Goal: Task Accomplishment & Management: Manage account settings

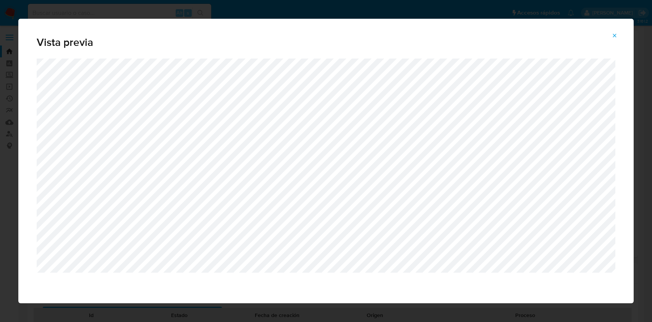
select select "10"
click at [611, 30] on button "Attachment preview" at bounding box center [614, 35] width 17 height 12
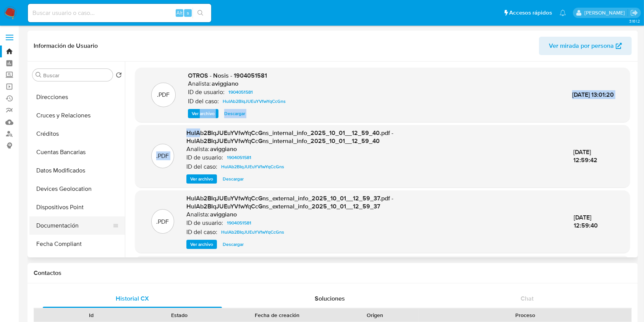
scroll to position [102, 0]
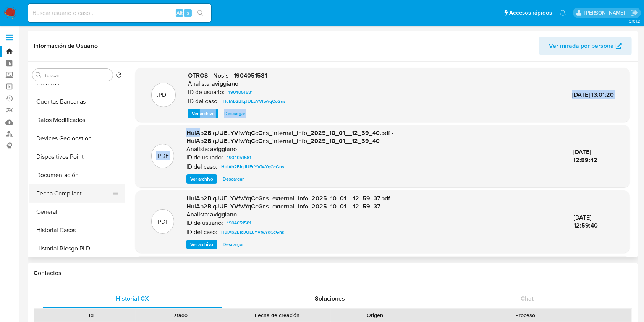
click at [66, 196] on button "Fecha Compliant" at bounding box center [73, 193] width 89 height 18
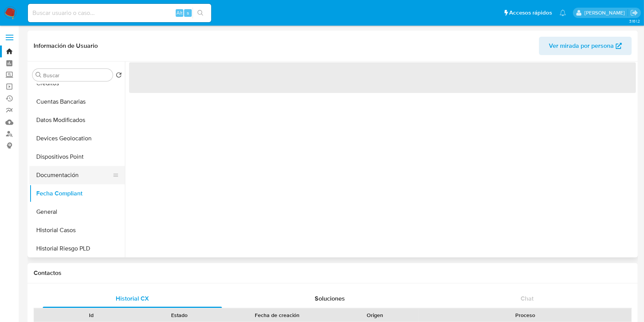
click at [74, 170] on button "Documentación" at bounding box center [73, 175] width 89 height 18
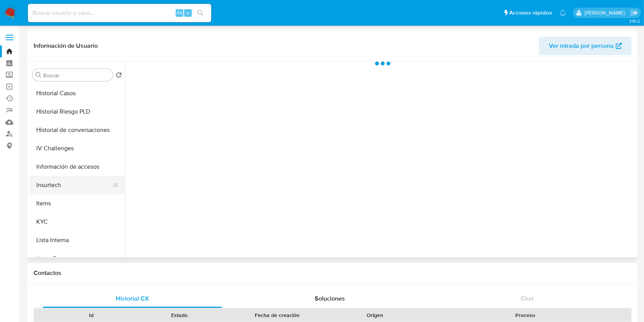
scroll to position [255, 0]
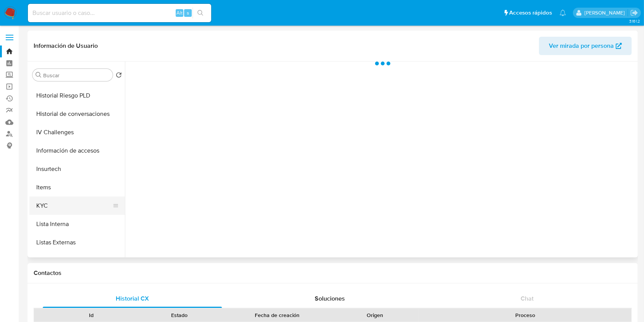
click at [63, 200] on button "KYC" at bounding box center [73, 205] width 89 height 18
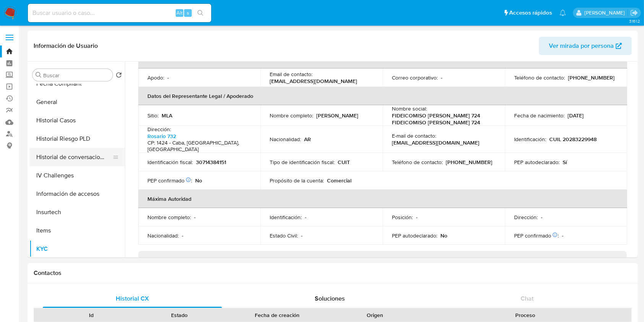
scroll to position [153, 0]
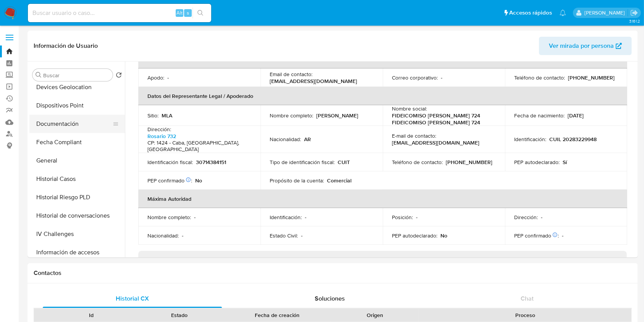
click at [76, 124] on button "Documentación" at bounding box center [73, 124] width 89 height 18
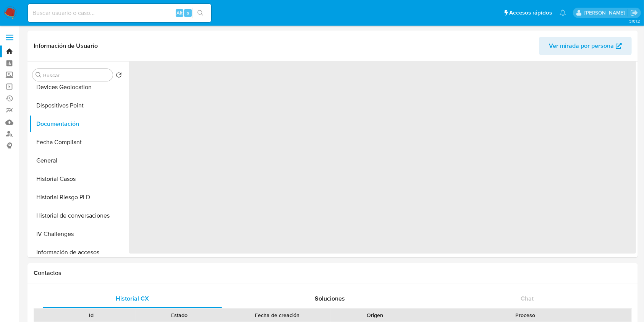
scroll to position [0, 0]
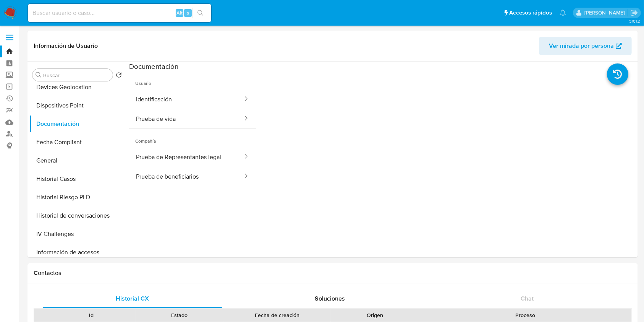
click at [205, 87] on span "Usuario" at bounding box center [192, 80] width 127 height 18
click at [201, 102] on button "Identificación" at bounding box center [186, 98] width 115 height 19
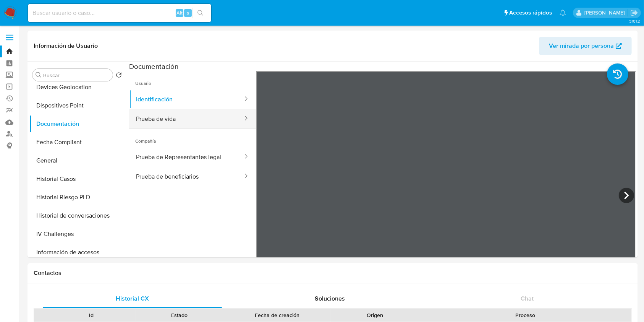
click at [186, 115] on button "Prueba de vida" at bounding box center [186, 118] width 115 height 19
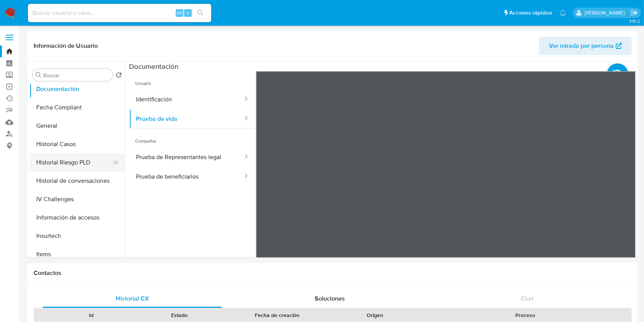
scroll to position [204, 0]
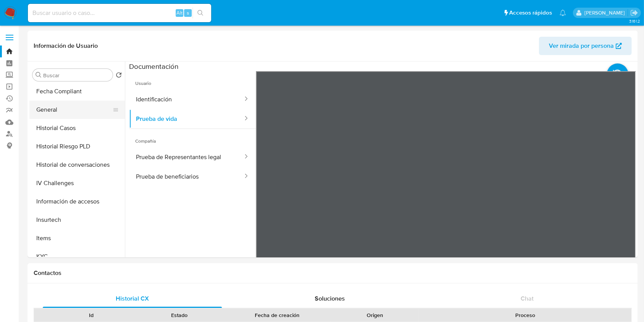
click at [70, 112] on button "General" at bounding box center [73, 110] width 89 height 18
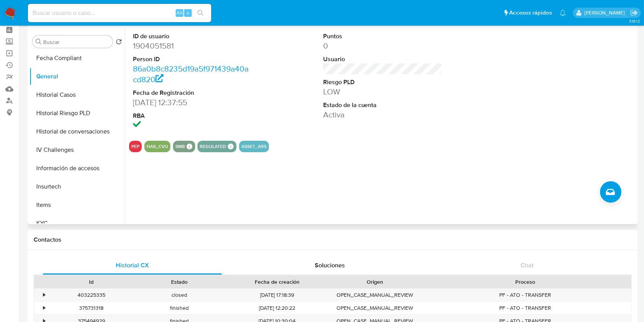
scroll to position [0, 0]
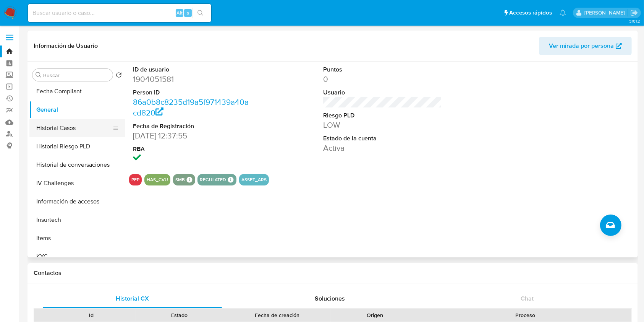
click at [53, 123] on button "Historial Casos" at bounding box center [73, 128] width 89 height 18
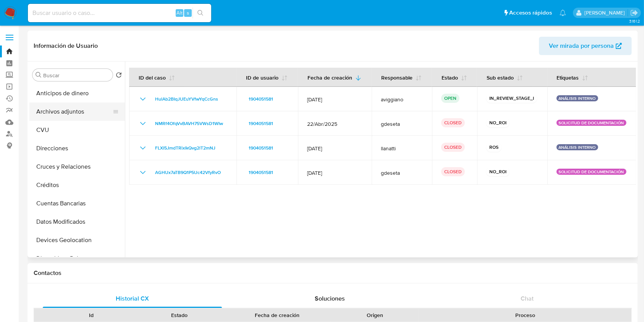
click at [82, 118] on button "Archivos adjuntos" at bounding box center [73, 111] width 89 height 18
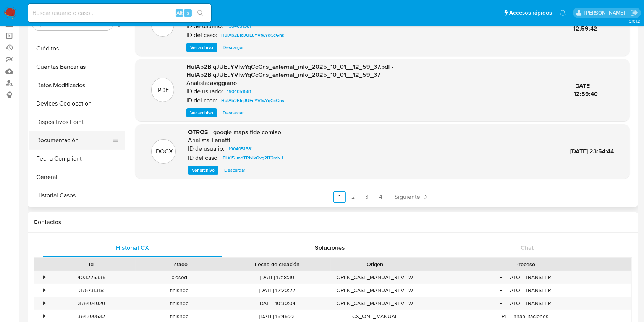
scroll to position [102, 0]
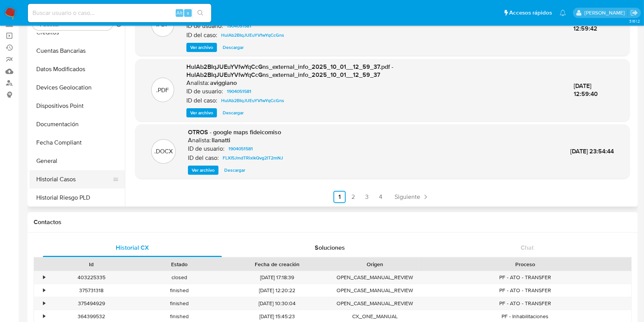
click at [69, 174] on button "Historial Casos" at bounding box center [73, 179] width 89 height 18
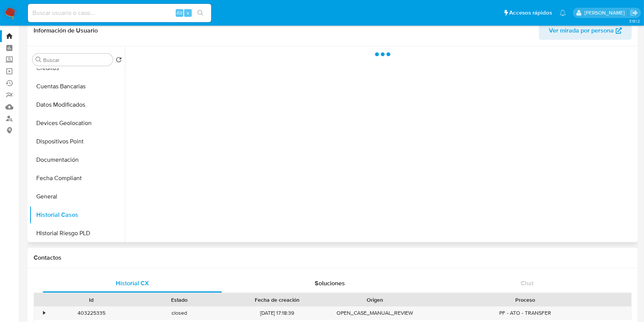
scroll to position [0, 0]
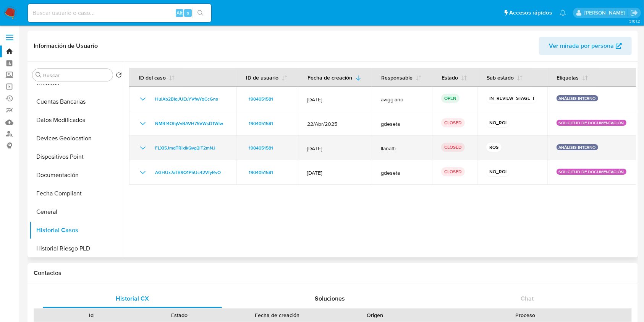
click at [139, 145] on icon "Mostrar/Ocultar" at bounding box center [142, 147] width 9 height 9
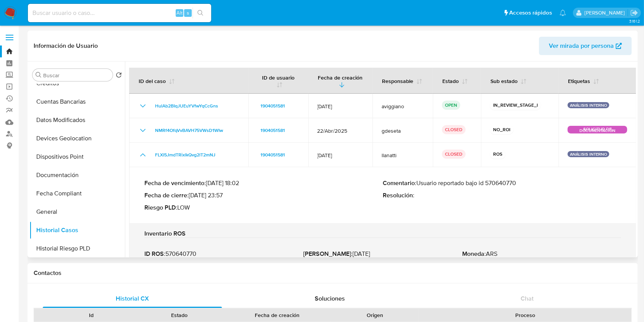
click at [499, 181] on p "Comentario : Usuario reportado bajo id 570640770" at bounding box center [502, 183] width 238 height 8
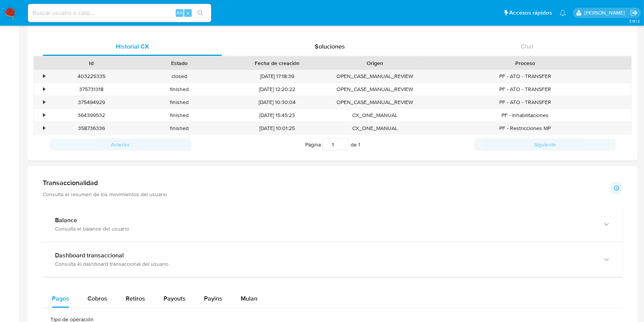
scroll to position [102, 0]
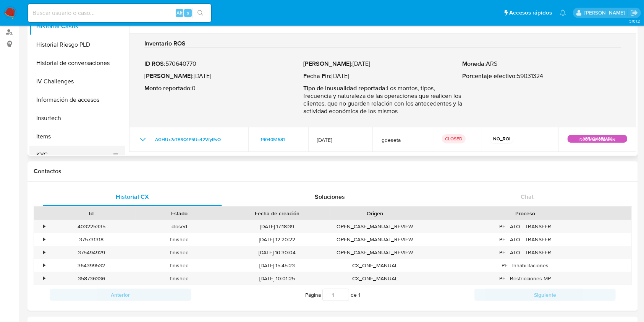
click at [72, 146] on button "KYC" at bounding box center [73, 155] width 89 height 18
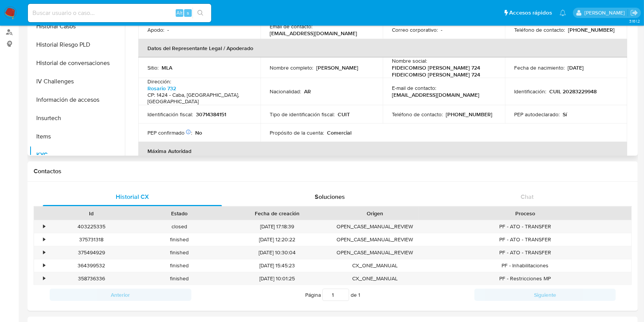
scroll to position [103, 0]
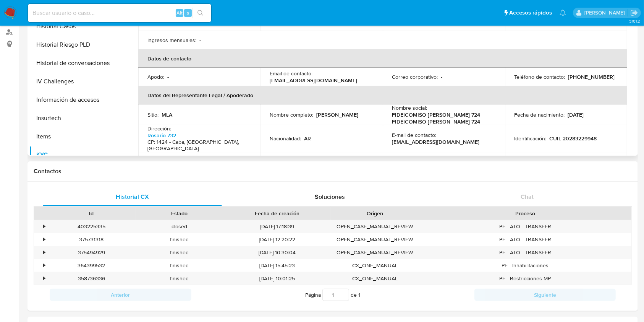
drag, startPoint x: 269, startPoint y: 119, endPoint x: 334, endPoint y: 120, distance: 64.2
click at [334, 118] on div "Nombre completo : Marcelo Javier Cippitelli" at bounding box center [322, 114] width 104 height 7
copy p "Marcelo Javier Cippitelli"
paste input "0JojG62s6eGFXgmkhhaGZ8Om"
type input "0JojG62s6eGFXgmkhhaGZ8Om"
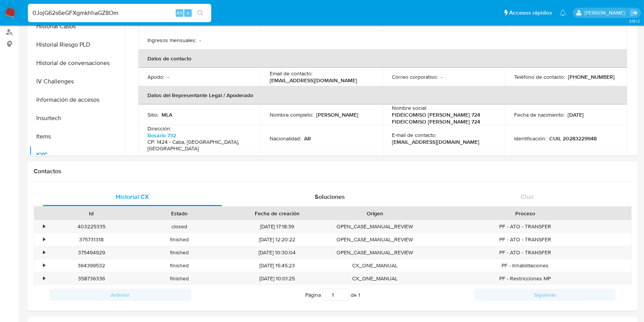
click at [202, 11] on icon "search-icon" at bounding box center [201, 13] width 6 height 6
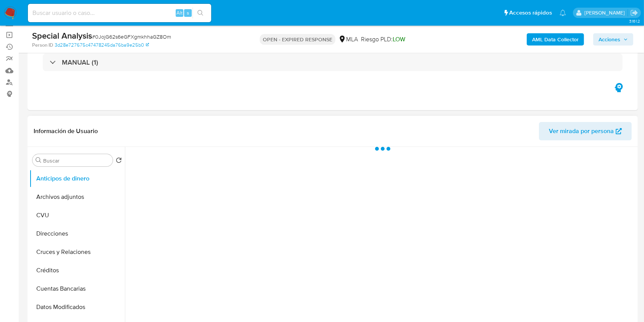
scroll to position [153, 0]
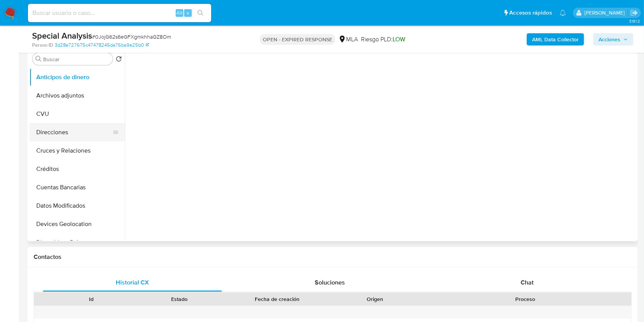
select select "10"
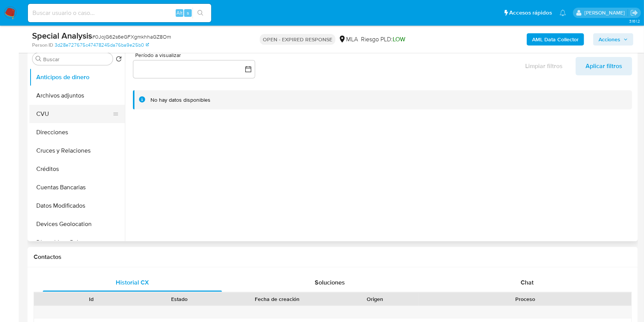
scroll to position [102, 0]
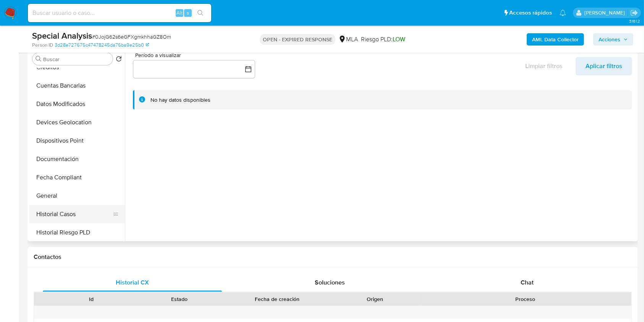
click at [44, 216] on button "Historial Casos" at bounding box center [73, 214] width 89 height 18
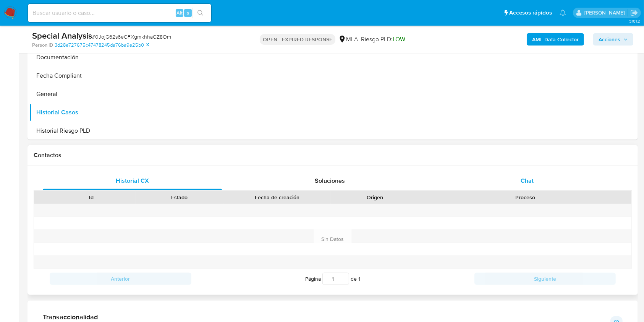
click at [535, 172] on div "Chat" at bounding box center [527, 181] width 179 height 18
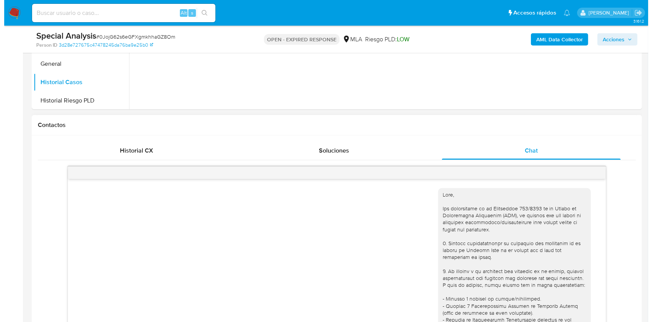
scroll to position [255, 0]
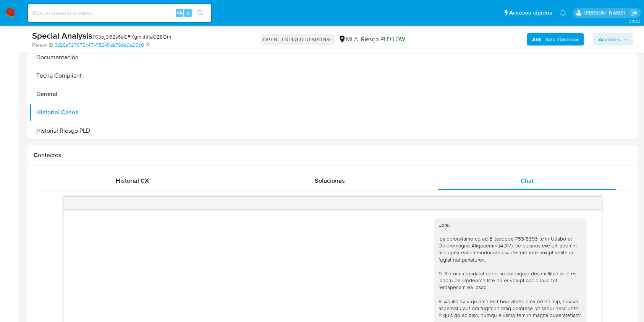
click at [555, 44] on b "AML Data Collector" at bounding box center [555, 39] width 47 height 12
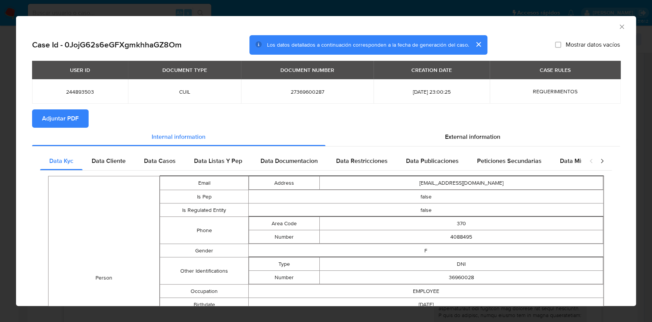
click at [84, 120] on button "Adjuntar PDF" at bounding box center [60, 118] width 57 height 18
click at [78, 118] on span "Adjuntar PDF" at bounding box center [60, 118] width 37 height 17
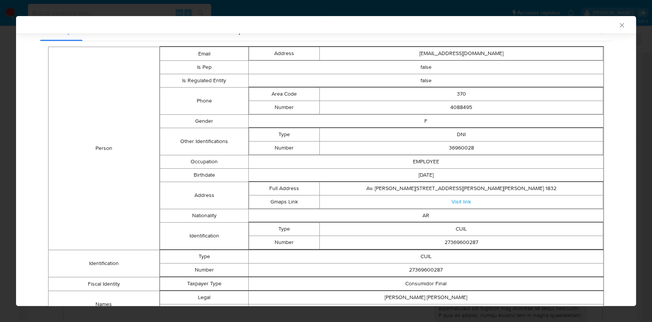
scroll to position [151, 0]
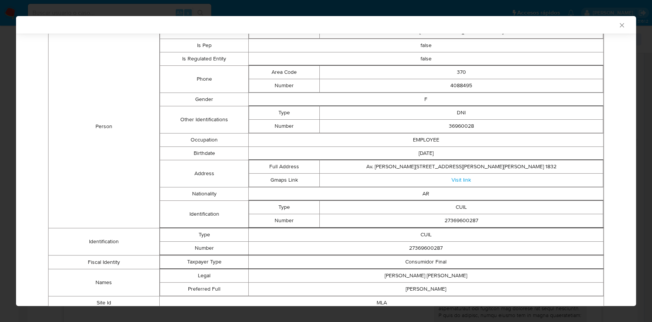
click at [448, 219] on td "27369600287" at bounding box center [462, 220] width 284 height 13
copy td "27369600287"
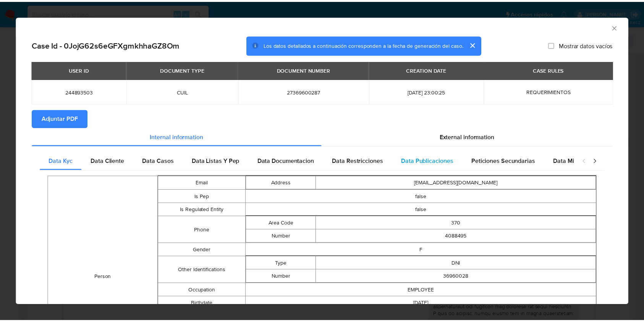
scroll to position [0, 0]
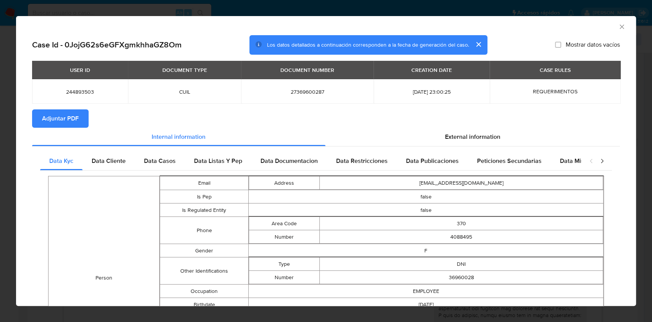
click at [61, 92] on span "244893503" at bounding box center [80, 91] width 78 height 7
copy span "244893503"
click at [618, 23] on icon "Cerrar ventana" at bounding box center [622, 27] width 8 height 8
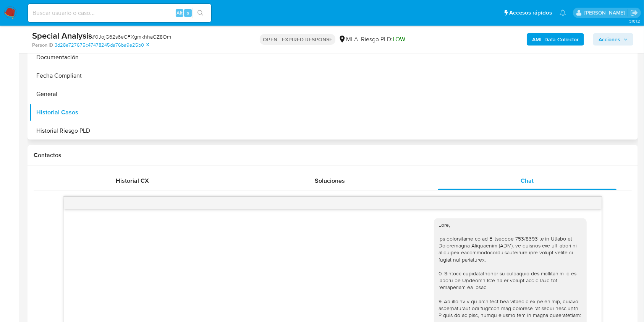
click at [235, 120] on div at bounding box center [380, 42] width 511 height 196
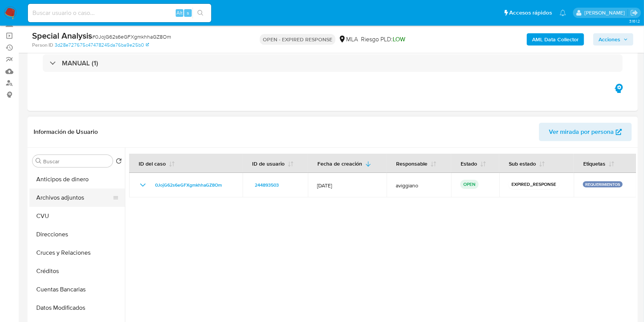
click at [71, 202] on button "Archivos adjuntos" at bounding box center [73, 197] width 89 height 18
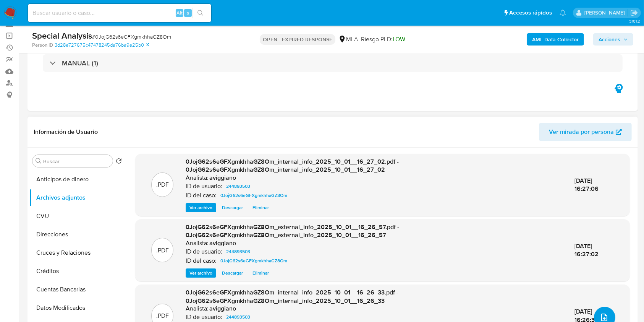
click at [600, 313] on icon "upload-file" at bounding box center [604, 317] width 9 height 9
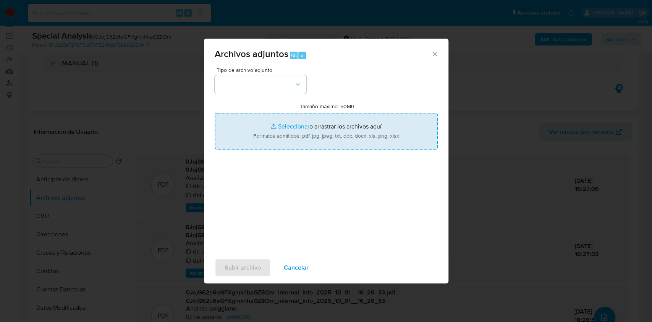
click at [375, 135] on input "Tamaño máximo: 50MB Seleccionar archivos" at bounding box center [326, 131] width 223 height 37
type input "C:\fakepath\Nosis - 244893503.pdf"
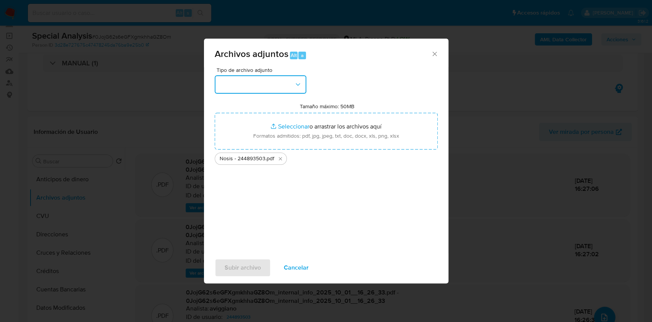
click at [250, 81] on button "button" at bounding box center [261, 84] width 92 height 18
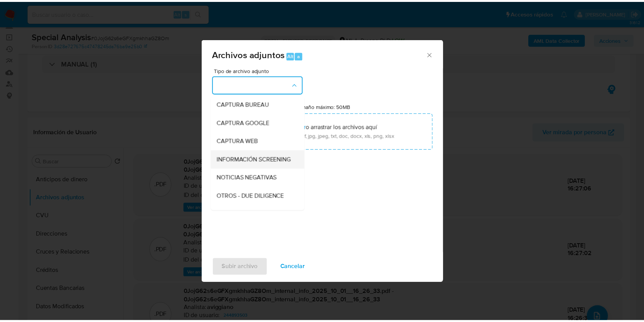
scroll to position [51, 0]
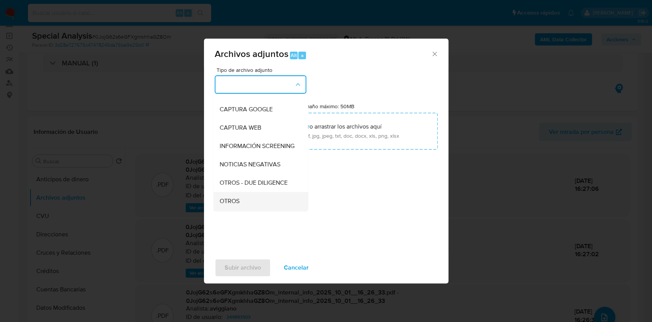
click at [241, 206] on div "OTROS" at bounding box center [258, 201] width 78 height 18
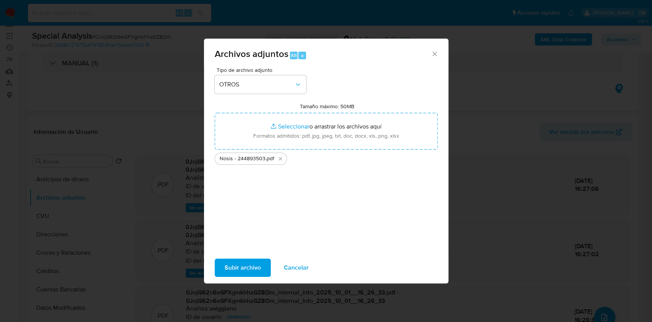
click at [241, 272] on span "Subir archivo" at bounding box center [243, 267] width 36 height 17
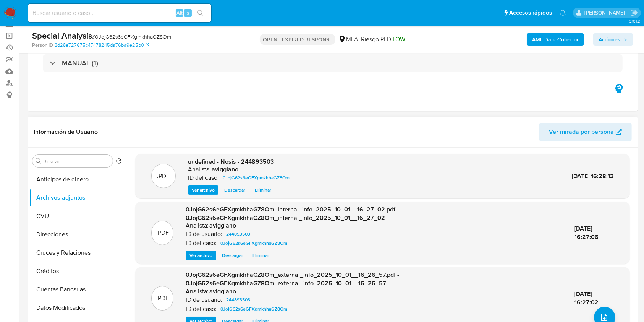
drag, startPoint x: 260, startPoint y: 152, endPoint x: 259, endPoint y: 158, distance: 6.6
click at [260, 151] on div ".PDF undefined - Nosis - 244893503 Analista: aviggiano ID del caso: 0JojG62s6eG…" at bounding box center [380, 246] width 511 height 196
click at [259, 162] on span "undefined - Nosis - 244893503" at bounding box center [231, 161] width 86 height 9
copy span "244893503"
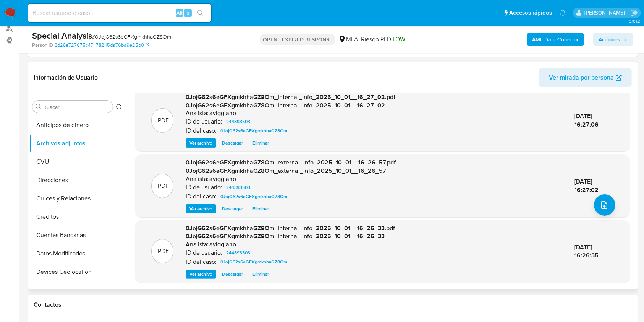
scroll to position [255, 0]
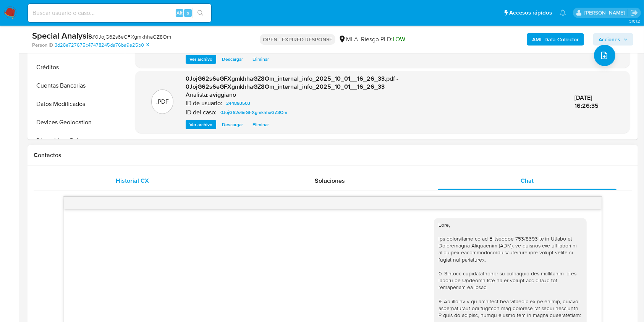
click at [156, 177] on div "Historial CX" at bounding box center [132, 181] width 179 height 18
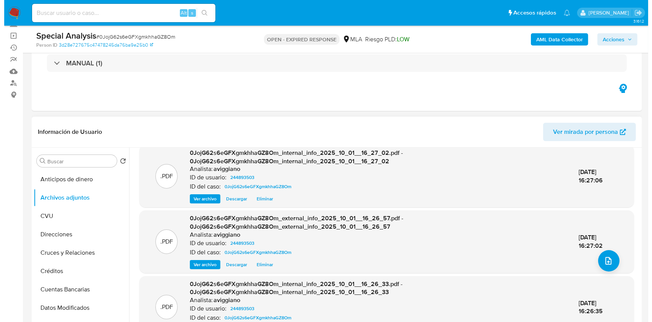
scroll to position [58, 0]
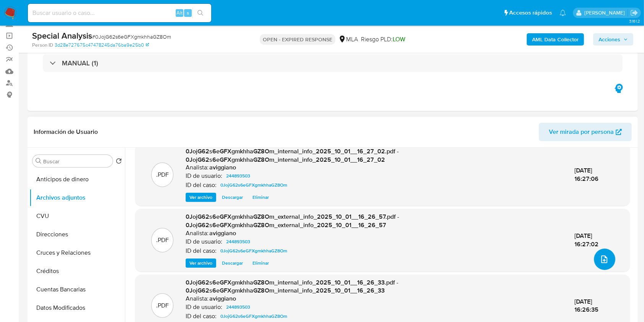
click at [608, 252] on button "upload-file" at bounding box center [604, 258] width 21 height 21
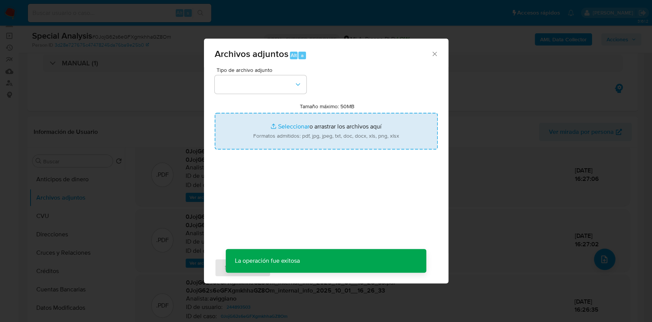
click at [353, 130] on input "Tamaño máximo: 50MB Seleccionar archivos" at bounding box center [326, 131] width 223 height 37
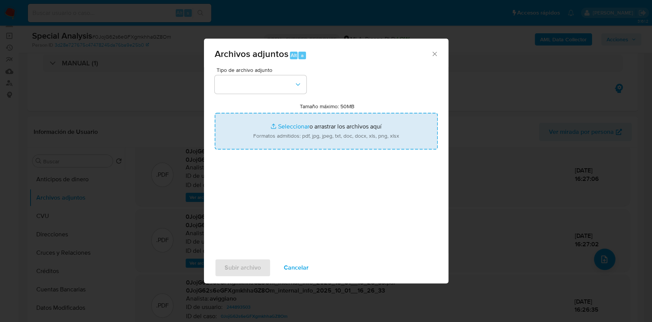
type input "C:\fakepath\Movimientos-Aladdin-v10_1 - 244893503 - .xlsx"
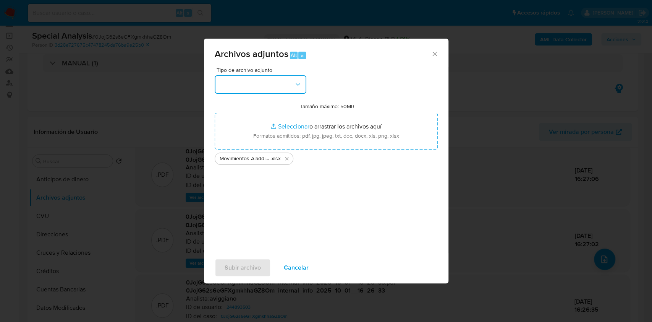
click at [281, 81] on button "button" at bounding box center [261, 84] width 92 height 18
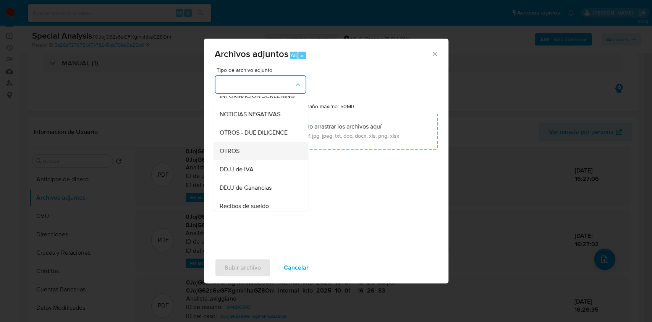
scroll to position [102, 0]
click at [251, 156] on div "OTROS" at bounding box center [258, 150] width 78 height 18
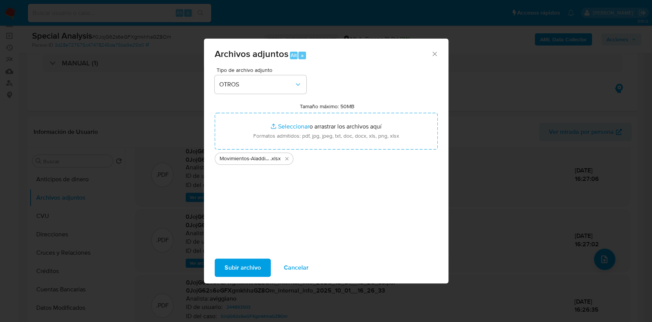
click at [230, 260] on span "Subir archivo" at bounding box center [243, 267] width 36 height 17
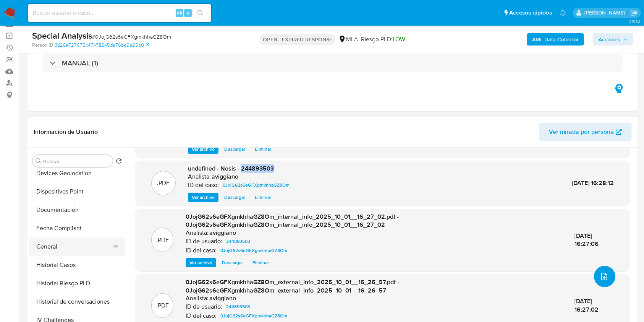
scroll to position [255, 0]
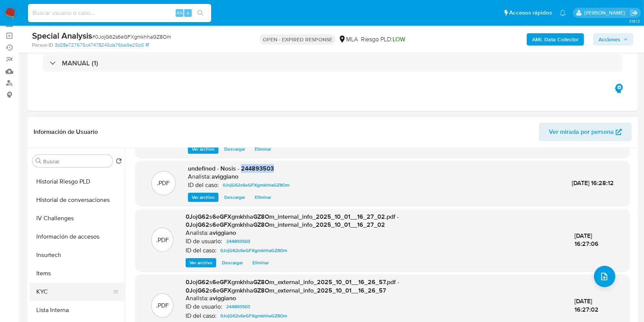
click at [65, 289] on button "KYC" at bounding box center [73, 291] width 89 height 18
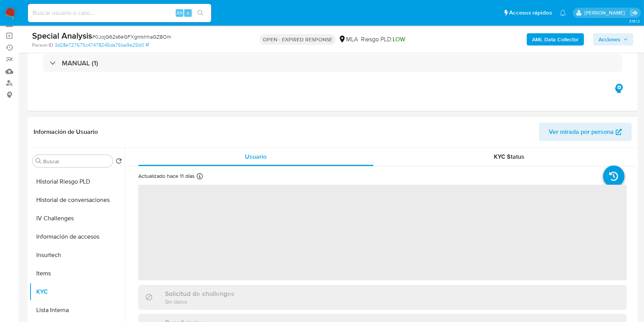
scroll to position [51, 0]
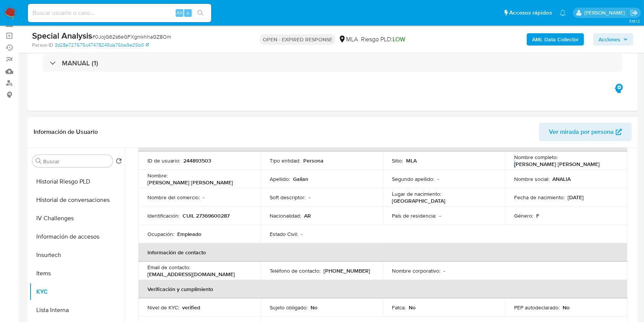
drag, startPoint x: 561, startPoint y: 157, endPoint x: 608, endPoint y: 154, distance: 47.9
click at [608, 154] on td "Nombre completo : Analia Gabriela Galian" at bounding box center [566, 160] width 122 height 18
drag, startPoint x: 576, startPoint y: 176, endPoint x: 572, endPoint y: 171, distance: 6.5
click at [578, 175] on div "Nombre social : ANALIA" at bounding box center [566, 178] width 104 height 7
drag, startPoint x: 560, startPoint y: 163, endPoint x: 615, endPoint y: 161, distance: 55.1
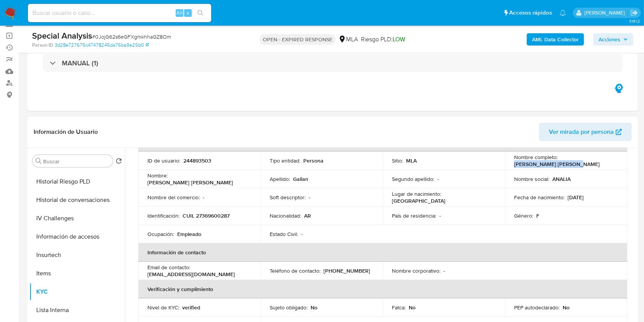
click at [615, 161] on div "Nombre completo : Analia Gabriela Galian" at bounding box center [566, 161] width 104 height 14
copy p "Analia Gabriela Galian"
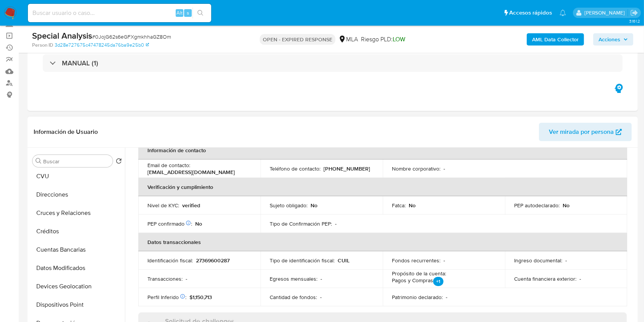
scroll to position [0, 0]
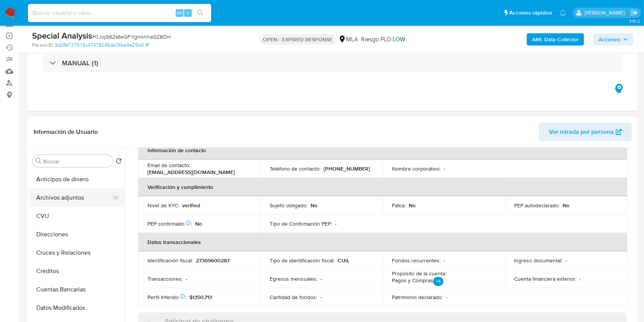
click at [57, 198] on button "Archivos adjuntos" at bounding box center [73, 197] width 89 height 18
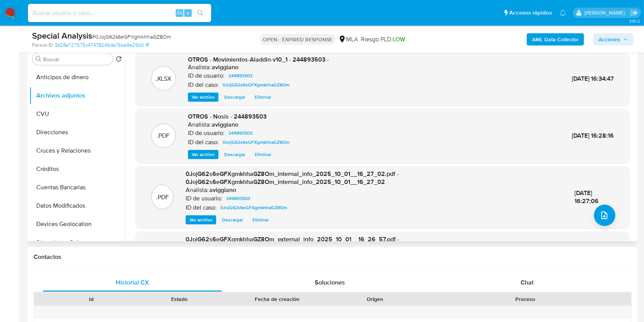
scroll to position [102, 0]
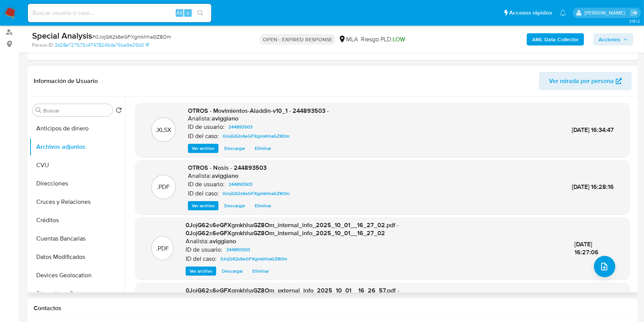
click at [304, 112] on span "OTROS - Movimientos-Aladdin-v10_1 - 244893503 -" at bounding box center [258, 110] width 141 height 9
copy span "244893503"
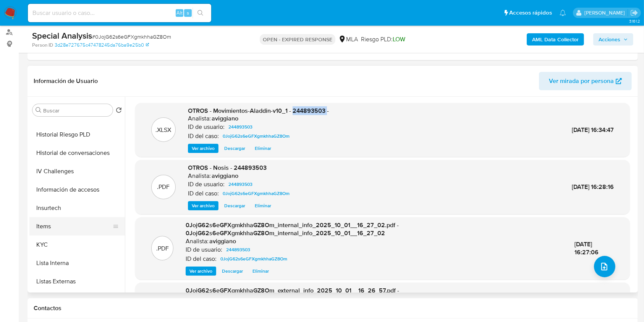
scroll to position [255, 0]
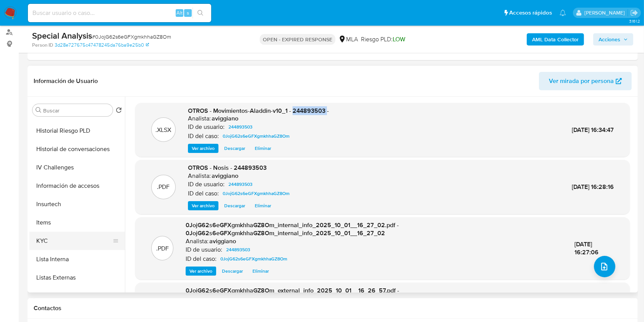
click at [69, 234] on button "KYC" at bounding box center [73, 241] width 89 height 18
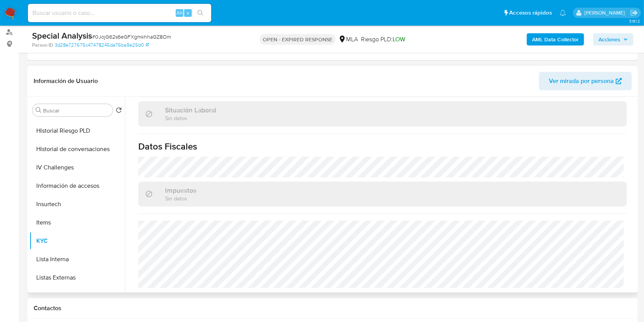
scroll to position [402, 0]
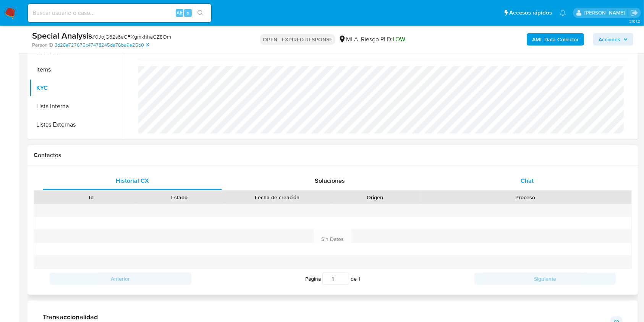
click at [510, 180] on div "Chat" at bounding box center [527, 181] width 179 height 18
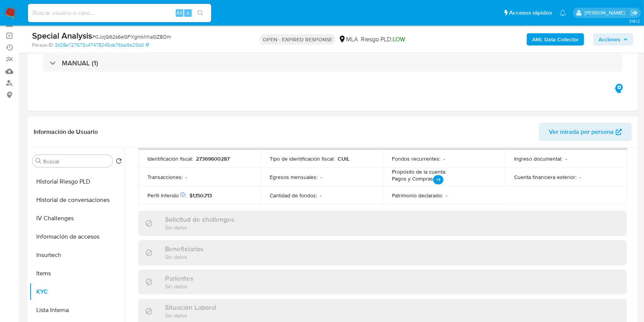
scroll to position [250, 0]
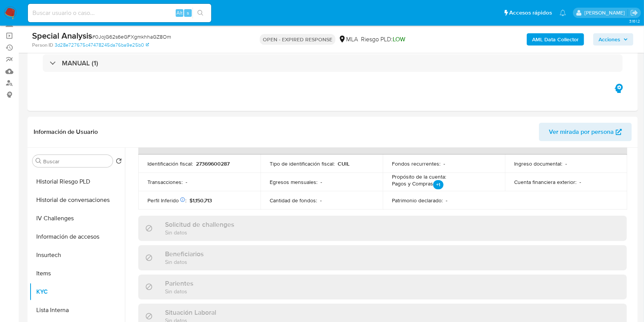
click at [214, 163] on p "27369600287" at bounding box center [213, 163] width 34 height 7
copy p "27369600287"
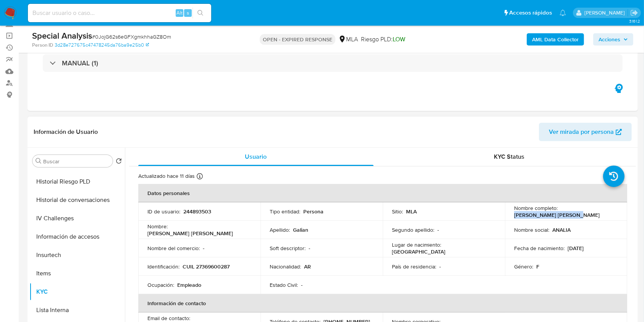
drag, startPoint x: 559, startPoint y: 212, endPoint x: 612, endPoint y: 211, distance: 53.5
click at [612, 211] on div "Nombre completo : Analia Gabriela Galian" at bounding box center [566, 211] width 104 height 14
copy p "Analia Gabriela Galian"
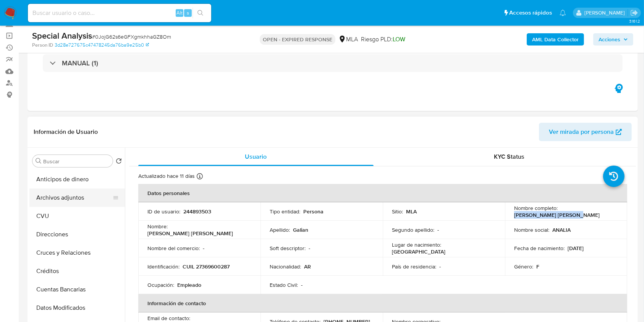
click at [84, 199] on button "Archivos adjuntos" at bounding box center [73, 197] width 89 height 18
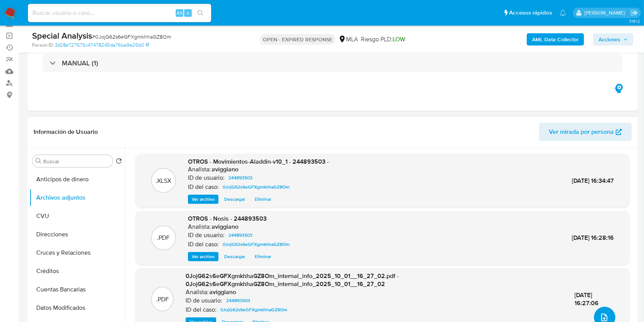
click at [600, 313] on span "upload-file" at bounding box center [604, 317] width 9 height 9
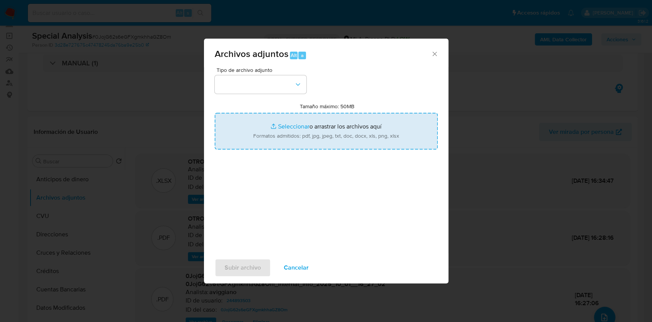
click at [337, 117] on input "Tamaño máximo: 50MB Seleccionar archivos" at bounding box center [326, 131] width 223 height 37
type input "C:\fakepath\Caselog 0JojG62s6eGFXgmkhhaGZ8Om_2025_09_30_16_59_30.docx"
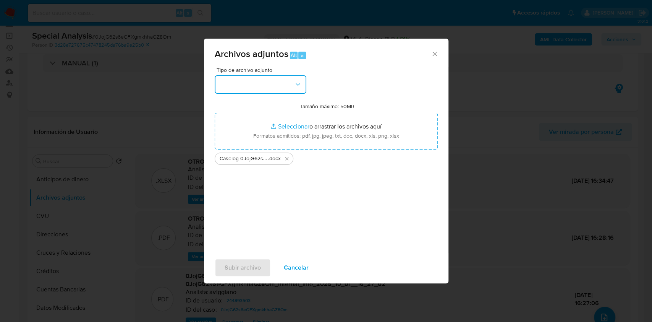
click at [289, 87] on button "button" at bounding box center [261, 84] width 92 height 18
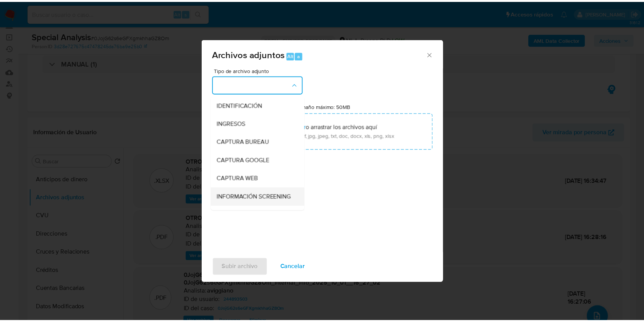
scroll to position [51, 0]
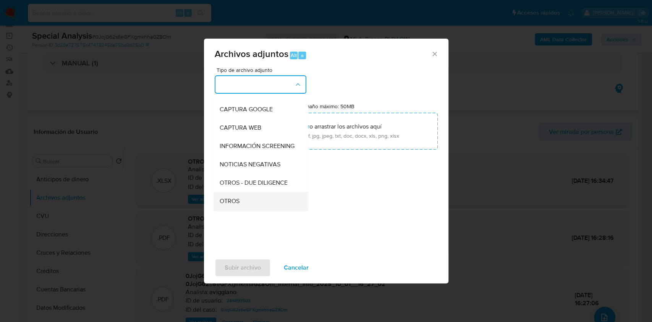
click at [243, 203] on div "OTROS" at bounding box center [258, 201] width 78 height 18
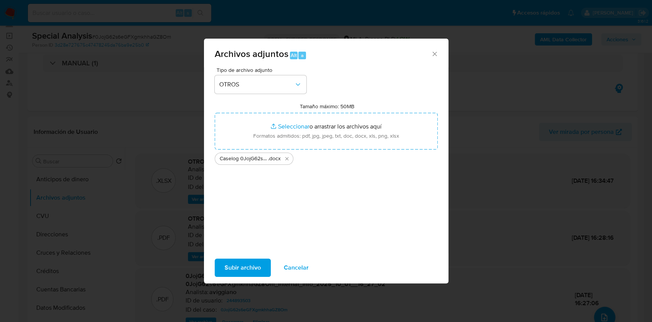
click at [237, 270] on span "Subir archivo" at bounding box center [243, 267] width 36 height 17
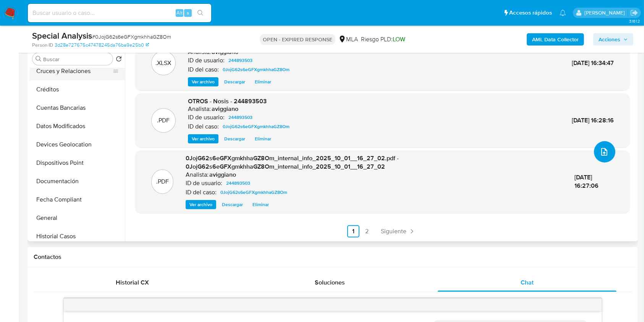
scroll to position [102, 0]
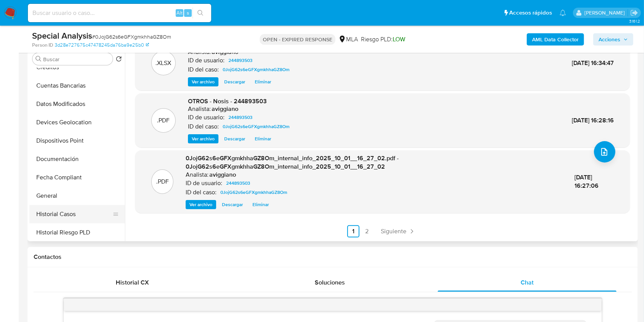
click at [66, 209] on button "Historial Casos" at bounding box center [73, 214] width 89 height 18
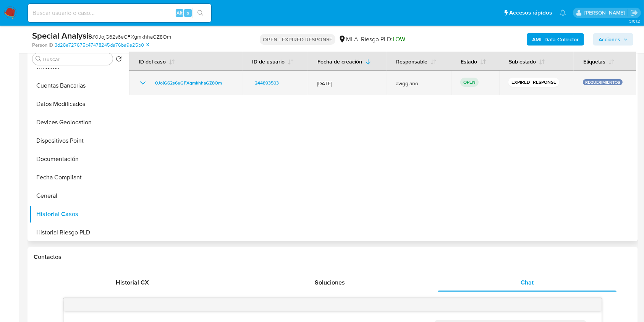
drag, startPoint x: 240, startPoint y: 81, endPoint x: 149, endPoint y: 79, distance: 90.6
click at [149, 79] on td "0JojG62s6eGFXgmkhhaGZ8Om" at bounding box center [186, 83] width 114 height 24
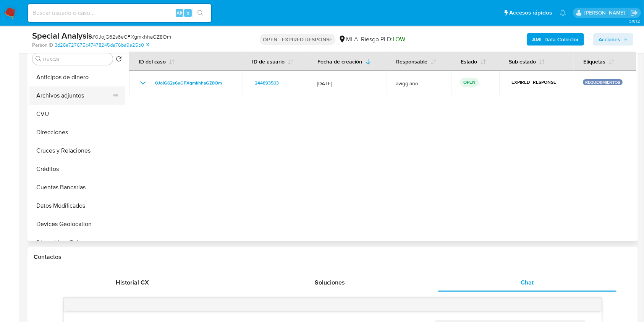
click at [83, 90] on button "Archivos adjuntos" at bounding box center [73, 95] width 89 height 18
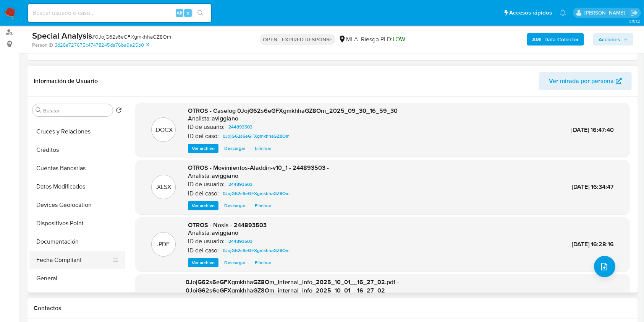
scroll to position [102, 0]
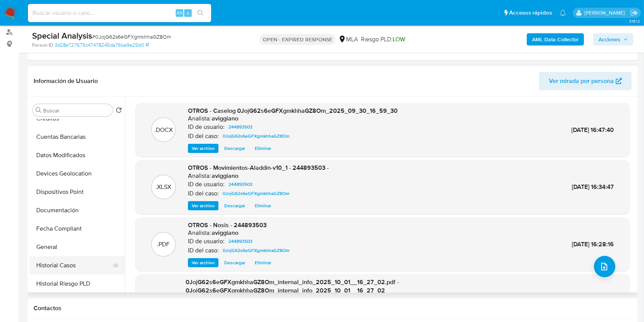
click at [68, 260] on button "Historial Casos" at bounding box center [73, 265] width 89 height 18
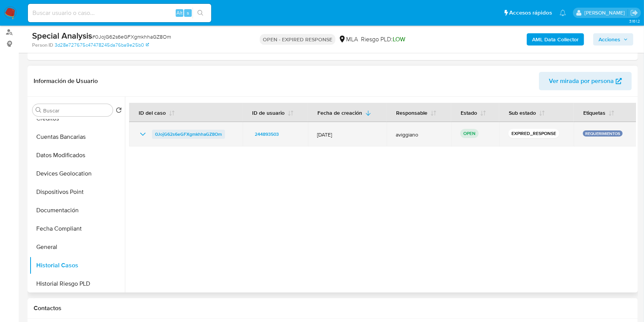
drag, startPoint x: 237, startPoint y: 135, endPoint x: 155, endPoint y: 134, distance: 81.8
click at [155, 134] on td "0JojG62s6eGFXgmkhhaGZ8Om" at bounding box center [186, 134] width 114 height 24
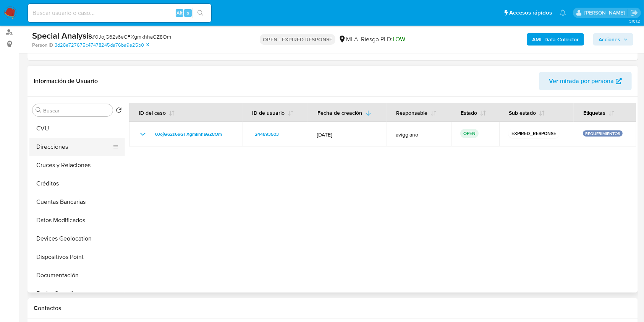
scroll to position [0, 0]
click at [54, 146] on button "Archivos adjuntos" at bounding box center [73, 147] width 89 height 18
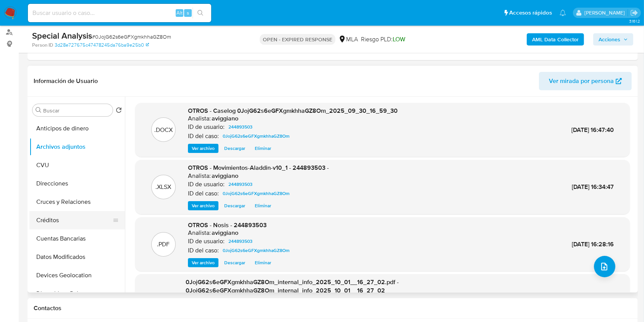
scroll to position [102, 0]
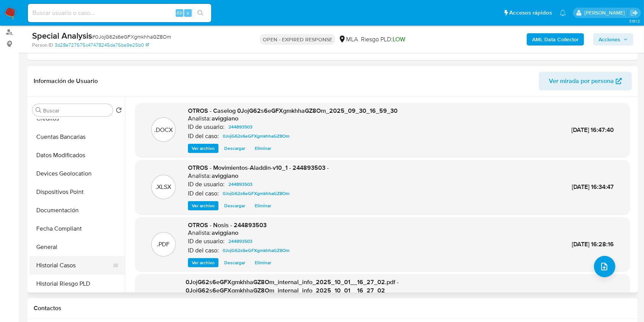
click at [67, 263] on button "Historial Casos" at bounding box center [73, 265] width 89 height 18
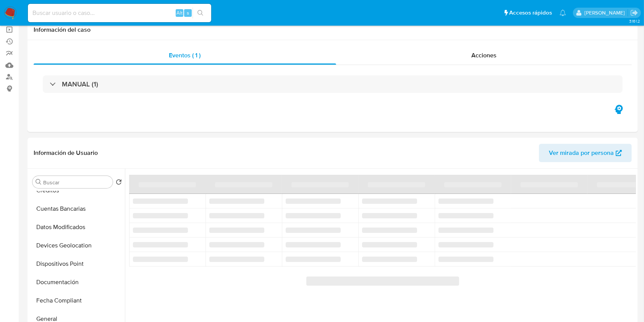
scroll to position [0, 0]
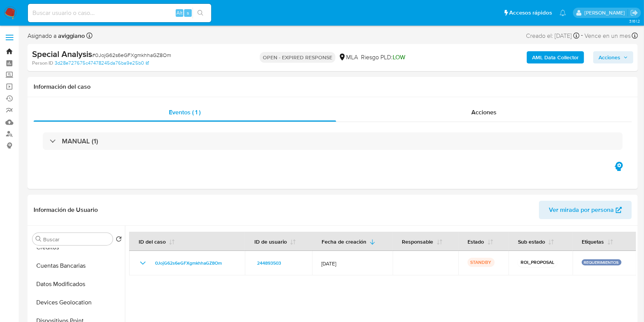
click at [11, 47] on link "Bandeja" at bounding box center [45, 51] width 91 height 12
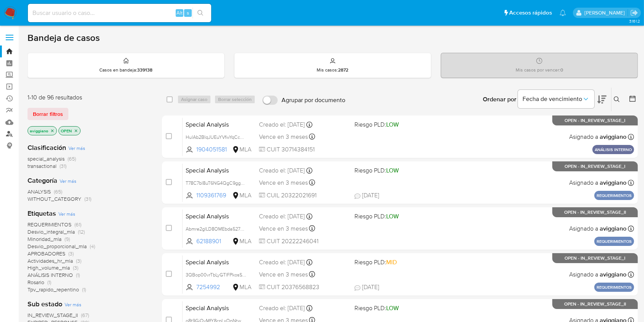
click at [9, 131] on link "Buscador de personas" at bounding box center [45, 134] width 91 height 12
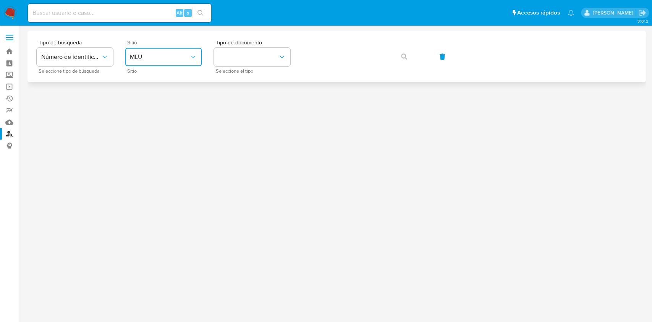
drag, startPoint x: 143, startPoint y: 55, endPoint x: 149, endPoint y: 66, distance: 12.4
click at [143, 55] on span "MLU" at bounding box center [160, 57] width 60 height 8
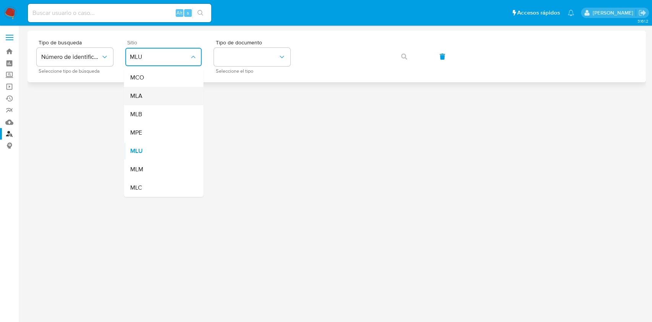
click at [156, 96] on div "MLA" at bounding box center [161, 96] width 63 height 18
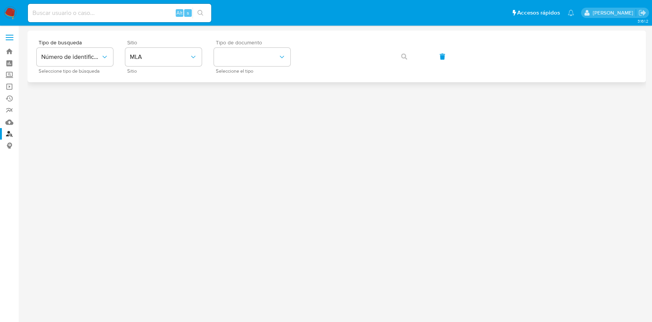
click at [251, 66] on div "Tipo de documento Seleccione el tipo" at bounding box center [252, 56] width 76 height 33
click at [253, 54] on button "identificationType" at bounding box center [252, 57] width 76 height 18
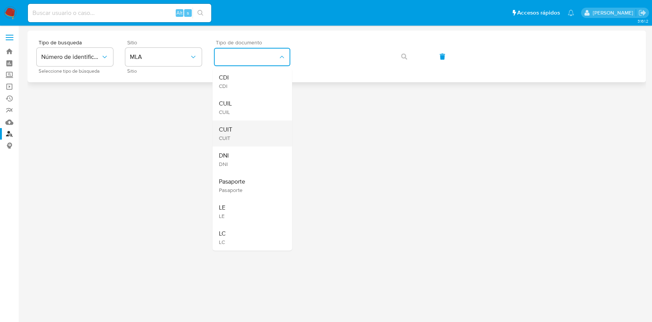
click at [241, 125] on div "CUIT CUIT" at bounding box center [250, 133] width 63 height 26
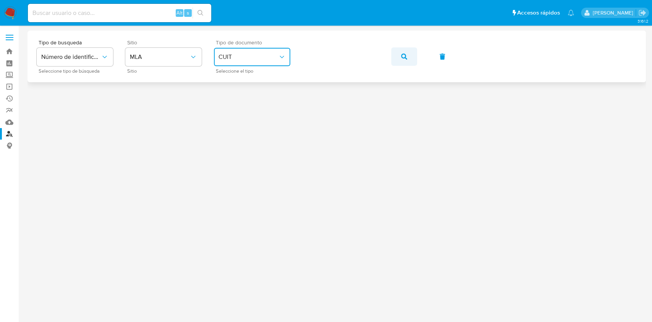
click at [407, 55] on icon "button" at bounding box center [404, 57] width 6 height 6
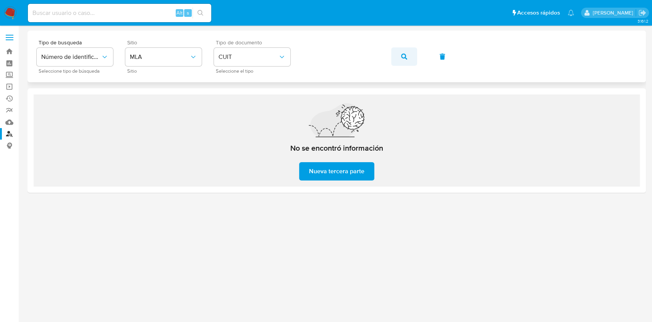
click at [400, 65] on button "button" at bounding box center [404, 56] width 26 height 18
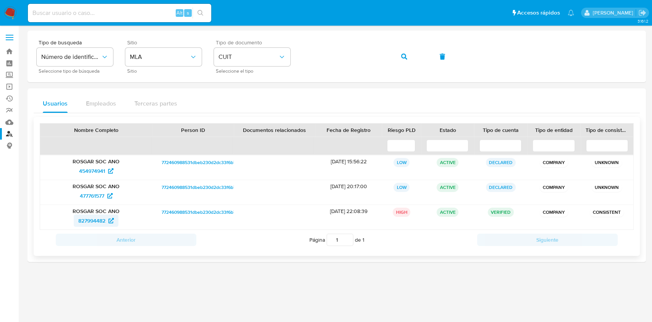
click at [94, 219] on span "827994482" at bounding box center [91, 220] width 27 height 12
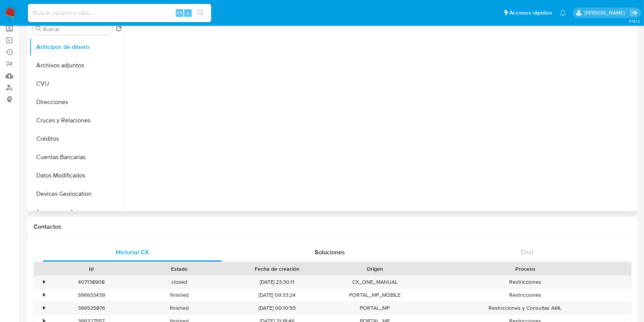
scroll to position [102, 0]
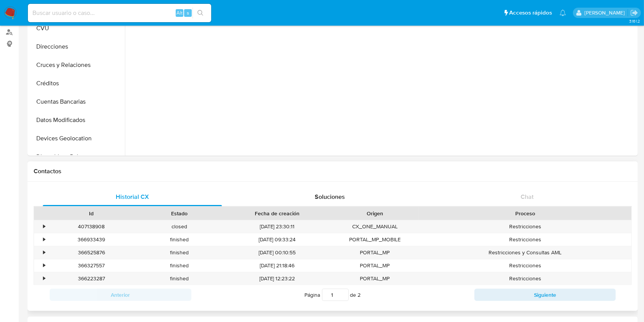
select select "10"
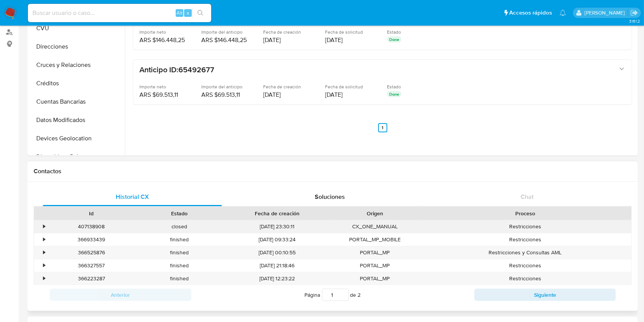
click at [45, 225] on div "•" at bounding box center [44, 226] width 2 height 7
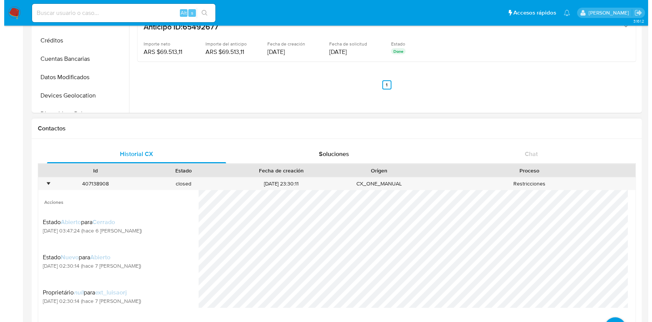
scroll to position [204, 0]
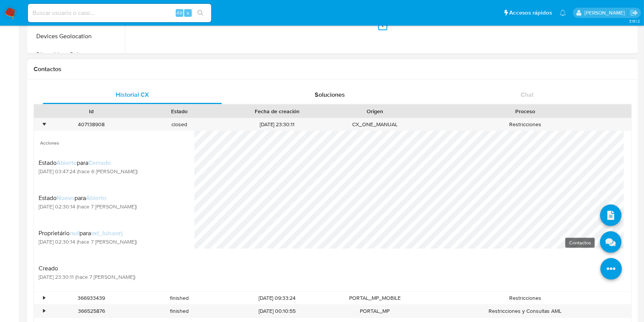
click at [600, 244] on icon at bounding box center [610, 241] width 21 height 21
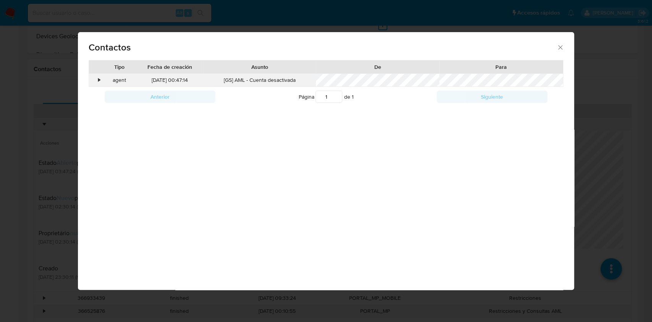
click at [97, 81] on div "•" at bounding box center [95, 80] width 13 height 13
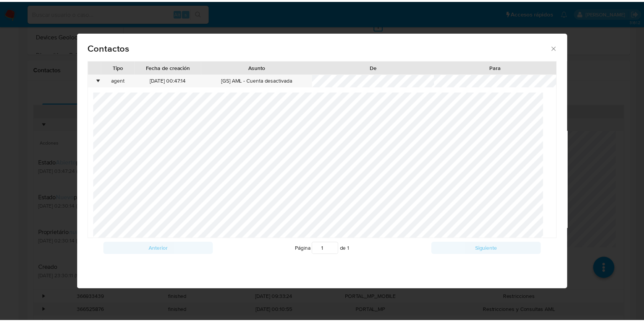
scroll to position [0, 0]
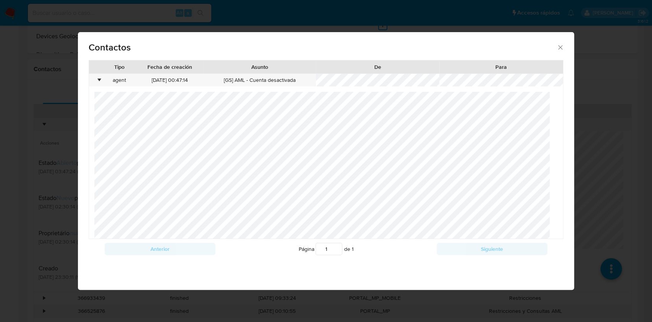
click at [559, 44] on icon "close" at bounding box center [561, 48] width 8 height 8
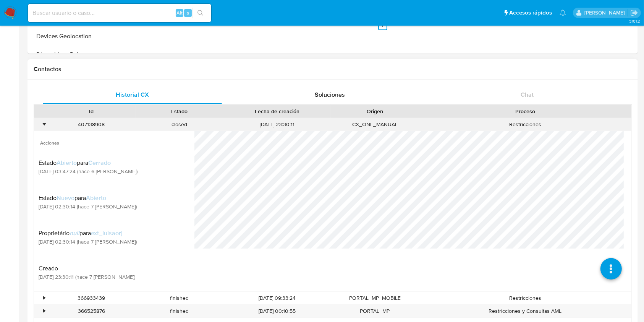
click at [44, 123] on div "•" at bounding box center [44, 124] width 2 height 7
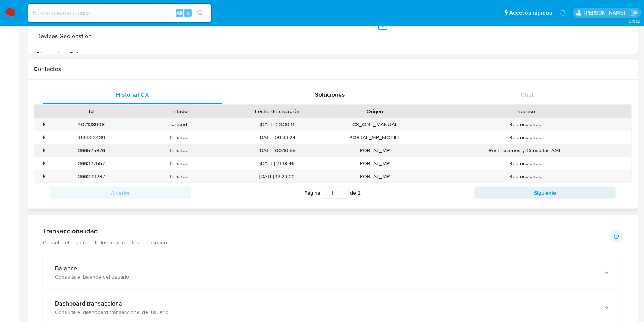
click at [40, 150] on div "•" at bounding box center [40, 150] width 13 height 13
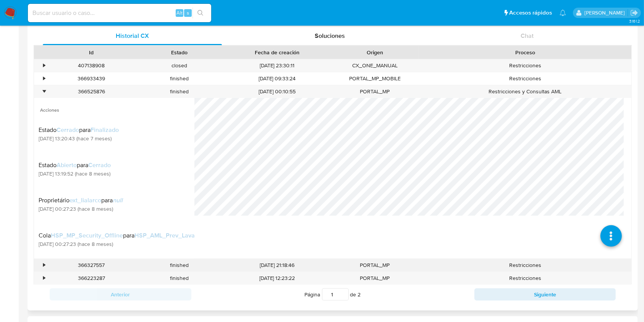
scroll to position [306, 0]
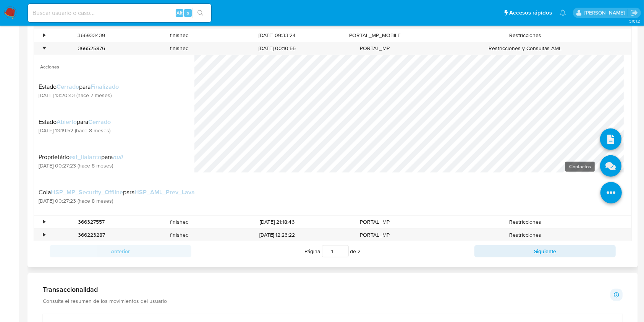
click at [600, 170] on icon at bounding box center [610, 165] width 21 height 21
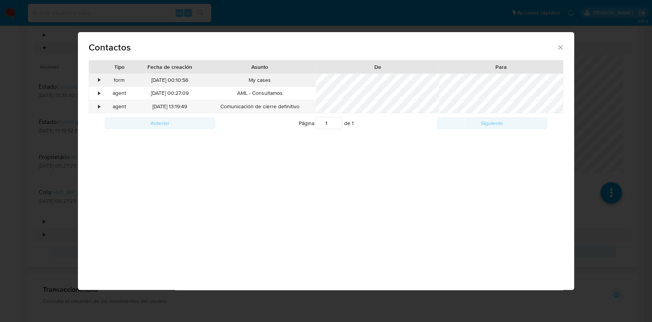
click at [99, 79] on div "•" at bounding box center [99, 80] width 2 height 8
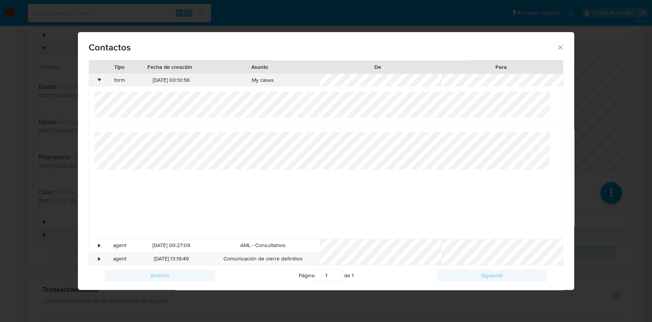
click at [98, 79] on div "•" at bounding box center [99, 80] width 2 height 8
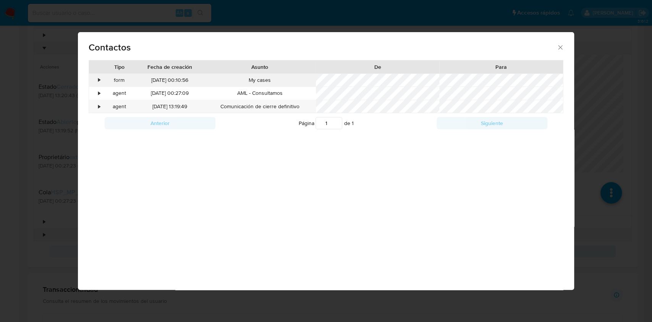
click at [99, 79] on div "•" at bounding box center [99, 80] width 2 height 8
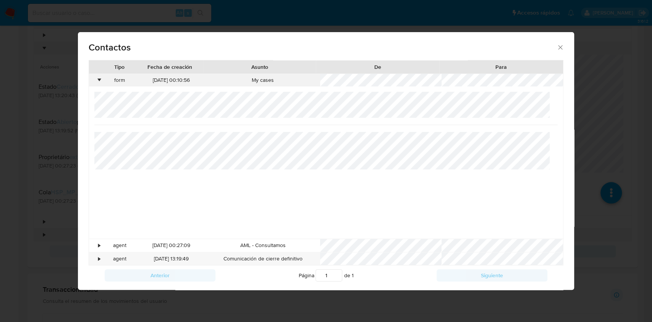
click at [99, 79] on div "•" at bounding box center [99, 80] width 2 height 8
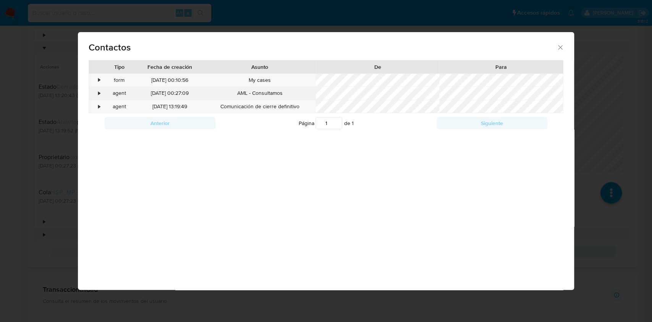
click at [102, 94] on div "agent" at bounding box center [119, 93] width 34 height 13
click at [97, 94] on div "•" at bounding box center [95, 93] width 13 height 13
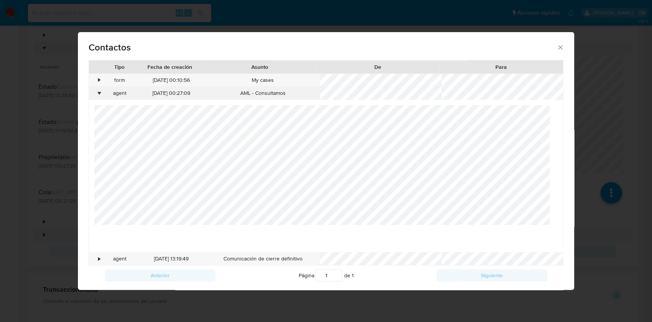
click at [97, 94] on div "•" at bounding box center [95, 93] width 13 height 13
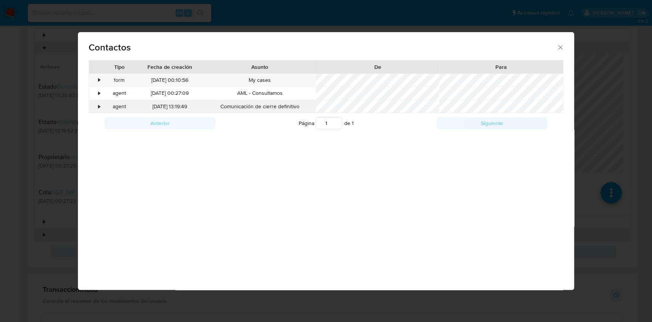
click at [95, 106] on div "•" at bounding box center [95, 106] width 13 height 13
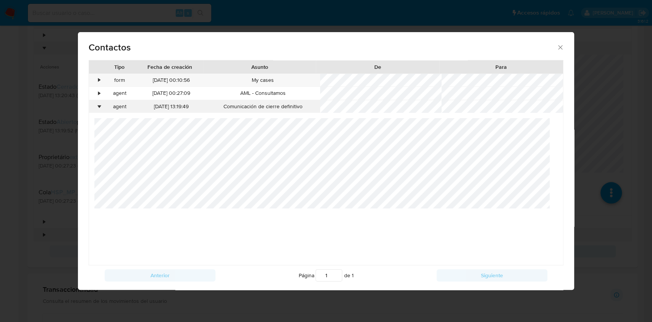
click at [95, 106] on div "•" at bounding box center [95, 106] width 13 height 13
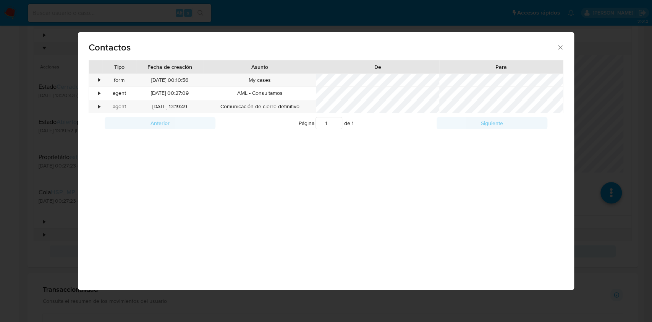
click at [563, 47] on icon "close" at bounding box center [561, 48] width 8 height 8
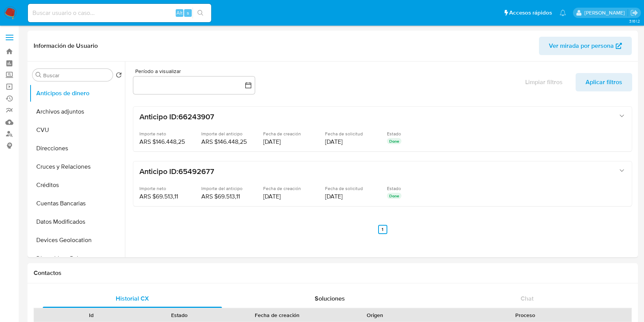
select select "10"
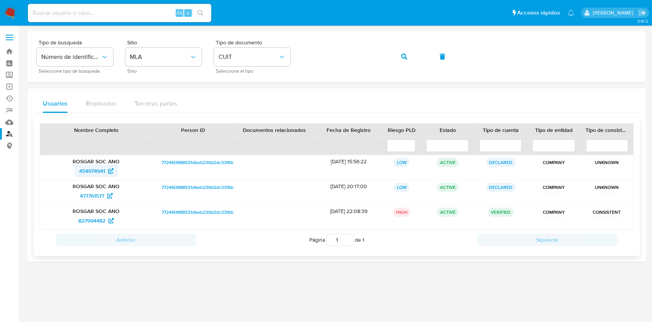
click at [101, 167] on span "454974941" at bounding box center [92, 171] width 26 height 12
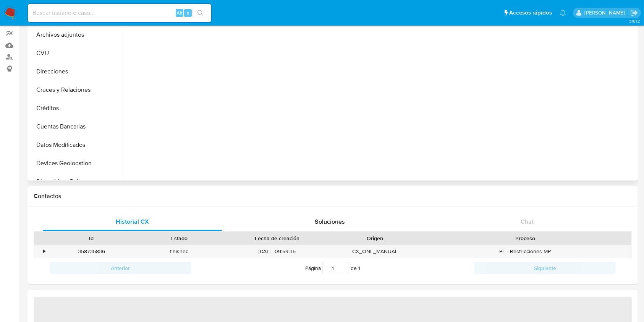
scroll to position [153, 0]
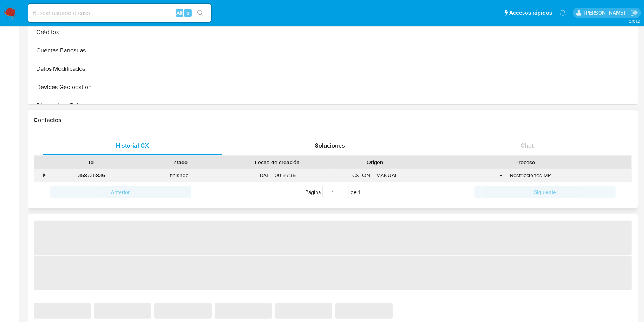
select select "10"
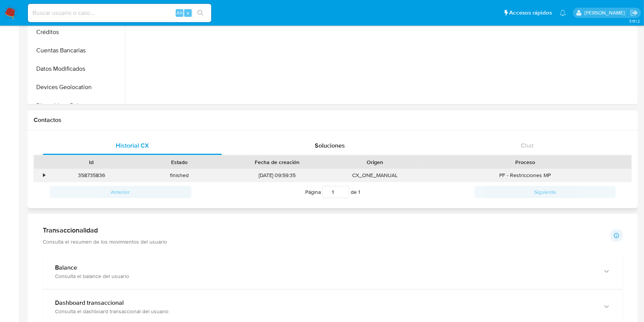
click at [86, 176] on div "358735836" at bounding box center [91, 175] width 88 height 13
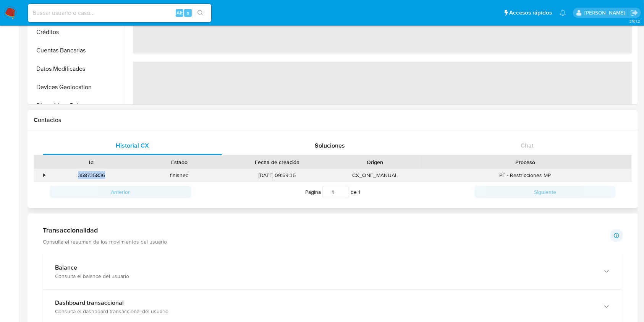
click at [86, 176] on div "358735836" at bounding box center [91, 175] width 88 height 13
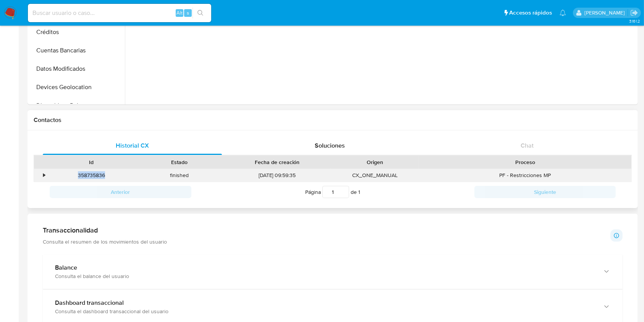
copy div "358735836"
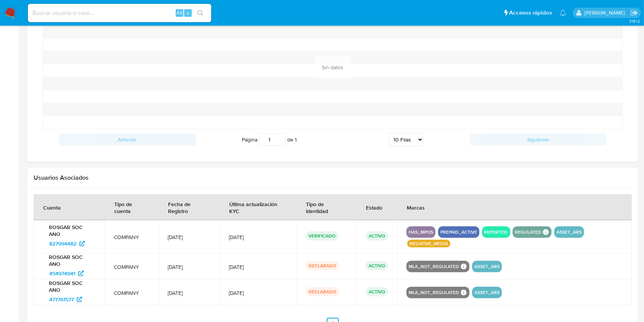
scroll to position [616, 0]
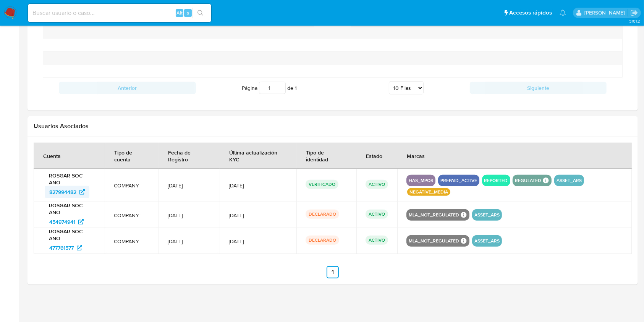
click at [55, 188] on span "827994482" at bounding box center [62, 192] width 27 height 12
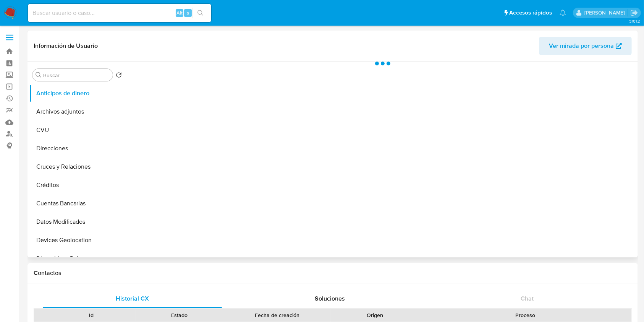
select select "10"
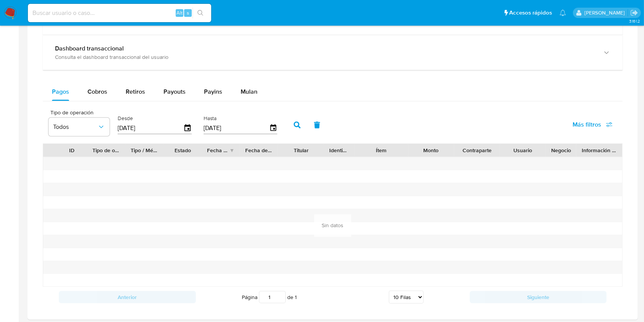
scroll to position [357, 0]
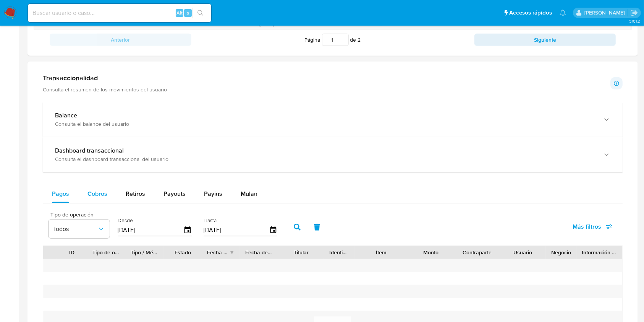
click at [98, 191] on span "Cobros" at bounding box center [98, 193] width 20 height 9
select select "10"
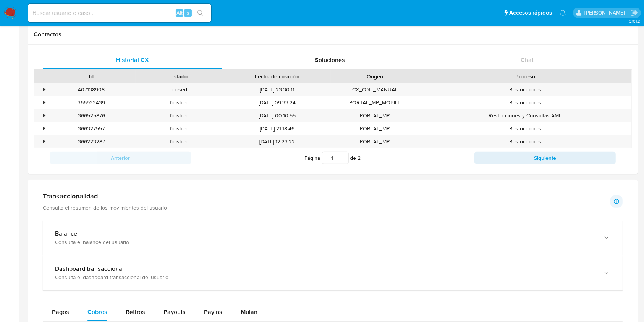
scroll to position [153, 0]
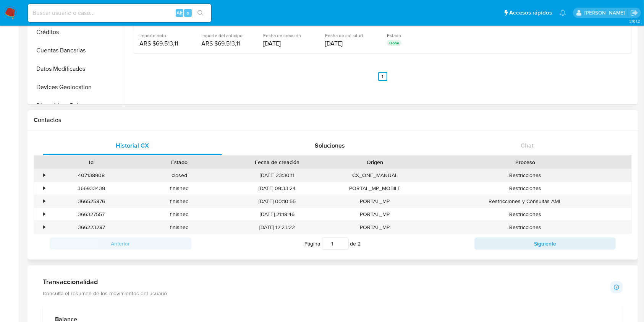
click at [101, 176] on div "407138908" at bounding box center [91, 175] width 88 height 13
copy div "407138908"
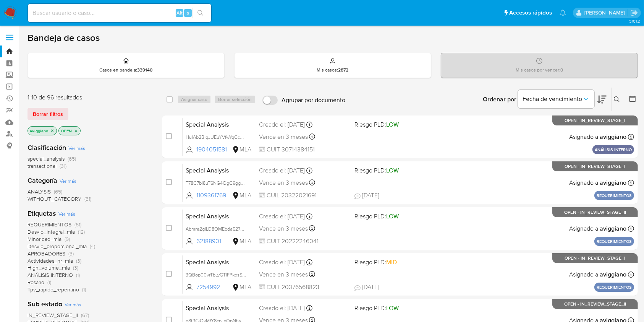
click at [619, 102] on icon at bounding box center [617, 99] width 6 height 6
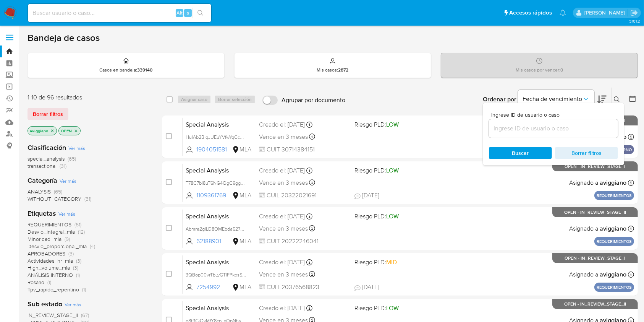
click at [566, 142] on div "Ingrese ID de usuario o caso Buscar Borrar filtros" at bounding box center [553, 134] width 141 height 62
click at [565, 132] on input at bounding box center [553, 128] width 129 height 10
paste input "0JojG62s6eGFXgmkhhaGZ8Om"
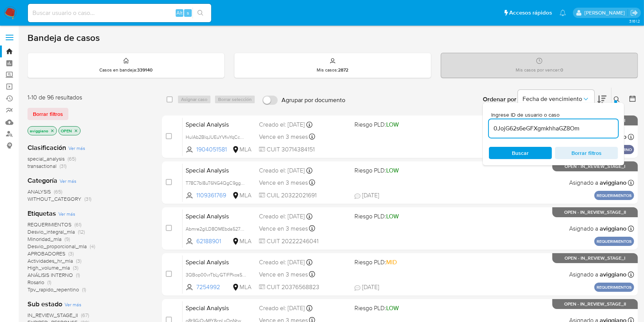
type input "0JojG62s6eGFXgmkhhaGZ8Om"
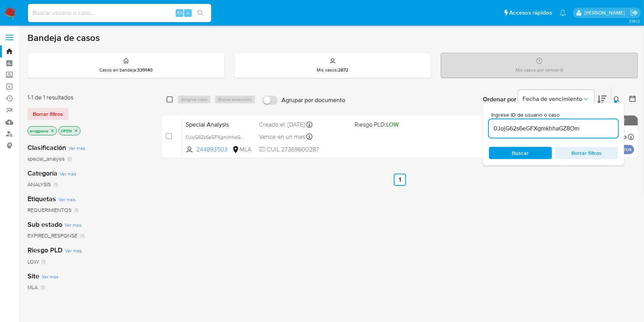
click at [171, 99] on input "checkbox" at bounding box center [170, 99] width 6 height 6
checkbox input "true"
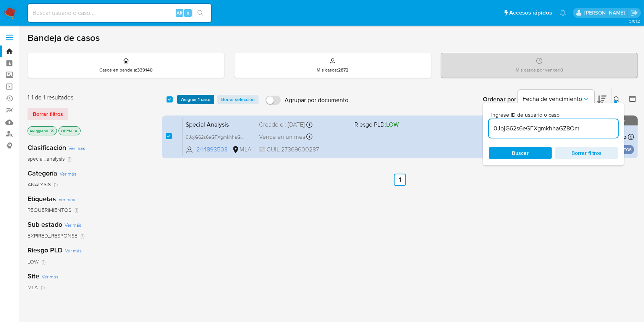
click at [185, 100] on span "Asignar 1 caso" at bounding box center [195, 100] width 29 height 8
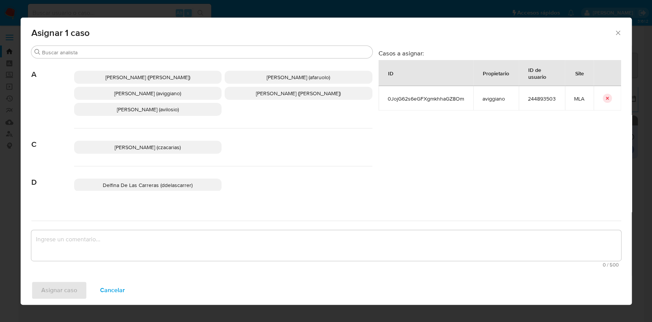
click at [155, 97] on p "Agustina Belen Viggiano (aviggiano)" at bounding box center [148, 93] width 148 height 13
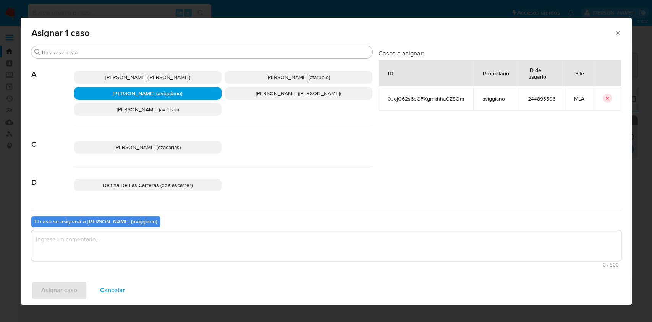
click at [119, 240] on textarea "assign-modal" at bounding box center [326, 245] width 590 height 31
click at [61, 284] on span "Asignar caso" at bounding box center [59, 290] width 36 height 17
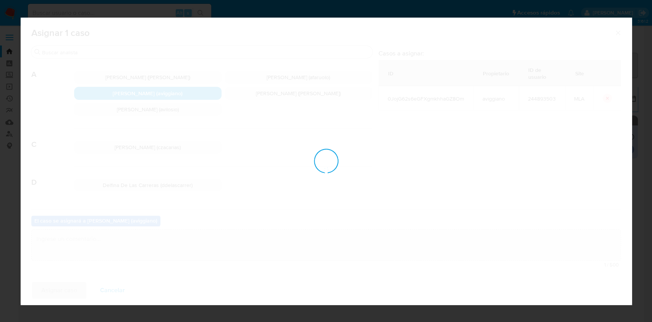
checkbox input "false"
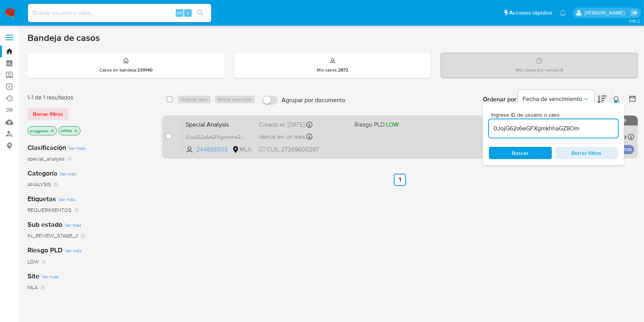
click at [366, 133] on div "Special Analysis 0JojG62s6eGFXgmkhhaGZ8Om 244893503 MLA Riesgo PLD: LOW Creado …" at bounding box center [409, 136] width 452 height 39
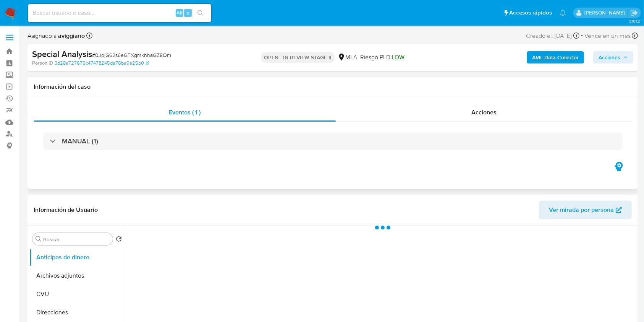
scroll to position [102, 0]
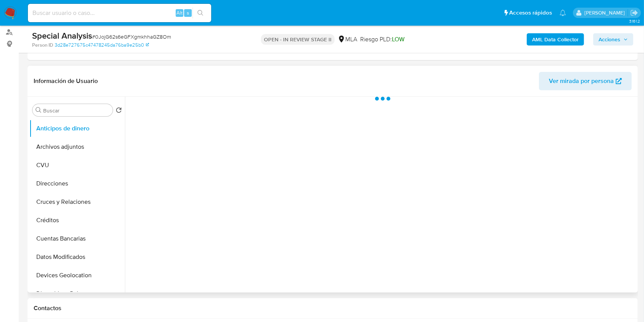
select select "10"
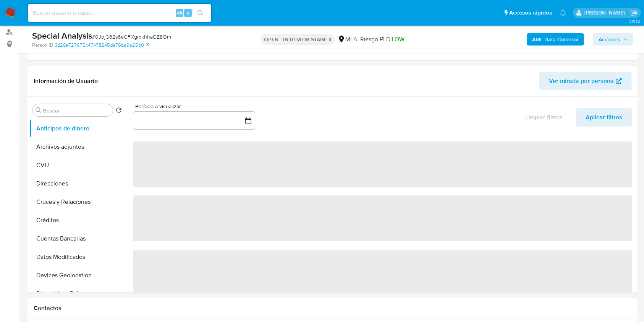
click at [602, 50] on div "Special Analysis # 0JojG62s6eGFXgmkhhaGZ8Om Person ID 3d28e727675c47478245da76b…" at bounding box center [333, 39] width 611 height 27
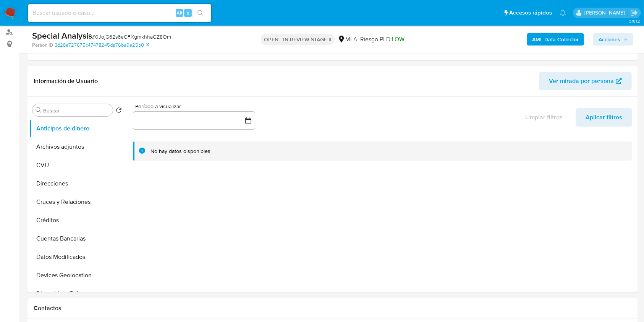
click at [606, 44] on span "Acciones" at bounding box center [610, 39] width 22 height 12
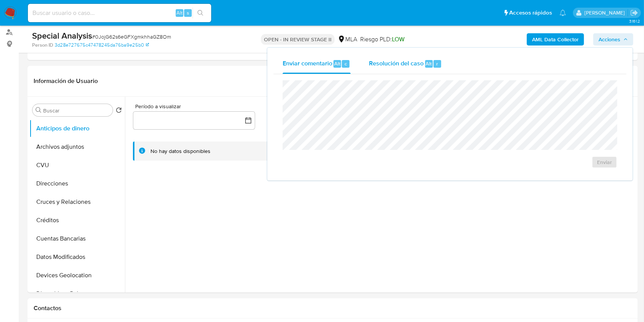
click at [373, 66] on span "Resolución del caso" at bounding box center [396, 63] width 55 height 9
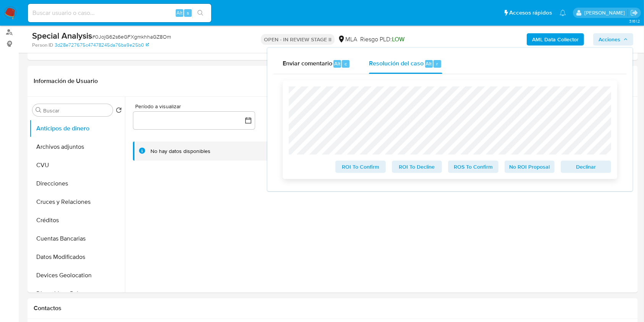
click at [571, 165] on span "Declinar" at bounding box center [586, 166] width 40 height 11
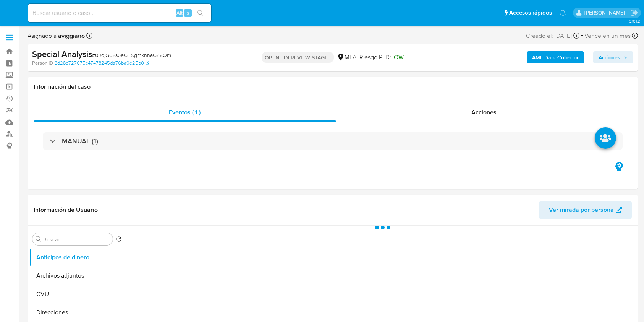
select select "10"
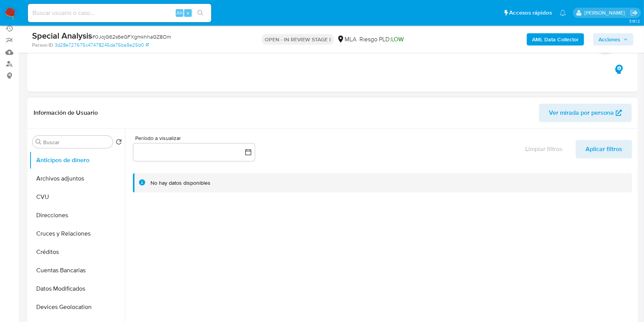
scroll to position [102, 0]
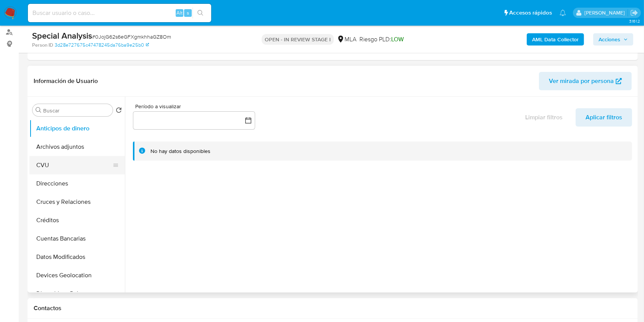
click at [70, 157] on button "CVU" at bounding box center [73, 165] width 89 height 18
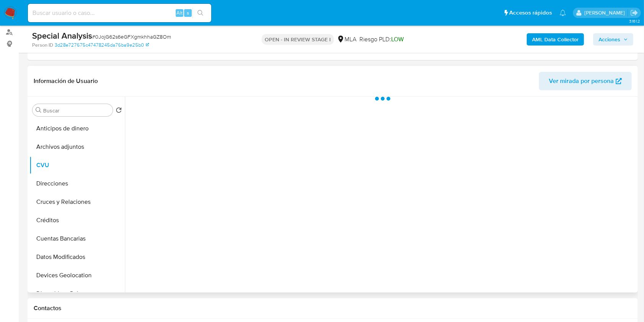
scroll to position [153, 0]
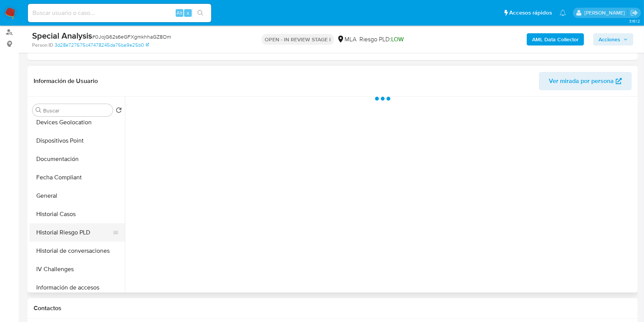
click at [81, 227] on button "Historial Riesgo PLD" at bounding box center [73, 232] width 89 height 18
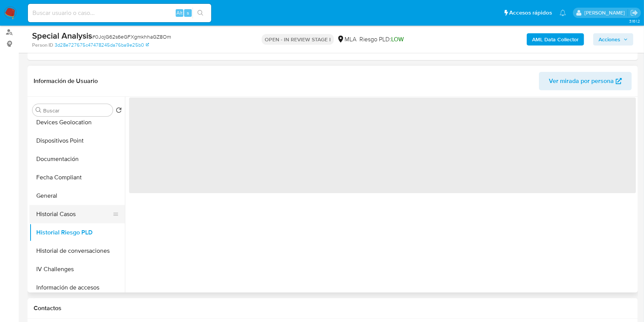
click at [83, 217] on button "Historial Casos" at bounding box center [73, 214] width 89 height 18
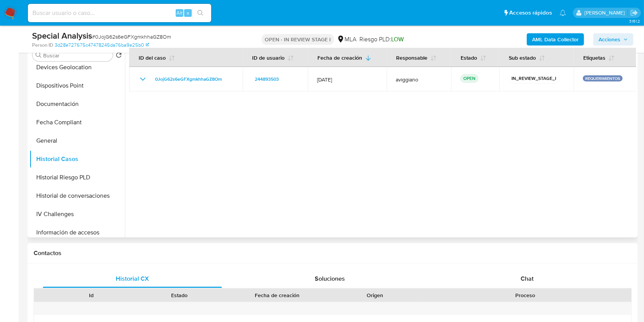
scroll to position [255, 0]
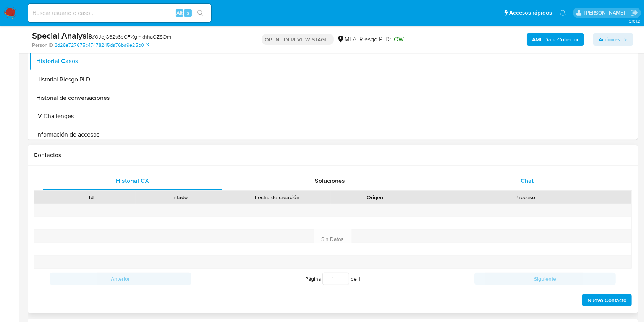
click at [498, 180] on div "Chat" at bounding box center [527, 181] width 179 height 18
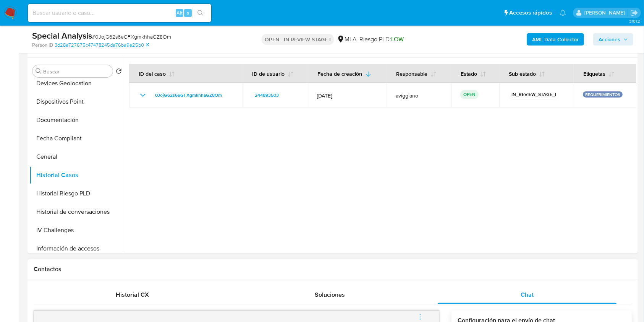
scroll to position [306, 0]
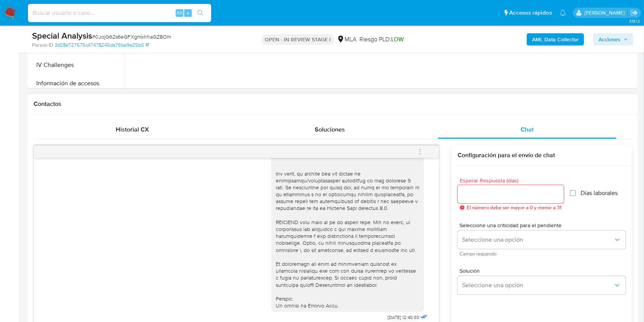
click at [420, 150] on icon "menu-action" at bounding box center [420, 151] width 7 height 7
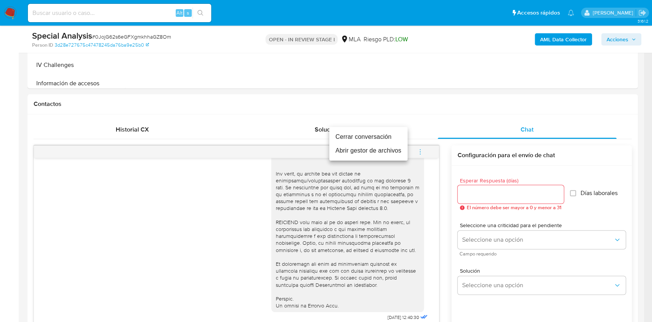
click at [362, 138] on li "Cerrar conversación" at bounding box center [368, 137] width 78 height 14
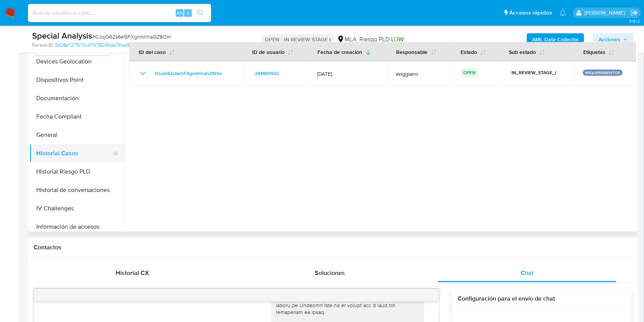
scroll to position [153, 0]
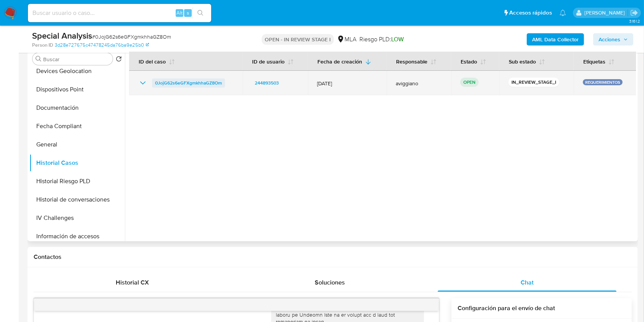
click at [192, 86] on span "0JojG62s6eGFXgmkhhaGZ8Om" at bounding box center [188, 82] width 67 height 9
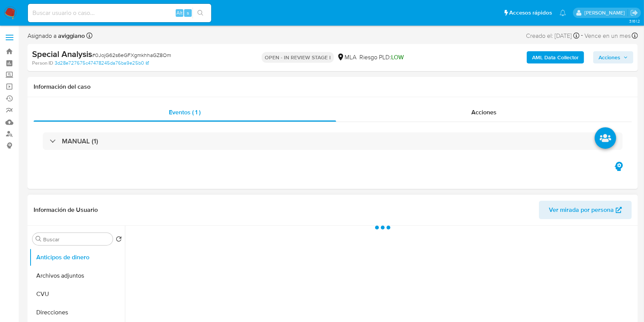
select select "10"
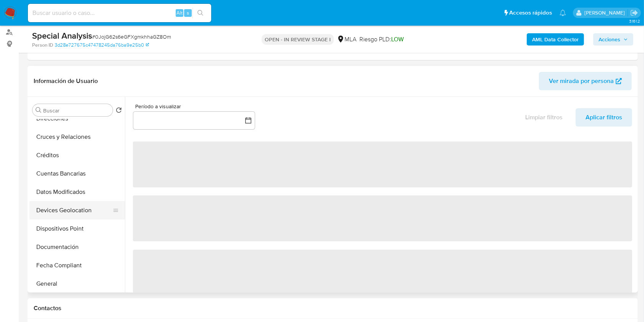
scroll to position [102, 0]
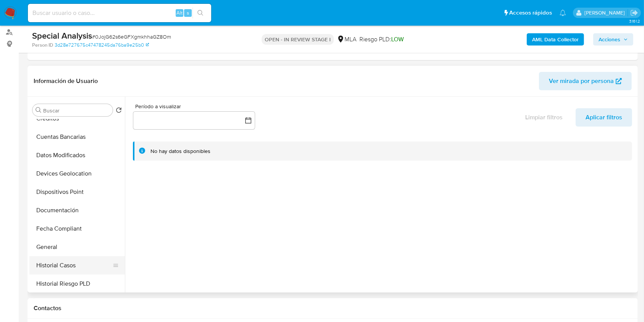
click at [51, 256] on button "Historial Casos" at bounding box center [73, 265] width 89 height 18
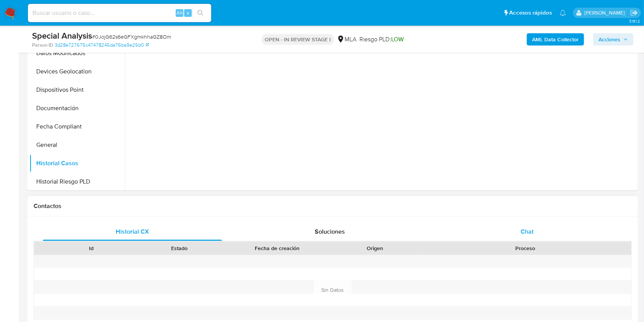
click at [526, 222] on div "Chat" at bounding box center [527, 231] width 179 height 18
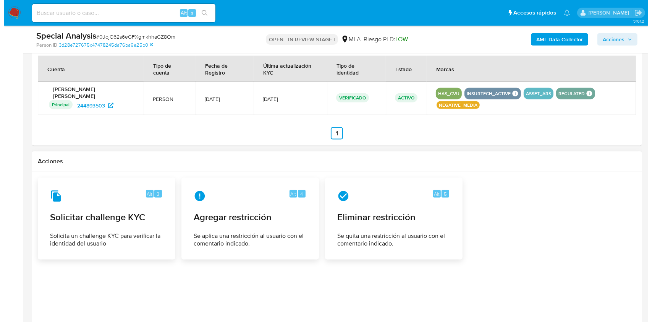
scroll to position [1185, 0]
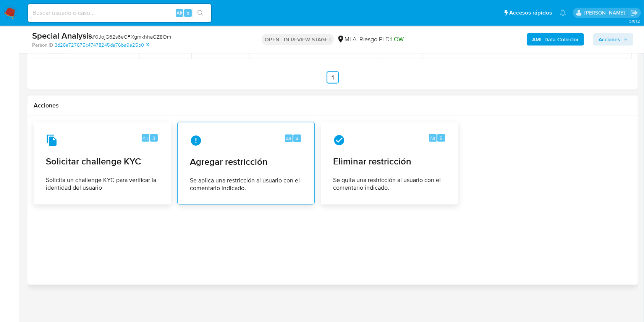
click at [233, 168] on div "Alt 4 Agregar restricción Se aplica una restricción al usuario con el comentari…" at bounding box center [246, 163] width 125 height 70
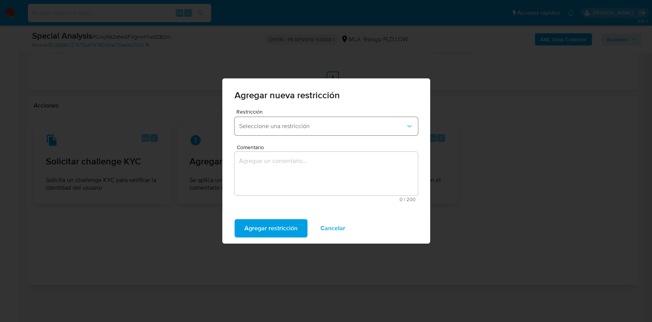
click at [281, 117] on button "Seleccione una restricción" at bounding box center [326, 126] width 183 height 18
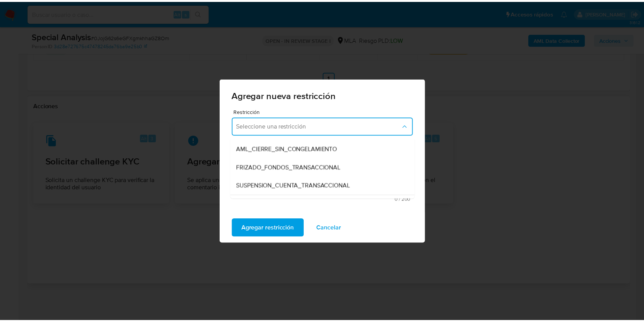
scroll to position [92, 0]
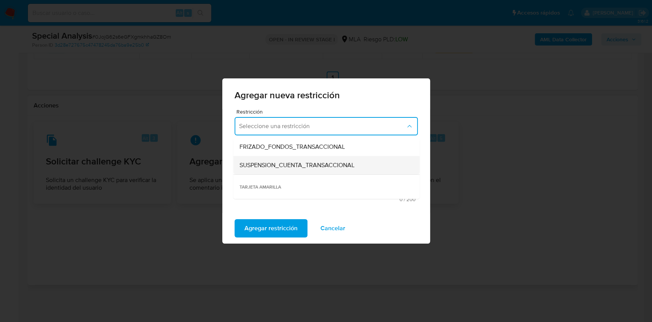
click at [345, 165] on span "SUSPENSION_CUENTA_TRANSACCIONAL" at bounding box center [296, 165] width 115 height 8
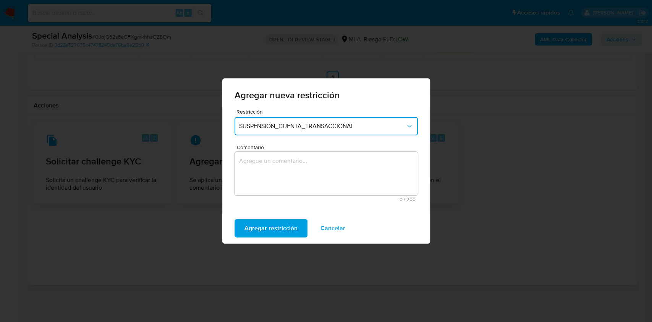
click at [271, 166] on textarea "Comentario" at bounding box center [326, 174] width 183 height 44
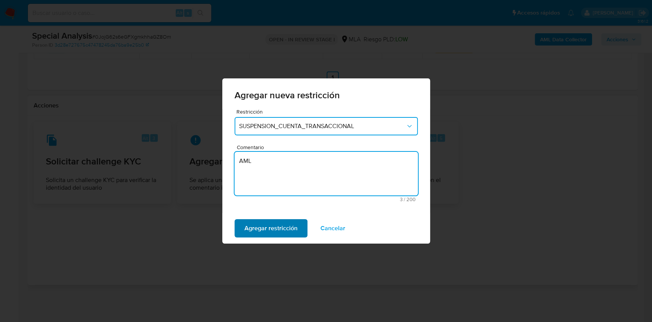
type textarea "AML"
click at [284, 224] on span "Agregar restricción" at bounding box center [271, 228] width 53 height 17
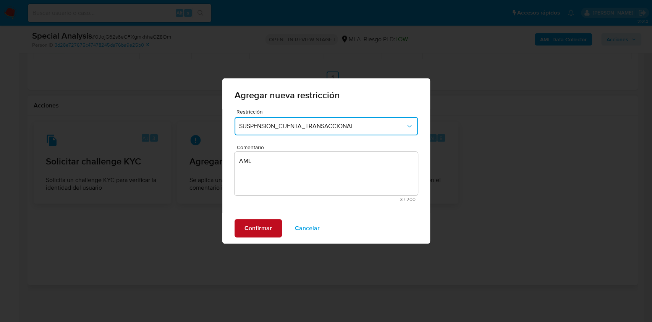
click at [267, 225] on span "Confirmar" at bounding box center [259, 228] width 28 height 17
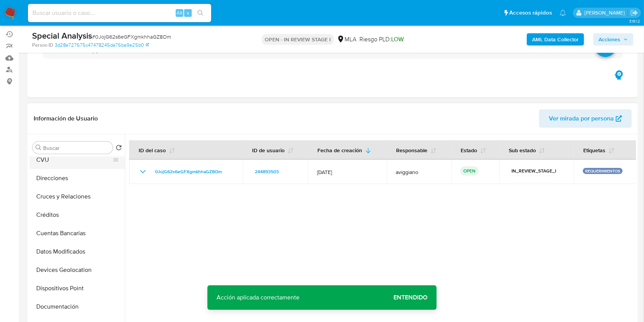
scroll to position [0, 0]
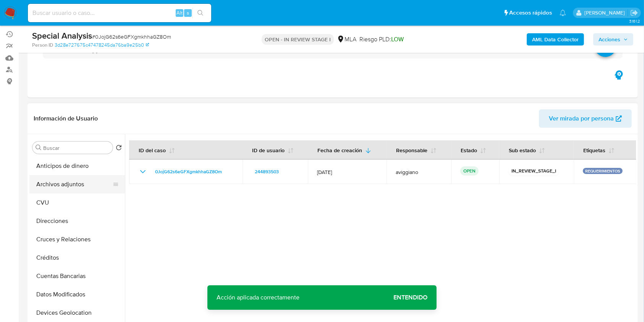
drag, startPoint x: 68, startPoint y: 176, endPoint x: 134, endPoint y: 182, distance: 66.8
click at [67, 176] on button "Archivos adjuntos" at bounding box center [77, 184] width 96 height 18
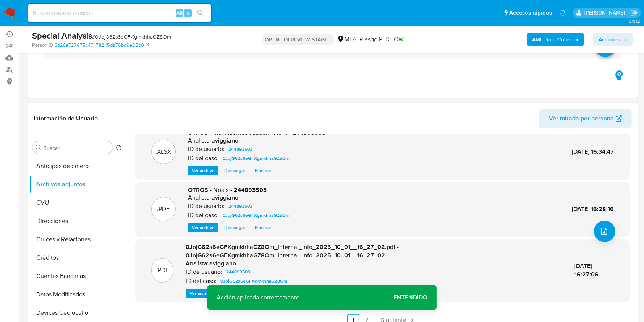
scroll to position [217, 0]
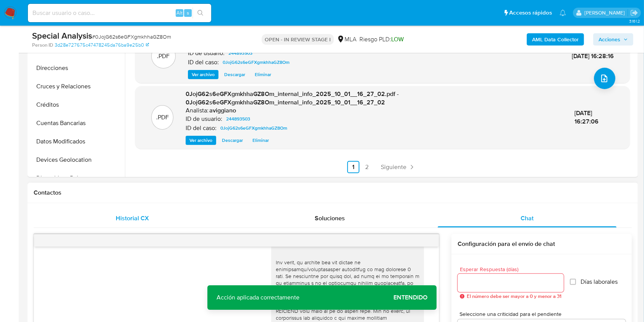
click at [138, 211] on div "Historial CX" at bounding box center [132, 218] width 179 height 18
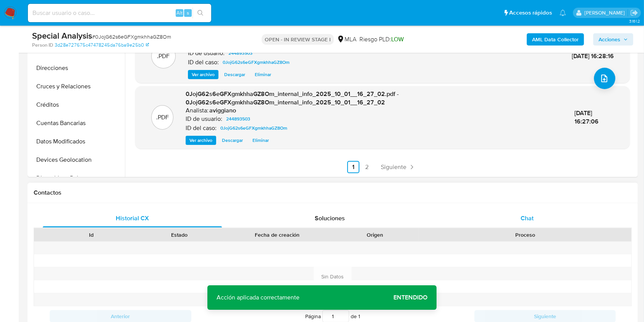
click at [555, 219] on div "Chat" at bounding box center [527, 218] width 179 height 18
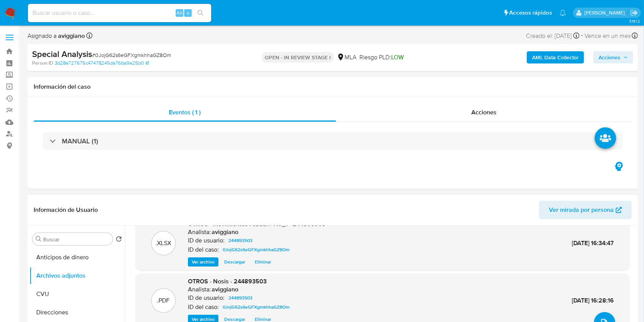
scroll to position [0, 0]
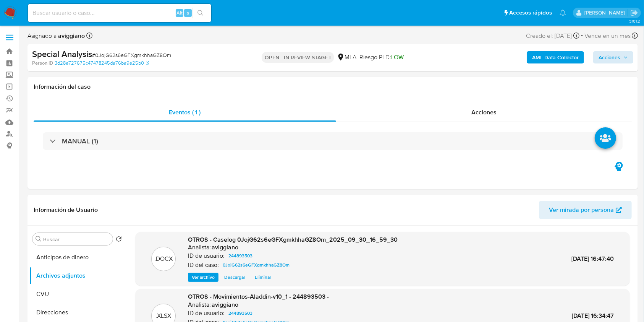
click at [601, 50] on div "AML Data Collector Acciones" at bounding box center [534, 58] width 198 height 18
click at [608, 57] on span "Acciones" at bounding box center [610, 57] width 22 height 12
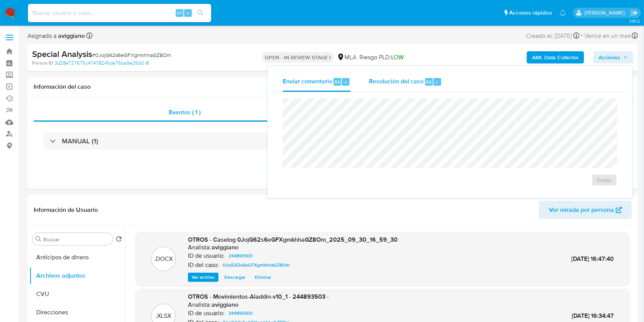
click at [404, 89] on div "Resolución del caso Alt r" at bounding box center [405, 82] width 73 height 20
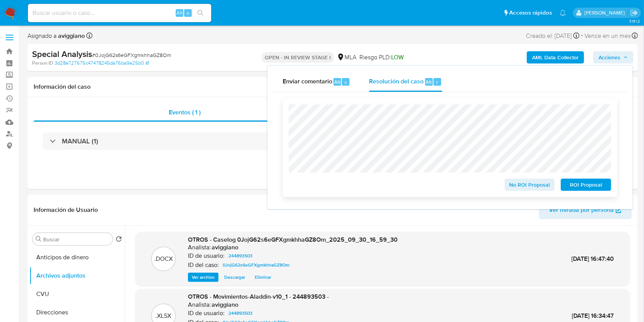
click at [583, 182] on span "ROI Proposal" at bounding box center [586, 184] width 40 height 11
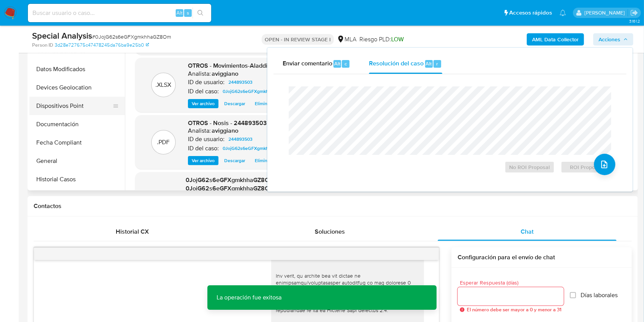
scroll to position [153, 0]
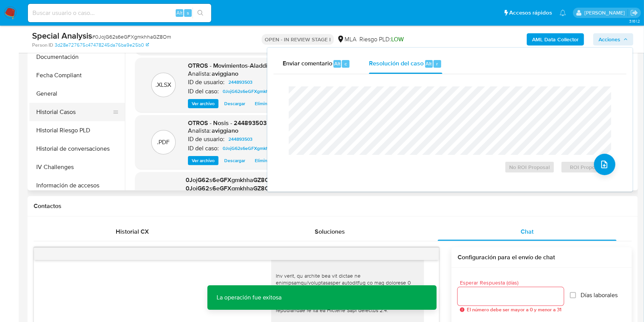
click at [71, 114] on button "Historial Casos" at bounding box center [73, 112] width 89 height 18
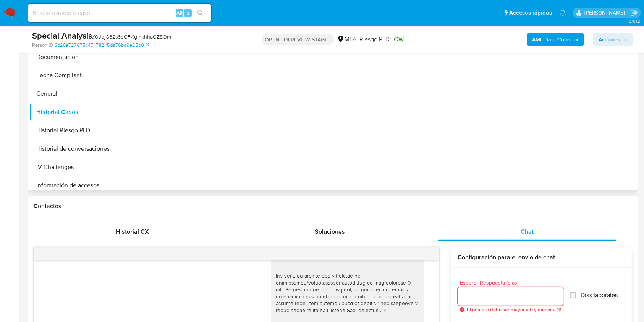
scroll to position [102, 0]
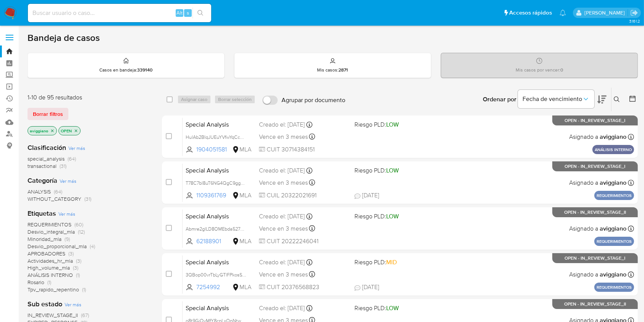
click at [52, 128] on icon "close-filter" at bounding box center [52, 130] width 5 height 5
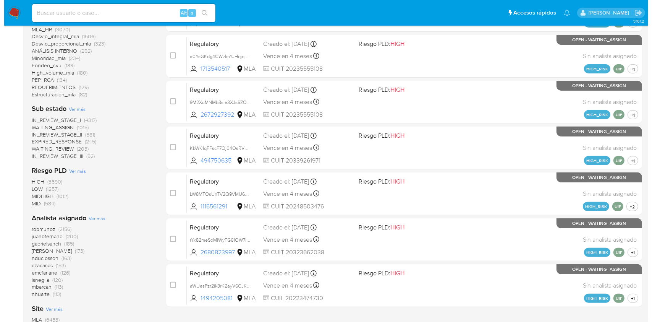
scroll to position [306, 0]
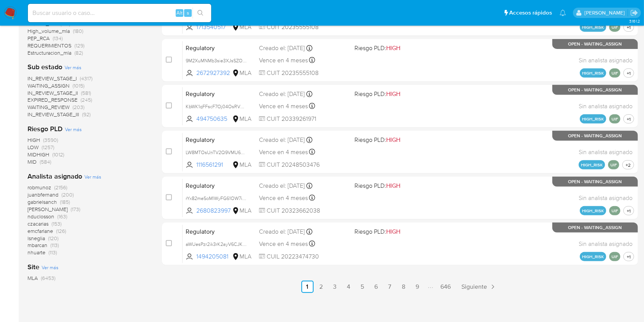
click at [94, 178] on span "Ver más" at bounding box center [92, 176] width 17 height 7
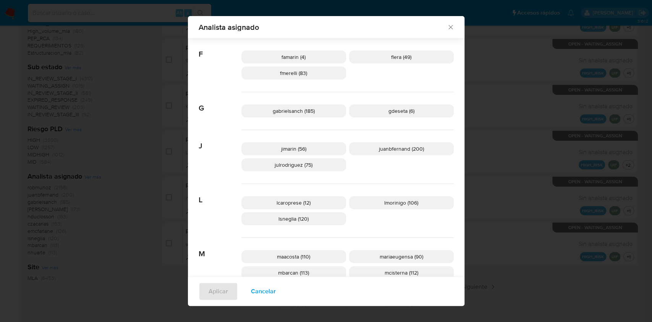
scroll to position [198, 0]
click at [260, 289] on span "Cancelar" at bounding box center [263, 291] width 25 height 17
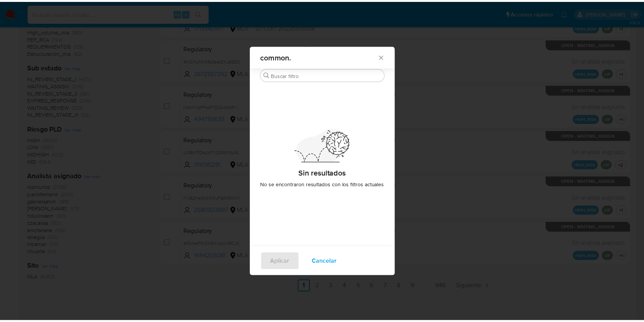
scroll to position [0, 0]
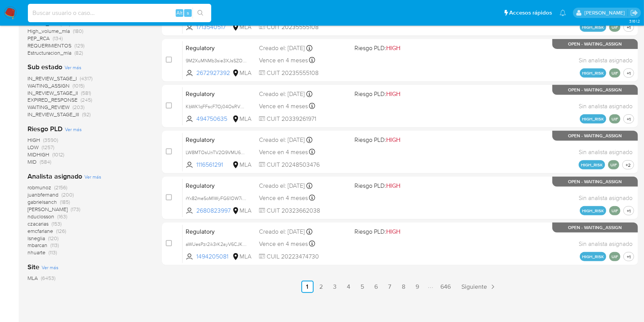
paste input "nUILq1aODskIPbRjuI2MecZ9"
type input "nUILq1aODskIPbRjuI2MecZ9"
click at [193, 12] on button "search-icon" at bounding box center [201, 13] width 16 height 11
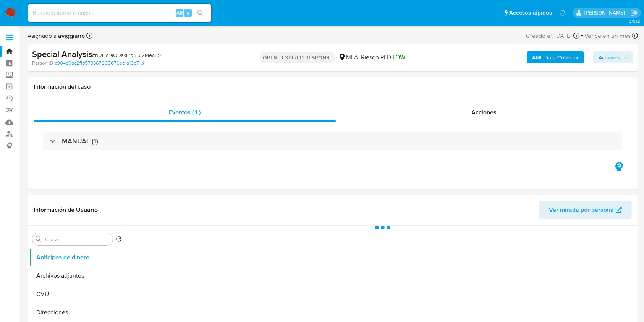
select select "10"
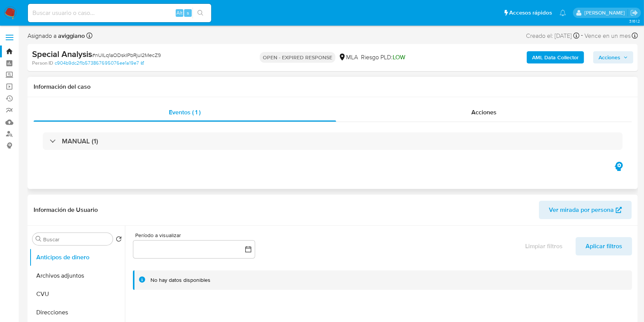
click at [337, 162] on div "Eventos ( 1 ) Acciones MANUAL (1)" at bounding box center [333, 143] width 611 height 92
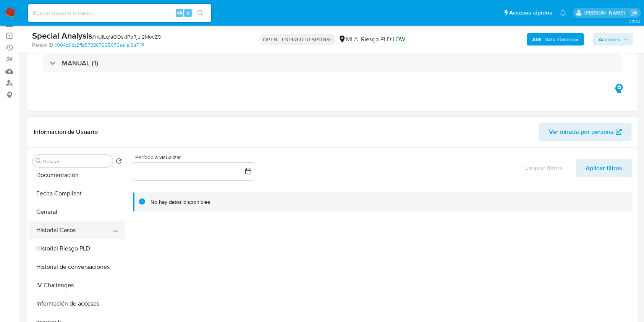
scroll to position [204, 0]
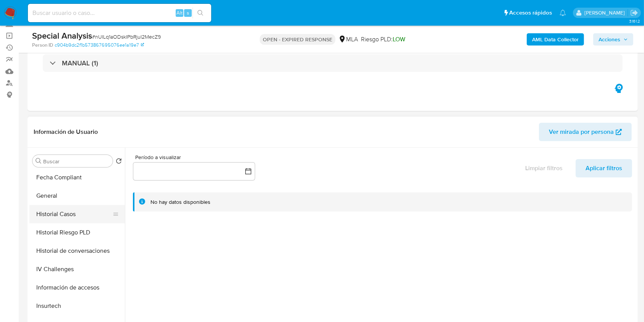
click at [78, 220] on button "Historial Casos" at bounding box center [73, 214] width 89 height 18
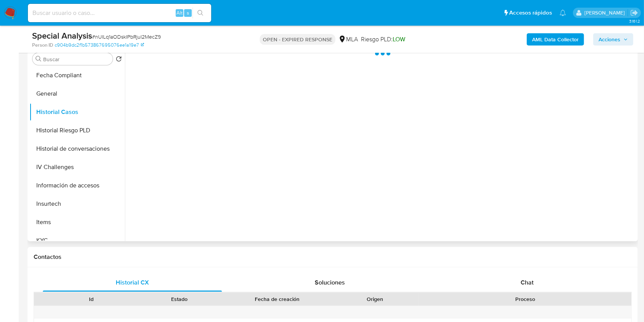
scroll to position [102, 0]
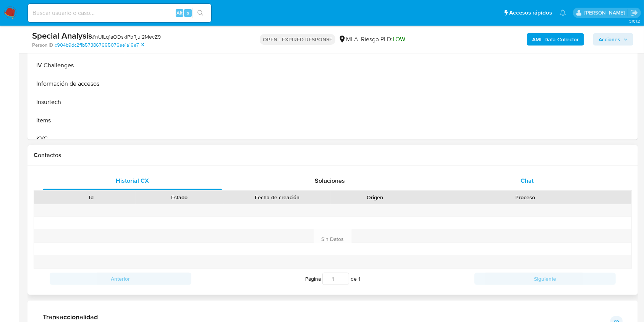
click at [533, 172] on div "Chat" at bounding box center [527, 181] width 179 height 18
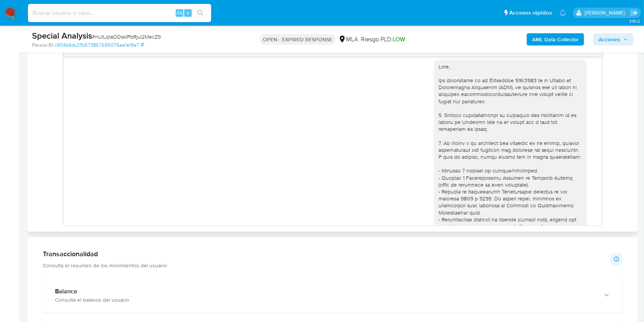
scroll to position [0, 0]
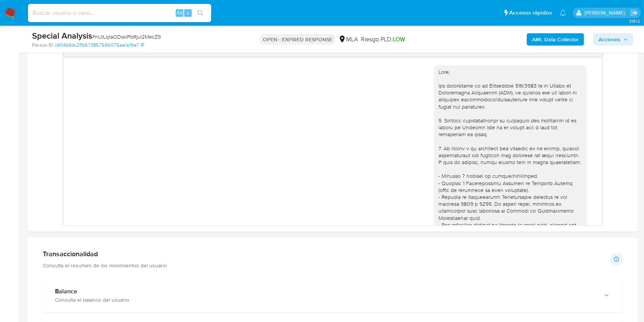
click at [551, 39] on b "AML Data Collector" at bounding box center [555, 39] width 47 height 12
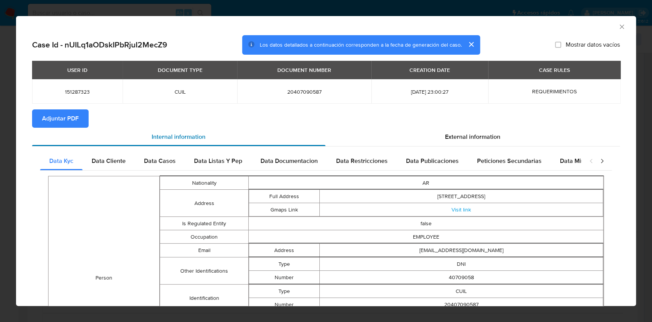
click at [67, 130] on div "Internal information" at bounding box center [178, 137] width 293 height 18
click at [67, 128] on div "Internal information" at bounding box center [178, 137] width 293 height 18
click at [67, 127] on span "Adjuntar PDF" at bounding box center [60, 118] width 37 height 17
click at [618, 29] on icon "Cerrar ventana" at bounding box center [622, 27] width 8 height 8
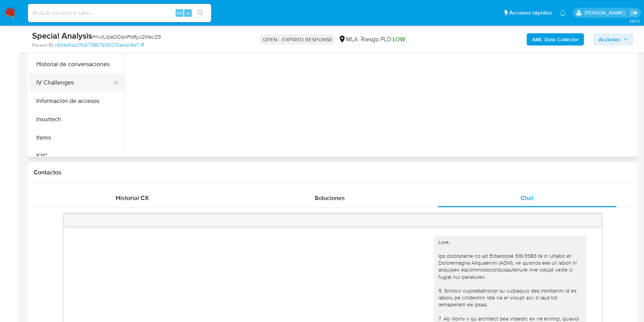
scroll to position [153, 0]
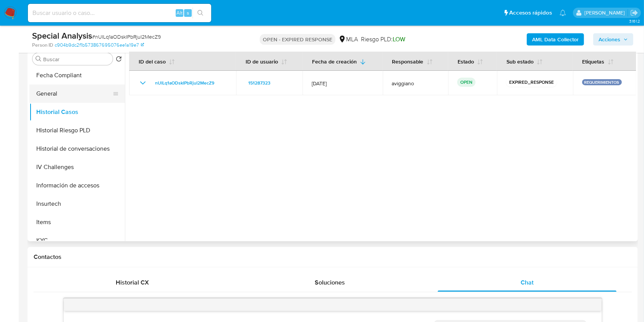
click at [89, 91] on button "General" at bounding box center [73, 93] width 89 height 18
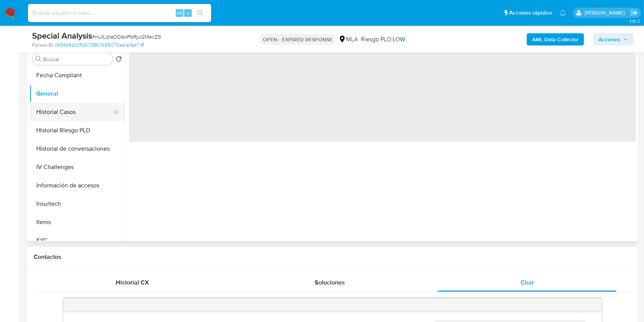
click at [91, 110] on button "Historial Casos" at bounding box center [73, 112] width 89 height 18
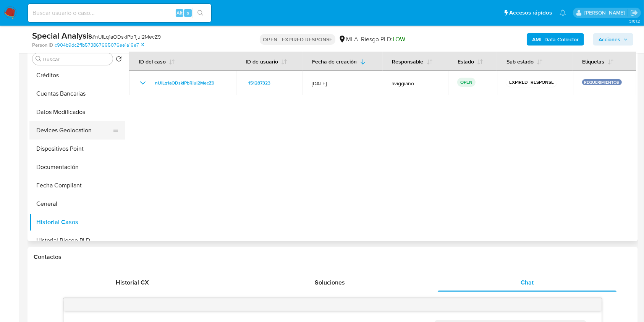
scroll to position [0, 0]
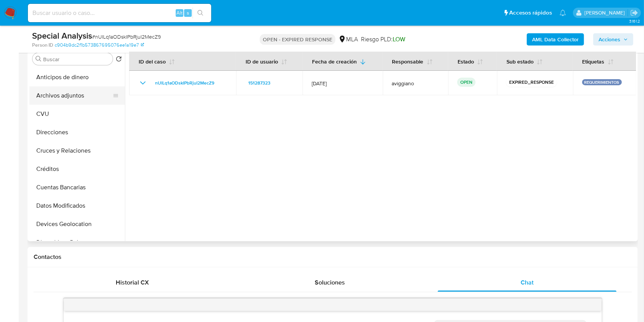
click at [70, 97] on button "Archivos adjuntos" at bounding box center [73, 95] width 89 height 18
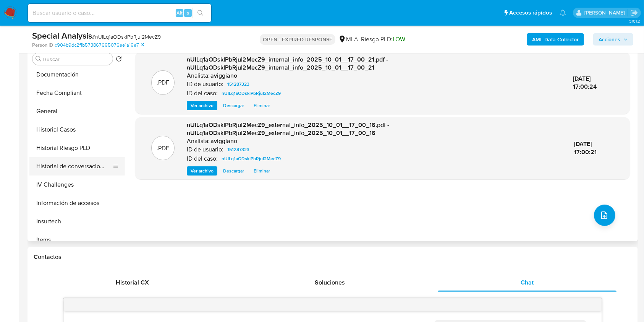
scroll to position [357, 0]
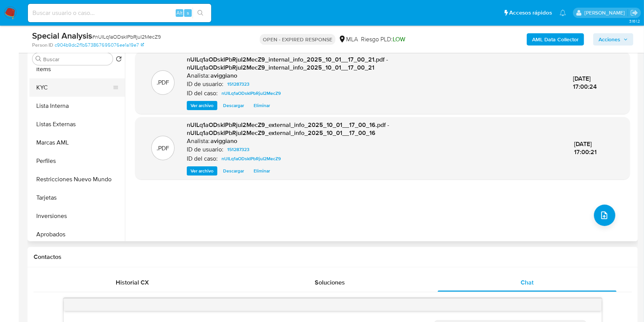
click at [75, 88] on button "KYC" at bounding box center [73, 87] width 89 height 18
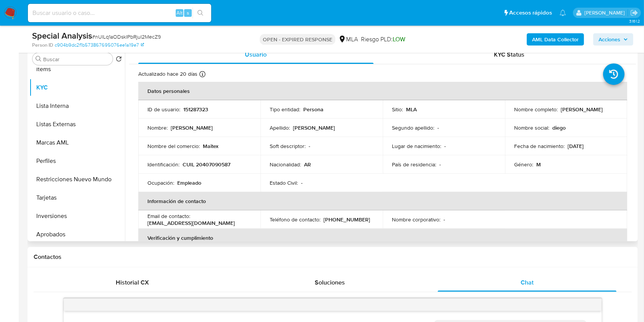
click at [222, 164] on p "CUIL 20407090587" at bounding box center [207, 164] width 48 height 7
copy p "20407090587"
click at [195, 107] on p "151287323" at bounding box center [195, 109] width 25 height 7
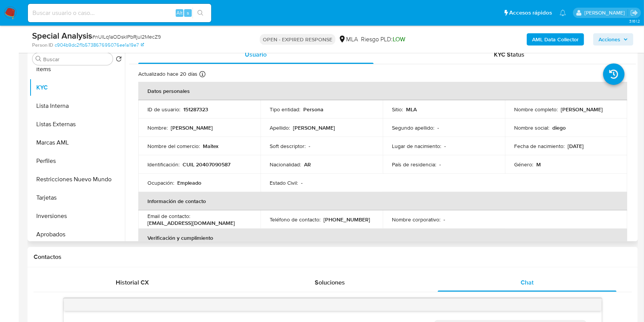
drag, startPoint x: 195, startPoint y: 107, endPoint x: 169, endPoint y: 151, distance: 51.3
click at [169, 151] on td "Nombre del comercio : Maitex" at bounding box center [199, 146] width 122 height 18
click at [207, 163] on p "CUIL 20407090587" at bounding box center [207, 164] width 48 height 7
click at [208, 163] on p "CUIL 20407090587" at bounding box center [207, 164] width 48 height 7
copy p "20407090587"
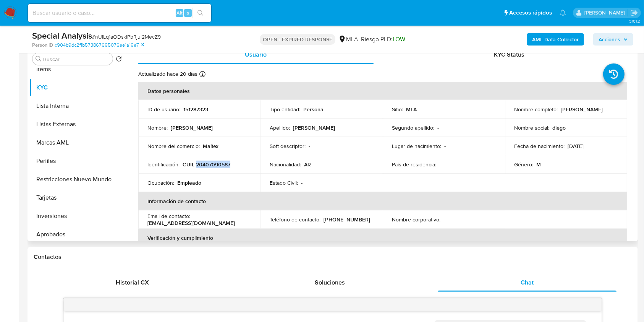
drag, startPoint x: 559, startPoint y: 109, endPoint x: 614, endPoint y: 113, distance: 54.8
click at [618, 115] on td "Nombre completo : Diego Gabriel da Silva" at bounding box center [566, 109] width 122 height 18
drag, startPoint x: 613, startPoint y: 112, endPoint x: 621, endPoint y: 133, distance: 22.7
drag, startPoint x: 559, startPoint y: 108, endPoint x: 610, endPoint y: 109, distance: 50.8
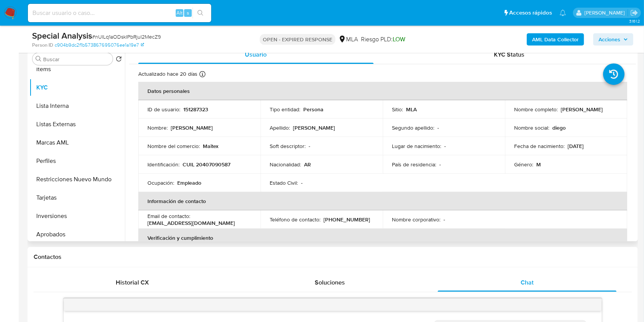
click at [603, 109] on p "[PERSON_NAME]" at bounding box center [582, 109] width 42 height 7
copy p "[PERSON_NAME]"
click at [199, 111] on p "151287323" at bounding box center [195, 109] width 25 height 7
copy p "151287323"
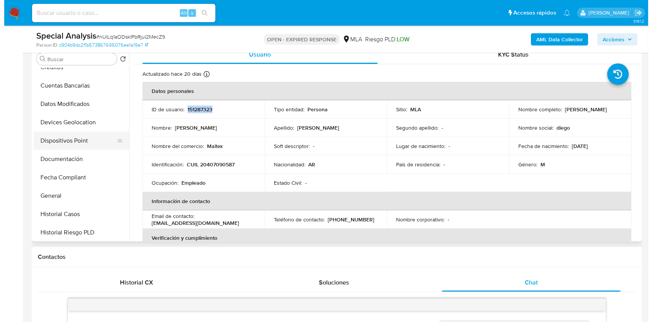
scroll to position [0, 0]
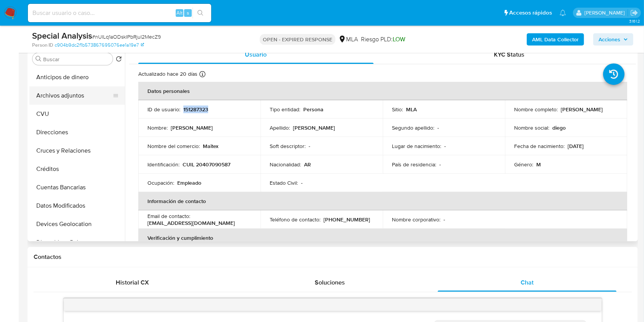
click at [65, 88] on button "Archivos adjuntos" at bounding box center [73, 95] width 89 height 18
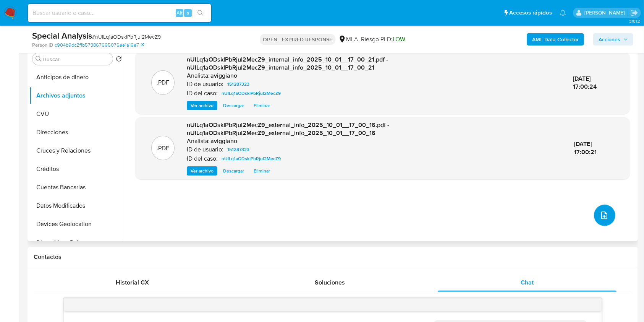
click at [602, 216] on icon "upload-file" at bounding box center [604, 215] width 9 height 9
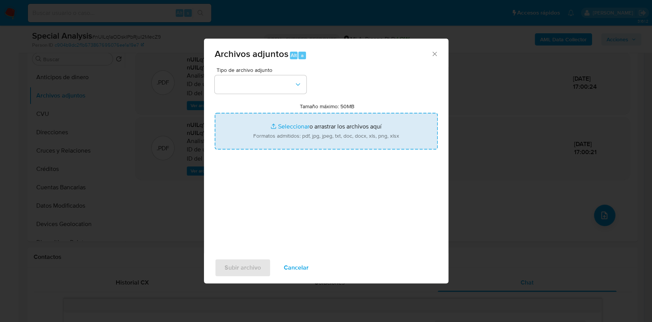
click at [357, 124] on input "Tamaño máximo: 50MB Seleccionar archivos" at bounding box center [326, 131] width 223 height 37
type input "C:\fakepath\Movimientos-Aladdin-v10_1 - 151287323 - .xlsx"
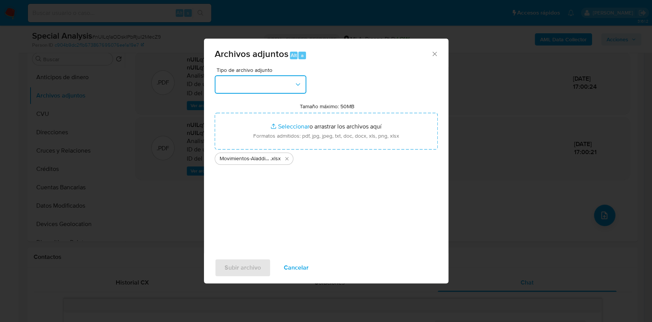
click at [269, 81] on button "button" at bounding box center [261, 84] width 92 height 18
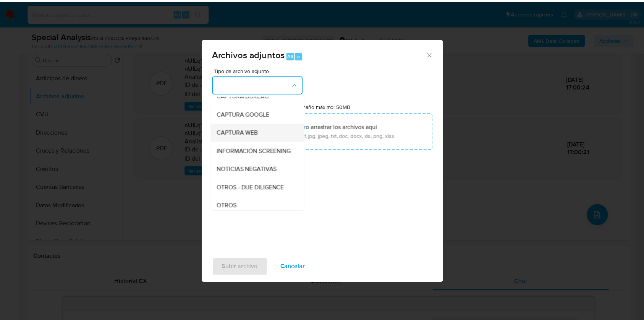
scroll to position [102, 0]
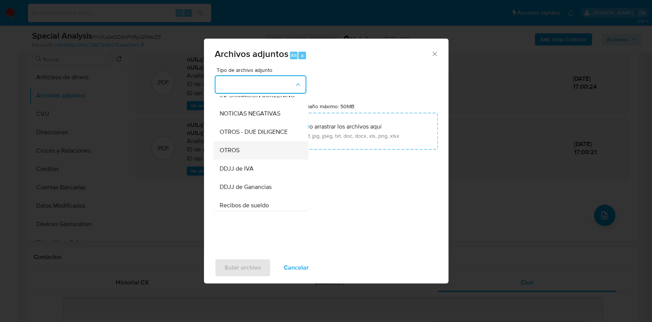
click at [258, 154] on div "OTROS" at bounding box center [258, 150] width 78 height 18
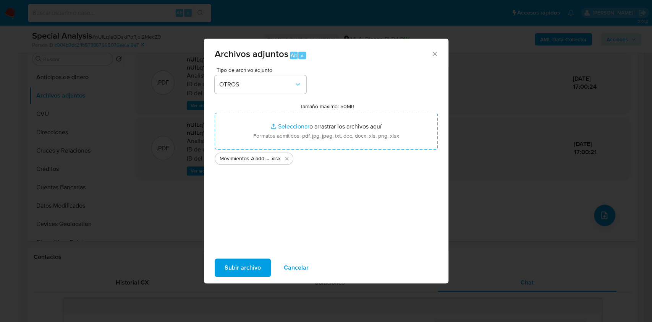
click at [229, 266] on span "Subir archivo" at bounding box center [243, 267] width 36 height 17
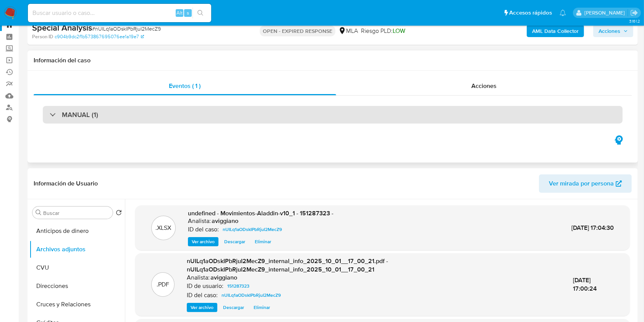
scroll to position [0, 0]
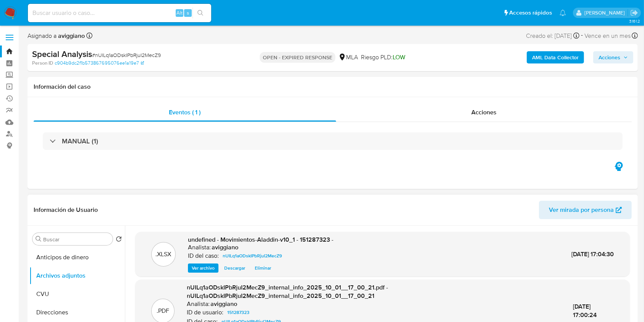
click at [309, 238] on span "undefined - Movimientos-Aladdin-v10_1 - 151287323 -" at bounding box center [261, 239] width 146 height 9
copy span "151287323"
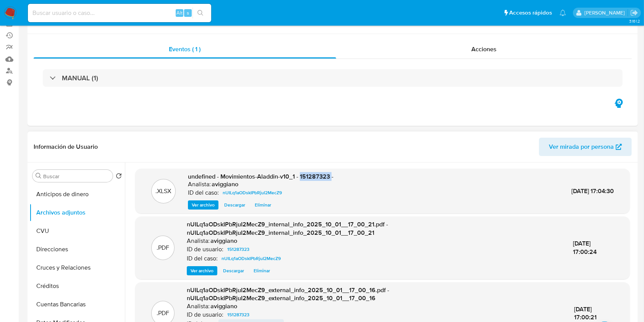
scroll to position [153, 0]
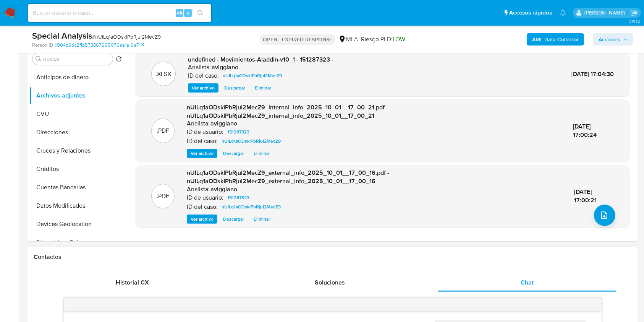
click at [199, 263] on div "Contactos" at bounding box center [333, 257] width 611 height 20
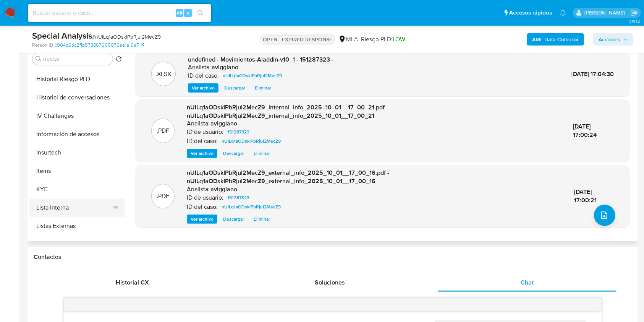
scroll to position [306, 0]
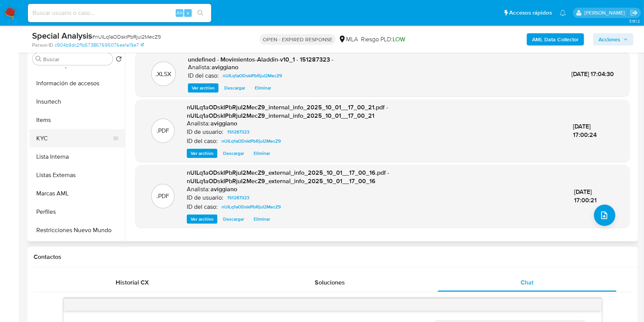
click at [62, 138] on button "KYC" at bounding box center [73, 138] width 89 height 18
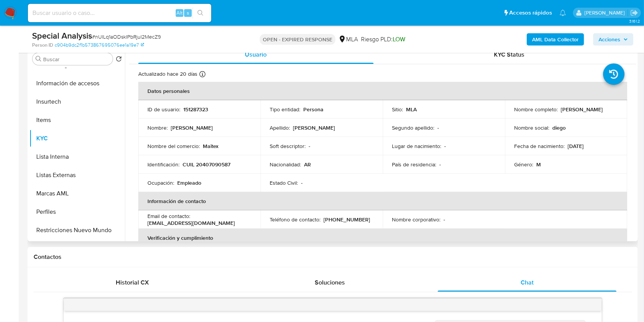
click at [196, 112] on p "151287323" at bounding box center [195, 109] width 25 height 7
copy p "151287323"
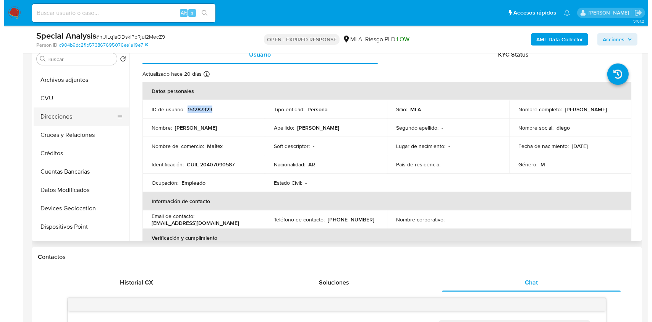
scroll to position [0, 0]
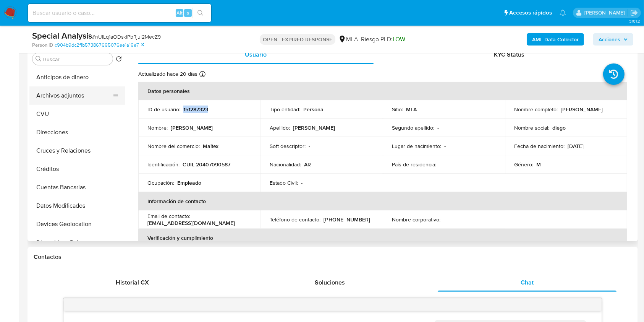
click at [76, 96] on button "Archivos adjuntos" at bounding box center [73, 95] width 89 height 18
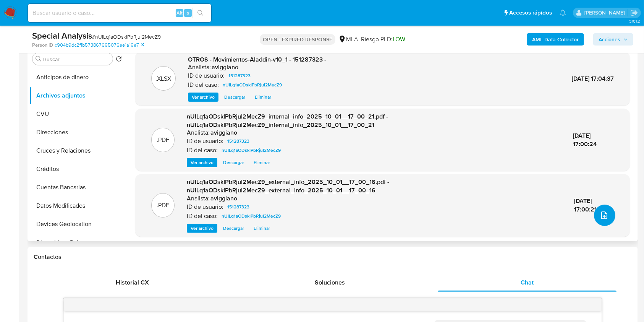
click at [598, 209] on button "upload-file" at bounding box center [604, 214] width 21 height 21
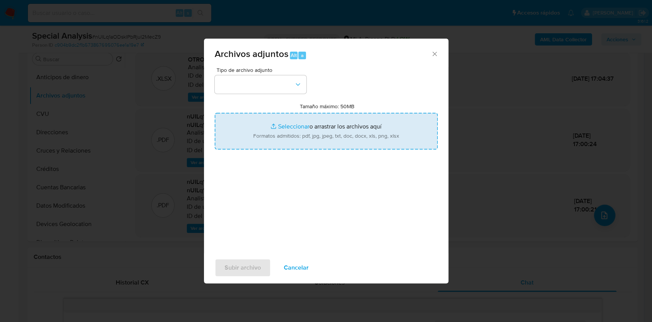
click at [347, 130] on input "Tamaño máximo: 50MB Seleccionar archivos" at bounding box center [326, 131] width 223 height 37
type input "C:\fakepath\Nosis - 151287323.pdf"
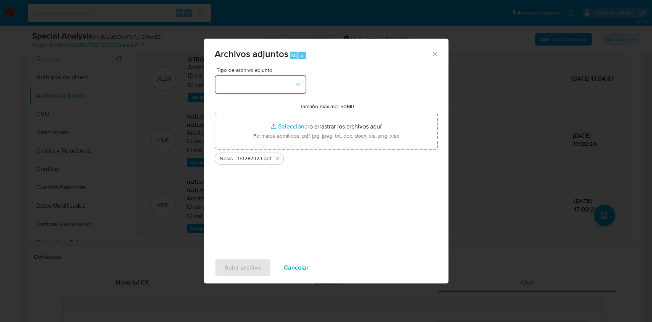
click at [270, 82] on button "button" at bounding box center [261, 84] width 92 height 18
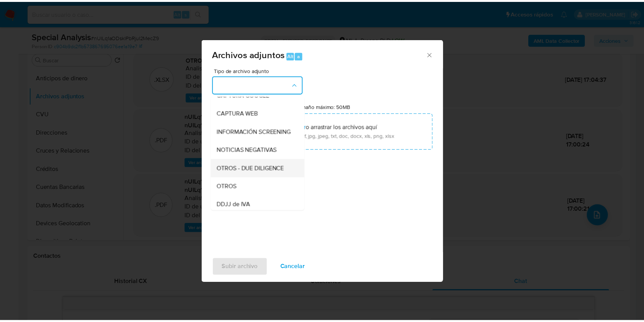
scroll to position [102, 0]
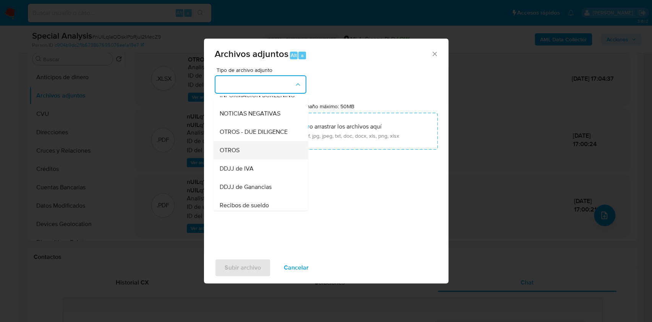
click at [239, 156] on div "OTROS" at bounding box center [258, 150] width 78 height 18
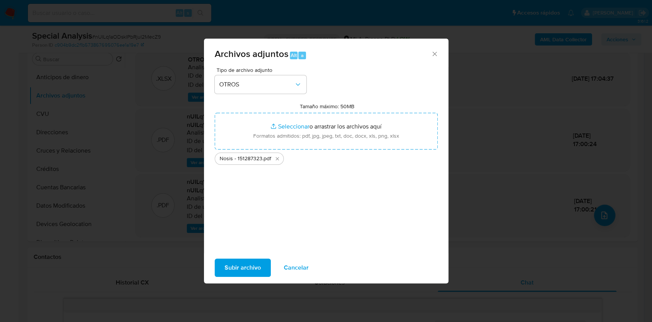
click at [232, 264] on span "Subir archivo" at bounding box center [243, 267] width 36 height 17
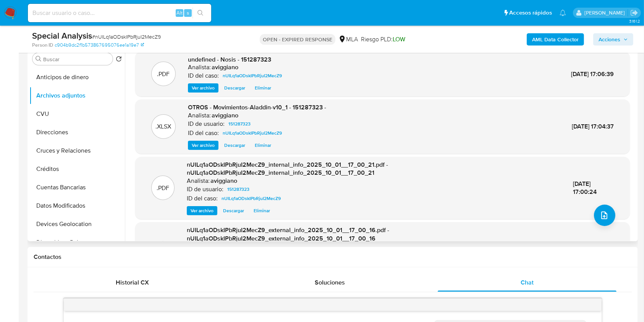
click at [260, 59] on span "undefined - Nosis - 151287323" at bounding box center [229, 59] width 83 height 9
copy span "151287323"
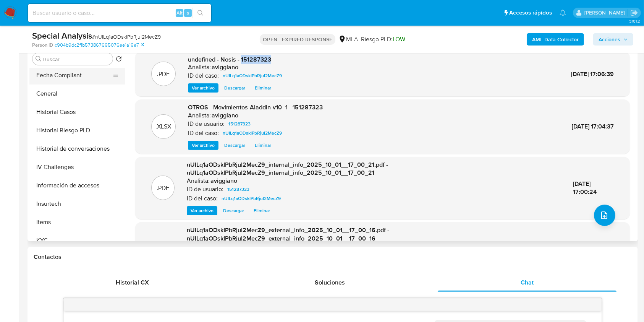
scroll to position [306, 0]
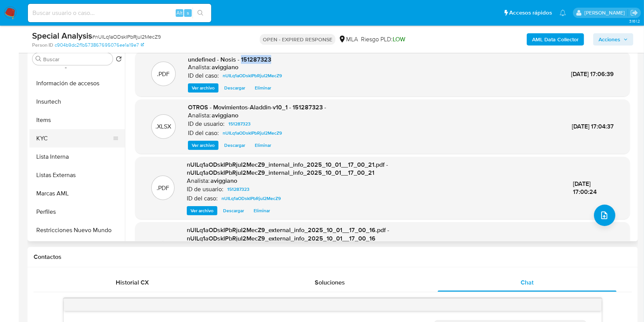
click at [53, 138] on button "KYC" at bounding box center [73, 138] width 89 height 18
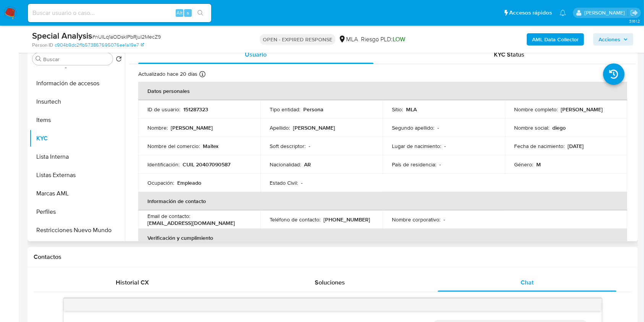
click at [201, 161] on p "CUIL 20407090587" at bounding box center [207, 164] width 48 height 7
copy p "20407090587"
click at [556, 109] on div "Nombre completo : Diego Gabriel da Silva" at bounding box center [566, 109] width 104 height 7
drag, startPoint x: 560, startPoint y: 109, endPoint x: 633, endPoint y: 106, distance: 73.4
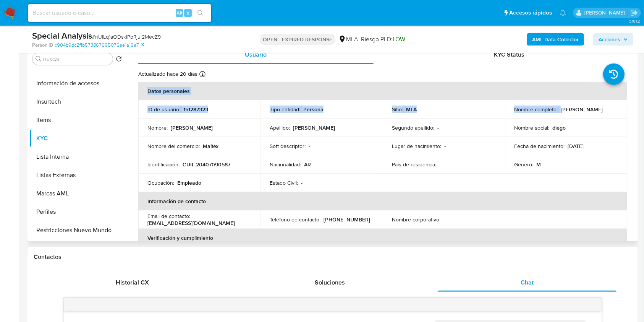
click at [633, 106] on div "Usuario KYC Status Actualizado hace 20 días Creado: 16/06/2020 01:24:27 Actuali…" at bounding box center [380, 143] width 511 height 196
click at [601, 111] on p "Diego Gabriel da Silva" at bounding box center [582, 109] width 42 height 7
drag, startPoint x: 559, startPoint y: 112, endPoint x: 620, endPoint y: 109, distance: 61.6
click at [620, 109] on td "Nombre completo : Diego Gabriel da Silva" at bounding box center [566, 109] width 122 height 18
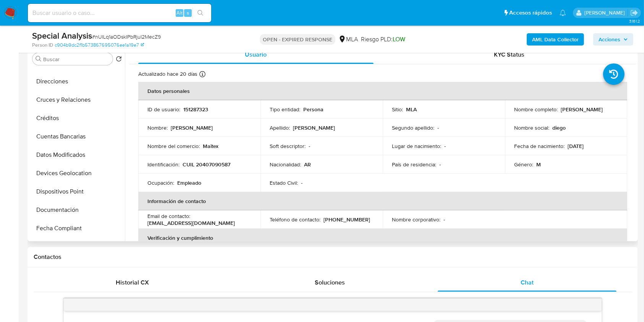
scroll to position [0, 0]
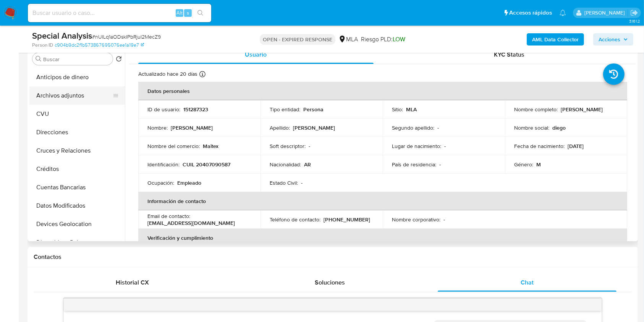
click at [87, 98] on button "Archivos adjuntos" at bounding box center [73, 95] width 89 height 18
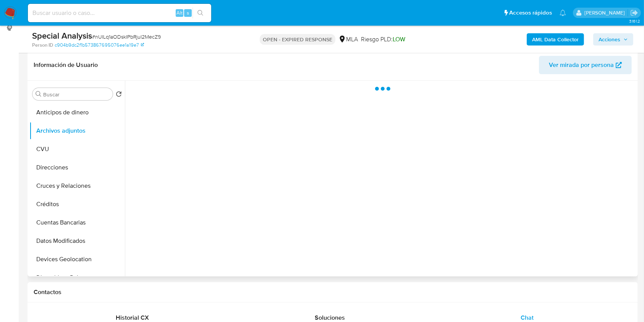
scroll to position [102, 0]
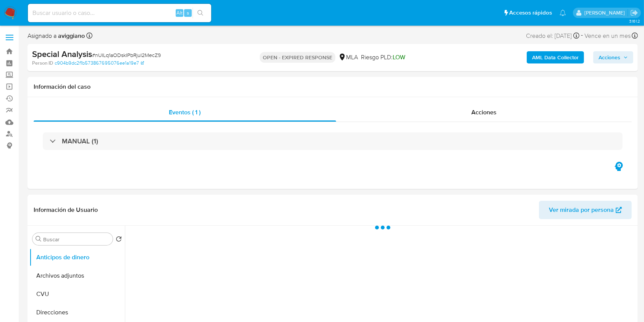
select select "10"
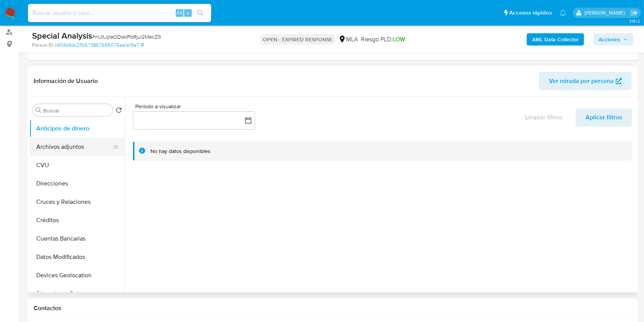
click at [86, 146] on button "Archivos adjuntos" at bounding box center [73, 147] width 89 height 18
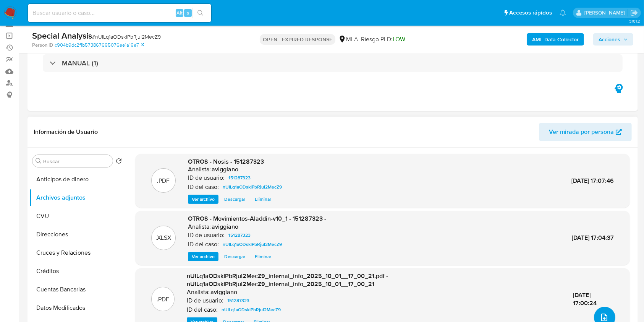
click at [601, 310] on button "upload-file" at bounding box center [604, 316] width 21 height 21
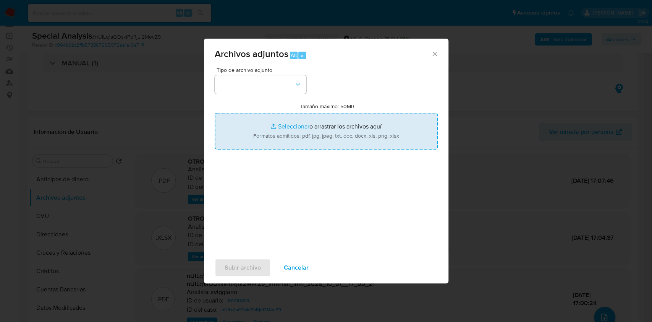
click at [312, 133] on input "Tamaño máximo: 50MB Seleccionar archivos" at bounding box center [326, 131] width 223 height 37
type input "C:\fakepath\Caselog nUILq1aODskIPbRjuI2MecZ9_2025_09_30_17_00_11.docx"
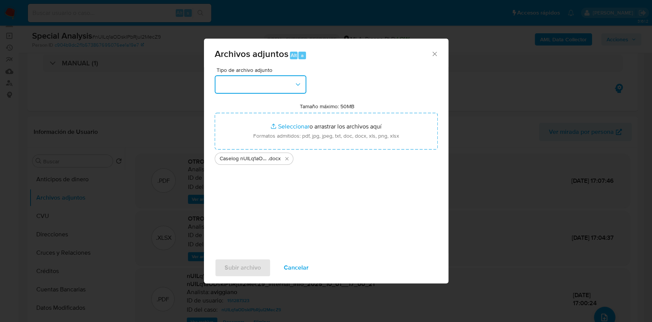
click at [251, 82] on button "button" at bounding box center [261, 84] width 92 height 18
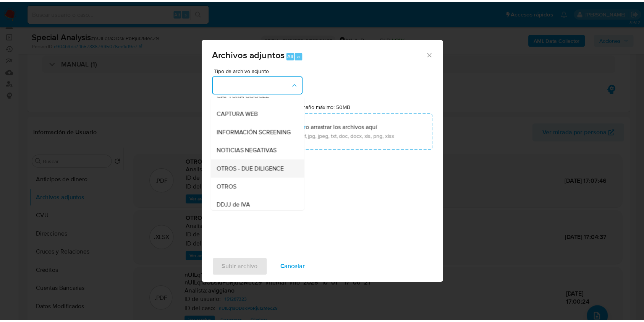
scroll to position [102, 0]
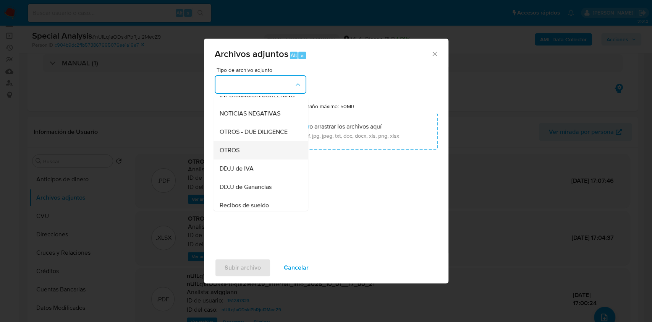
click at [239, 150] on div "OTROS" at bounding box center [258, 150] width 78 height 18
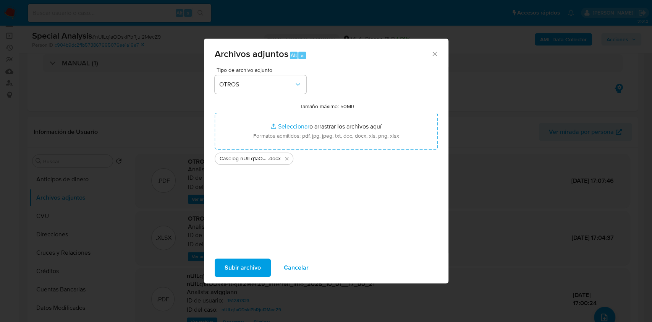
click at [240, 264] on span "Subir archivo" at bounding box center [243, 267] width 36 height 17
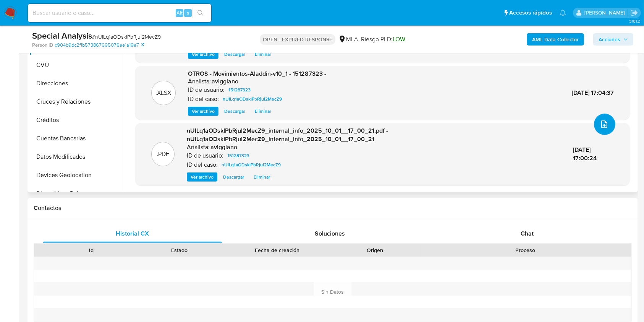
scroll to position [255, 0]
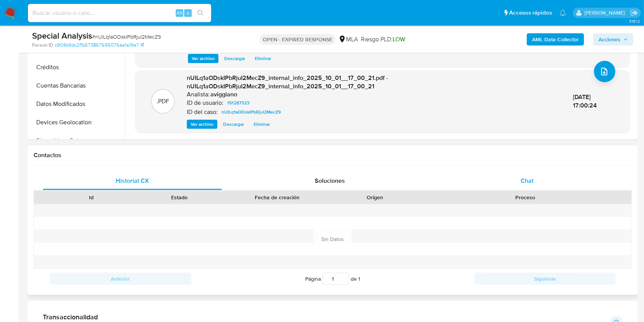
click at [501, 180] on div "Chat" at bounding box center [527, 181] width 179 height 18
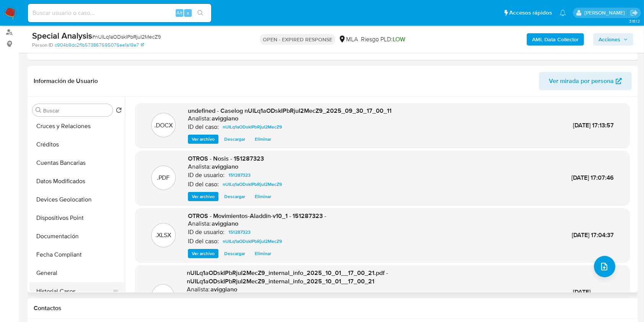
scroll to position [153, 0]
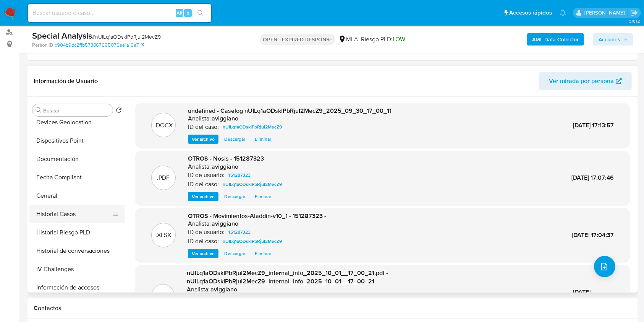
click at [76, 216] on button "Historial Casos" at bounding box center [73, 214] width 89 height 18
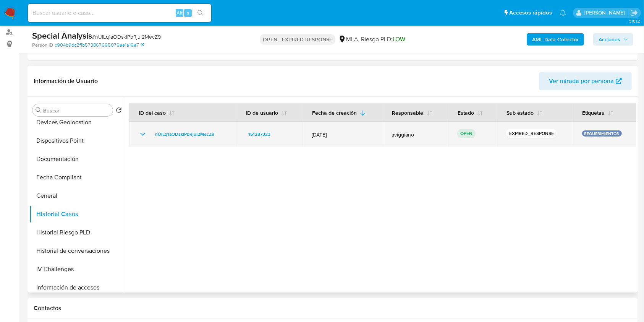
drag, startPoint x: 216, startPoint y: 138, endPoint x: 192, endPoint y: 141, distance: 24.6
click at [183, 136] on td "nUILq1aODskIPbRjuI2MecZ9" at bounding box center [182, 134] width 107 height 24
click at [226, 133] on div "nUILq1aODskIPbRjuI2MecZ9" at bounding box center [182, 134] width 89 height 9
drag, startPoint x: 223, startPoint y: 134, endPoint x: 154, endPoint y: 136, distance: 69.2
click at [154, 136] on div "nUILq1aODskIPbRjuI2MecZ9" at bounding box center [182, 134] width 89 height 9
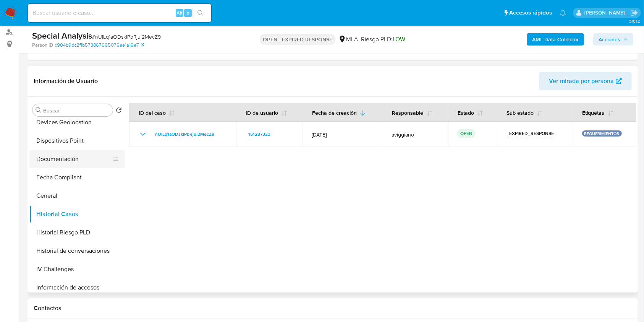
scroll to position [0, 0]
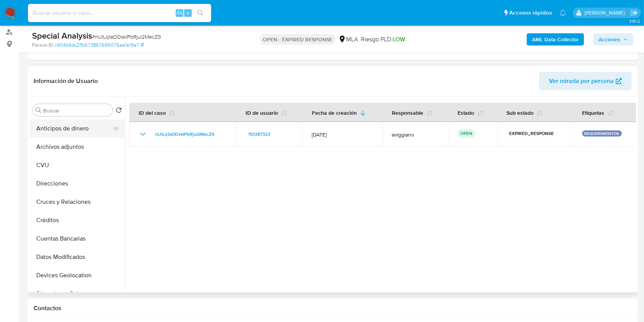
click at [70, 136] on button "Anticipos de dinero" at bounding box center [73, 128] width 89 height 18
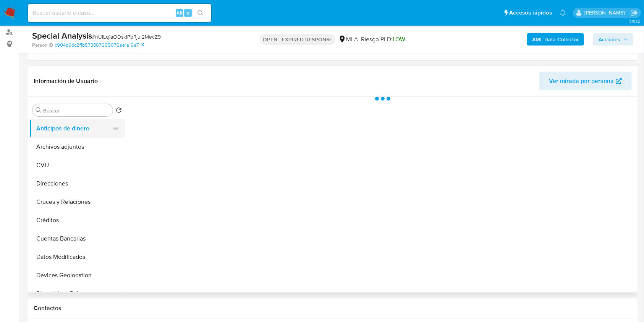
click at [60, 134] on button "Anticipos de dinero" at bounding box center [73, 128] width 89 height 18
click at [64, 141] on button "Archivos adjuntos" at bounding box center [73, 147] width 89 height 18
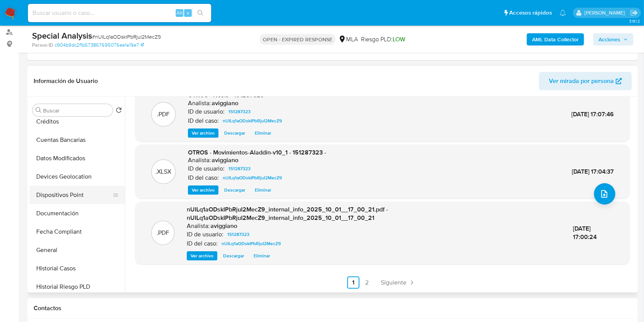
scroll to position [102, 0]
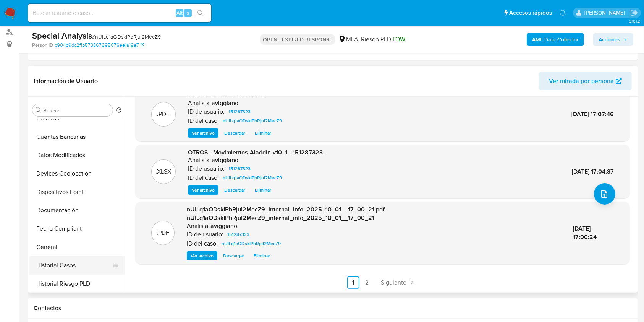
click at [74, 266] on button "Historial Casos" at bounding box center [73, 265] width 89 height 18
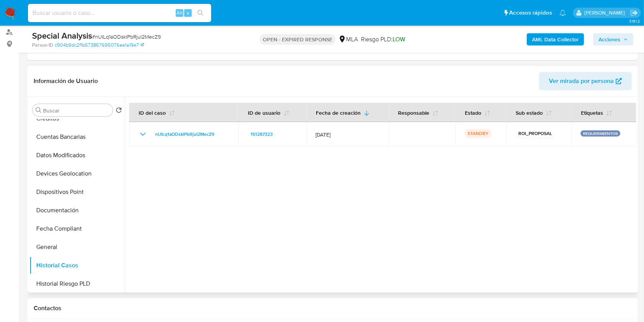
click at [562, 190] on div at bounding box center [380, 195] width 511 height 196
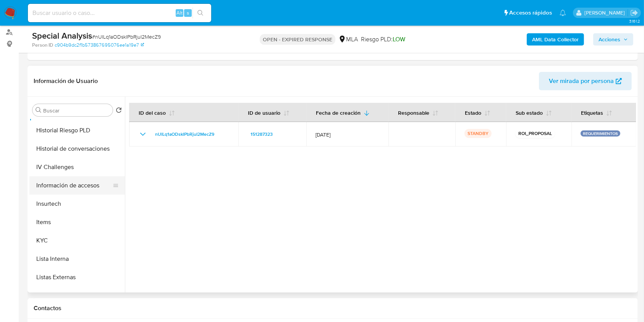
scroll to position [306, 0]
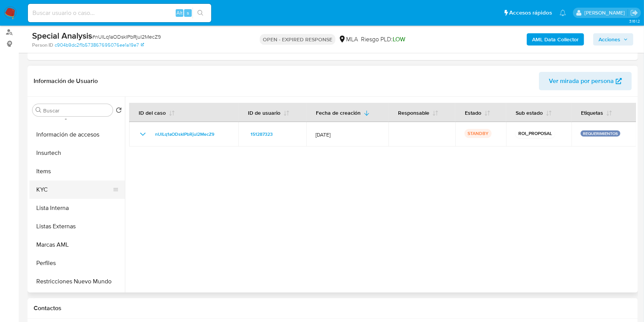
click at [58, 196] on button "KYC" at bounding box center [73, 189] width 89 height 18
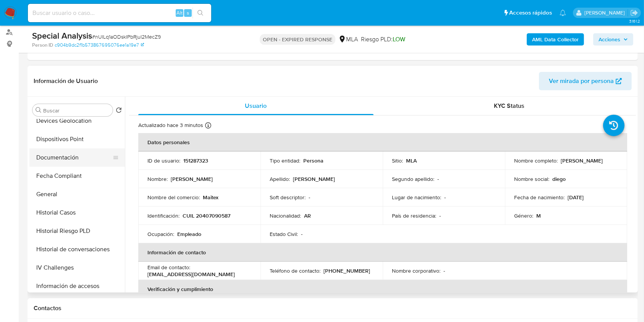
scroll to position [153, 0]
click at [86, 157] on button "Documentación" at bounding box center [73, 159] width 89 height 18
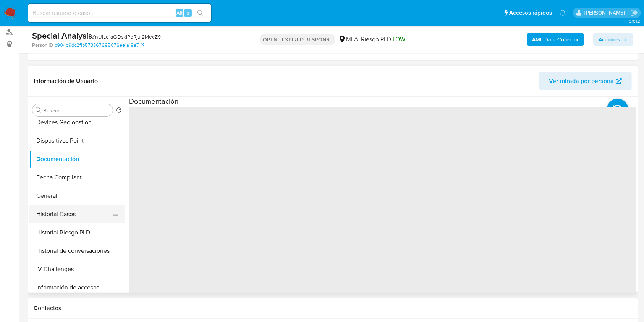
click at [57, 217] on button "Historial Casos" at bounding box center [73, 214] width 89 height 18
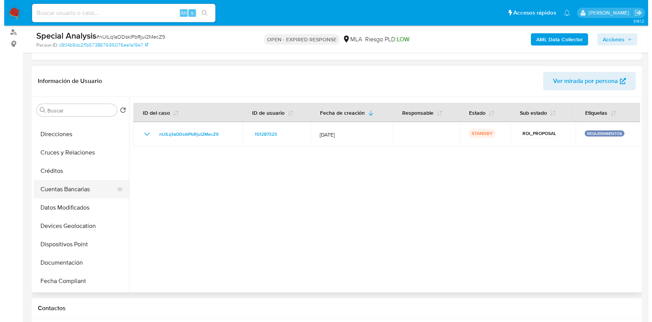
scroll to position [0, 0]
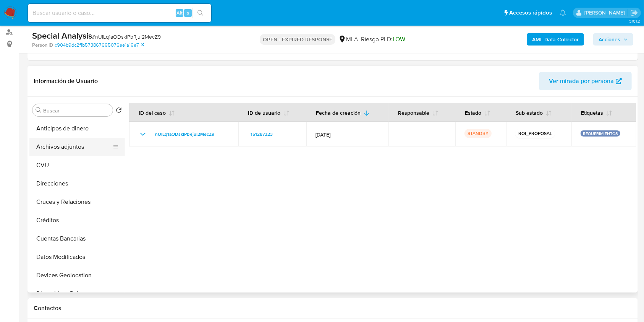
click at [91, 138] on button "Archivos adjuntos" at bounding box center [73, 147] width 89 height 18
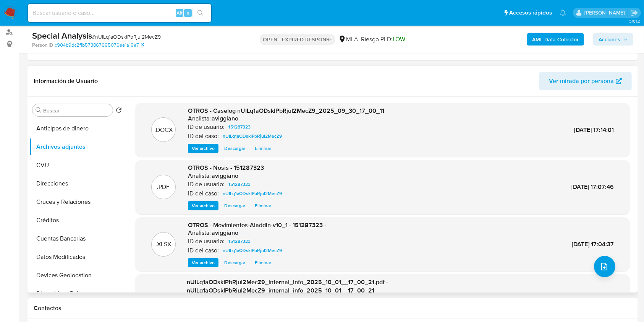
click at [550, 184] on div ".PDF OTROS - Nosis - 151287323 Analista: aviggiano ID de usuario: 151287323 ID …" at bounding box center [382, 187] width 487 height 47
click at [210, 146] on span "Ver archivo" at bounding box center [203, 148] width 23 height 8
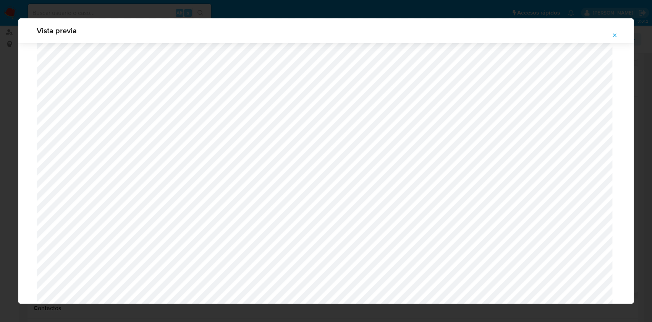
scroll to position [341, 0]
click at [612, 32] on icon "Attachment preview" at bounding box center [615, 35] width 6 height 6
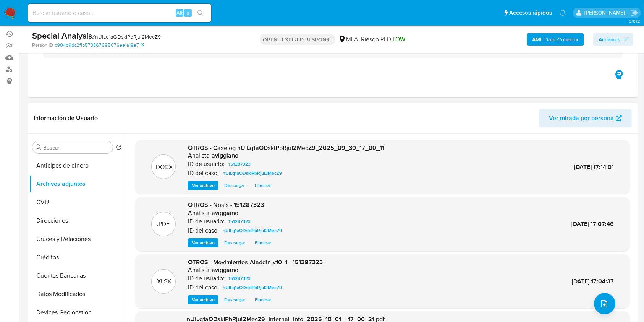
scroll to position [0, 0]
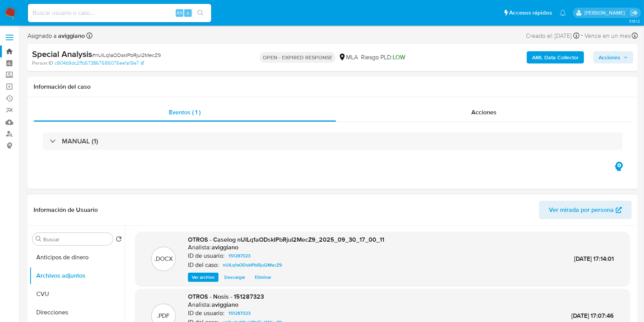
click at [5, 52] on link "Bandeja" at bounding box center [45, 51] width 91 height 12
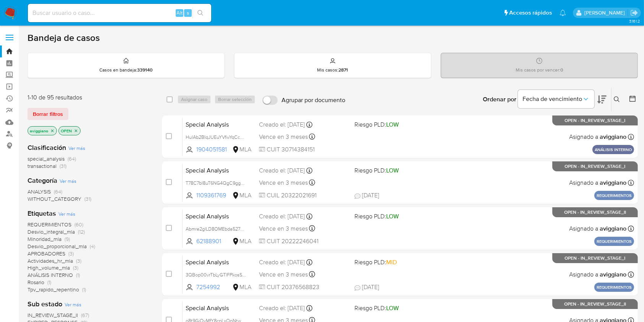
click at [614, 97] on icon at bounding box center [617, 99] width 6 height 6
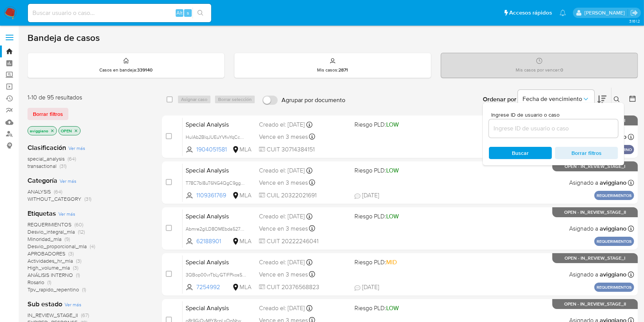
click at [571, 126] on input at bounding box center [553, 128] width 129 height 10
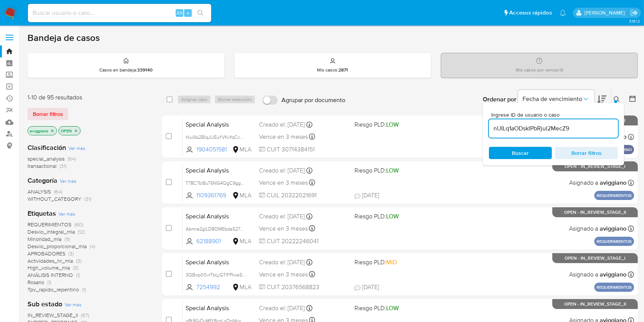
type input "nUILq1aODskIPbRjuI2MecZ9"
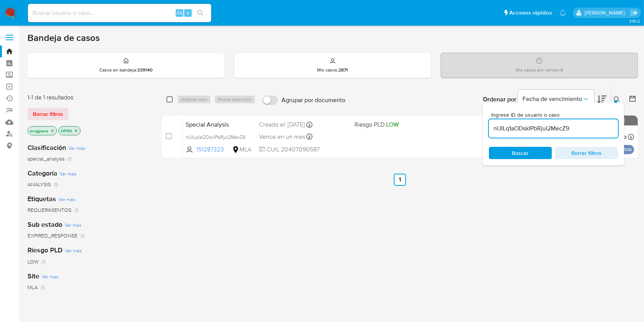
click at [171, 100] on input "checkbox" at bounding box center [170, 99] width 6 height 6
checkbox input "true"
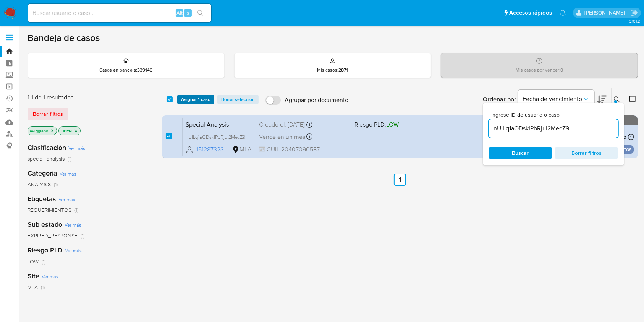
click at [185, 101] on span "Asignar 1 caso" at bounding box center [195, 100] width 29 height 8
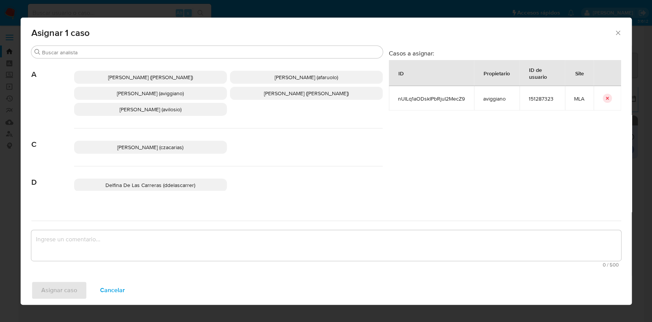
click at [159, 95] on span "Agustina Belen Viggiano (aviggiano)" at bounding box center [150, 93] width 67 height 8
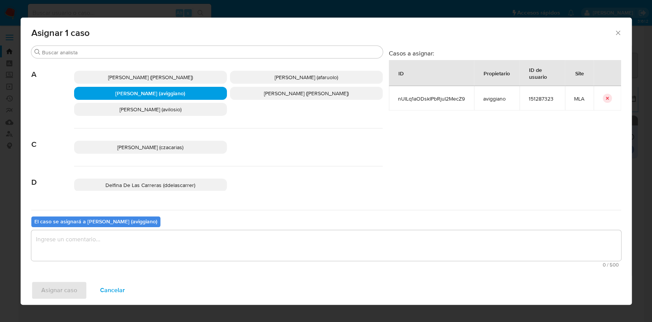
click at [138, 259] on textarea "assign-modal" at bounding box center [326, 245] width 590 height 31
click at [73, 287] on span "Asignar caso" at bounding box center [59, 290] width 36 height 17
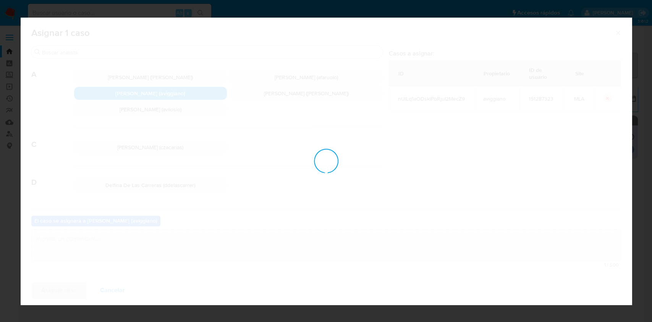
checkbox input "false"
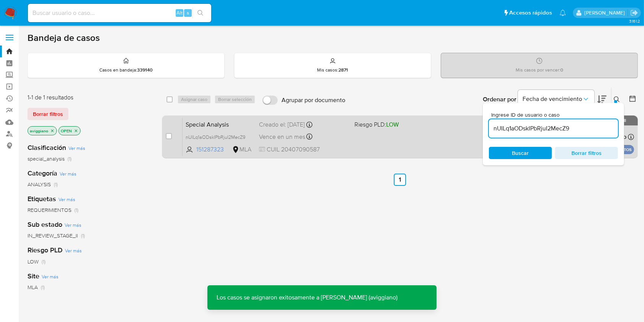
click at [387, 134] on div "Special Analysis nUILq1aODskIPbRjuI2MecZ9 151287323 MLA Riesgo PLD: LOW Creado …" at bounding box center [409, 136] width 452 height 39
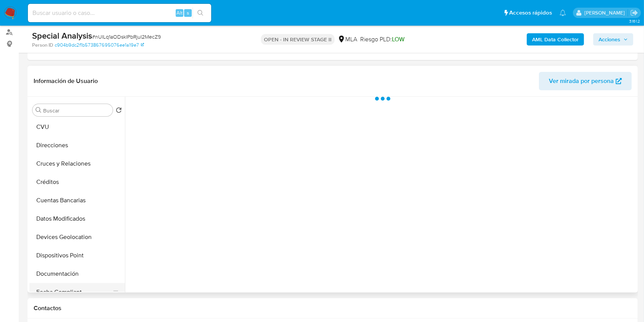
scroll to position [102, 0]
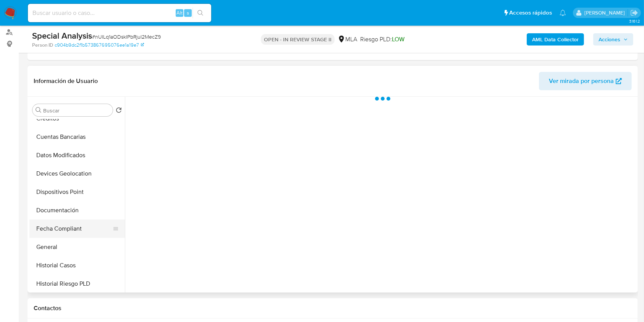
select select "10"
click at [78, 233] on button "Fecha Compliant" at bounding box center [73, 228] width 89 height 18
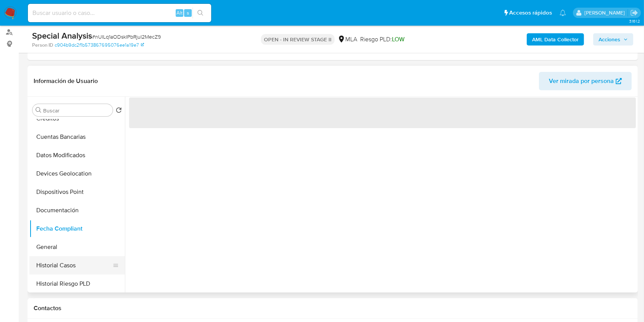
click at [69, 261] on button "Historial Casos" at bounding box center [73, 265] width 89 height 18
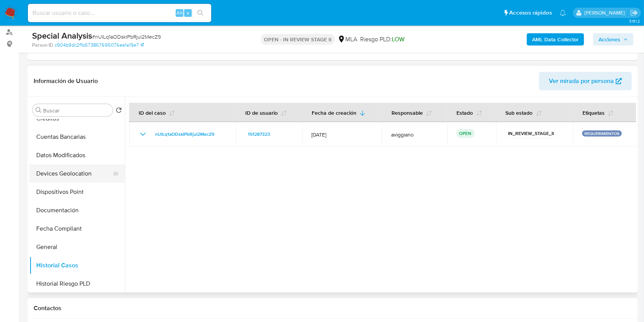
scroll to position [0, 0]
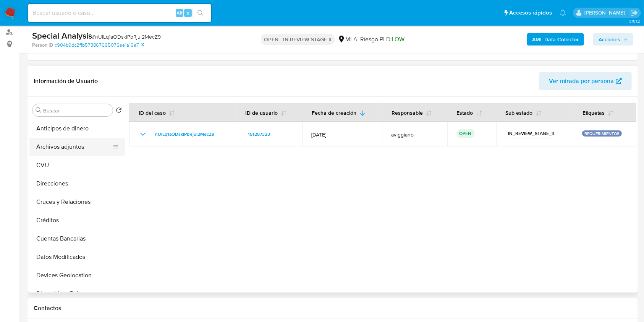
click at [95, 141] on button "Archivos adjuntos" at bounding box center [73, 147] width 89 height 18
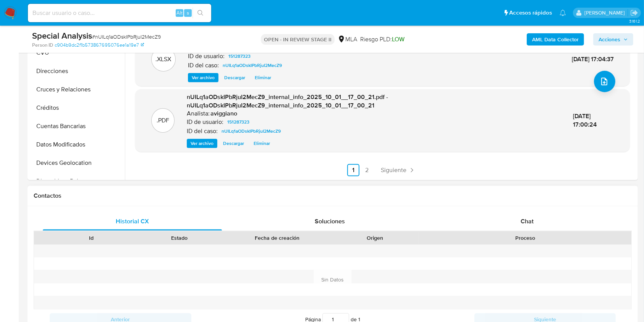
scroll to position [306, 0]
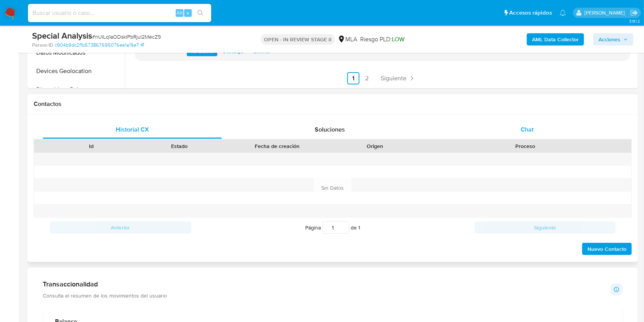
click at [537, 133] on div "Chat" at bounding box center [527, 129] width 179 height 18
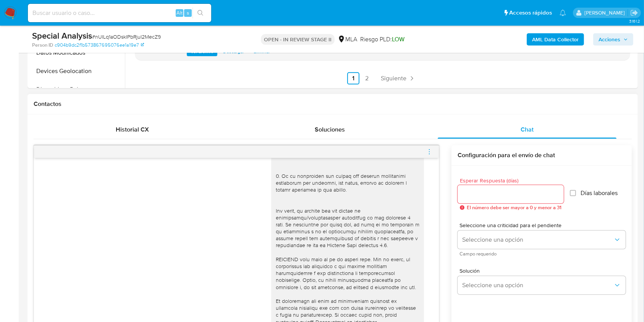
click at [426, 153] on icon "menu-action" at bounding box center [429, 151] width 7 height 7
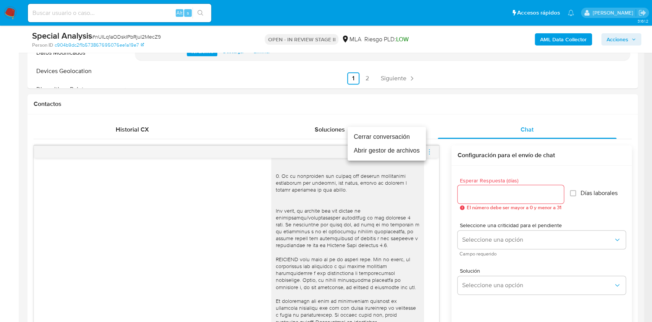
click at [384, 136] on li "Cerrar conversación" at bounding box center [387, 137] width 78 height 14
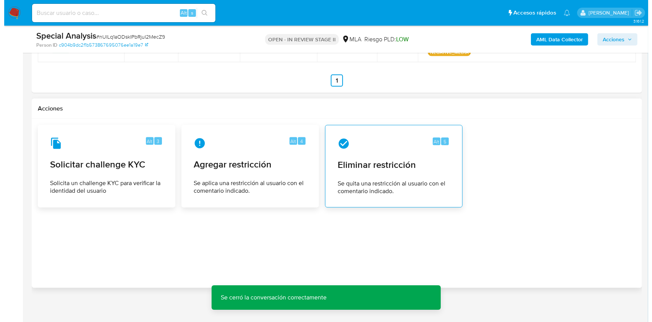
scroll to position [1185, 0]
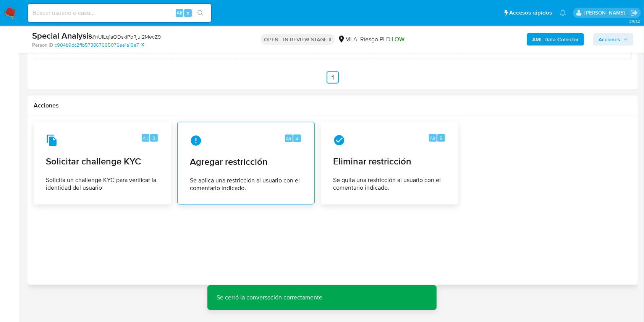
click at [255, 135] on div "Alt 4" at bounding box center [246, 141] width 112 height 12
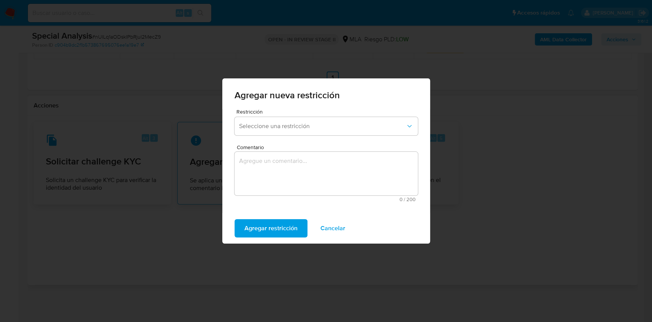
click at [255, 135] on button "Seleccione una restricción" at bounding box center [326, 126] width 183 height 18
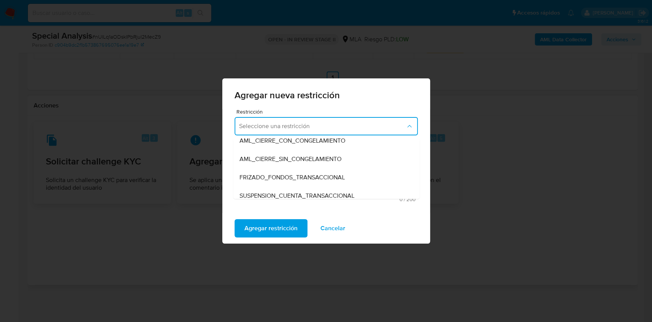
scroll to position [81, 0]
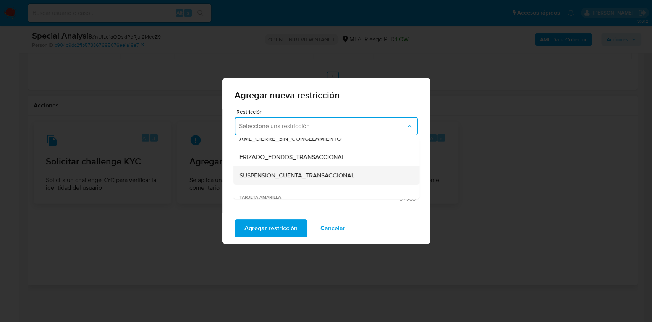
click at [357, 180] on div "SUSPENSION_CUENTA_TRANSACCIONAL" at bounding box center [324, 175] width 170 height 18
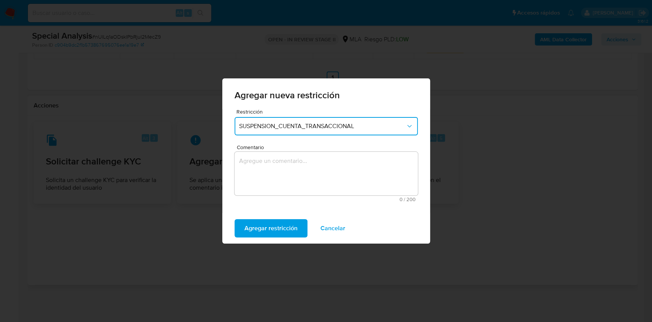
click at [357, 180] on textarea "Comentario" at bounding box center [326, 174] width 183 height 44
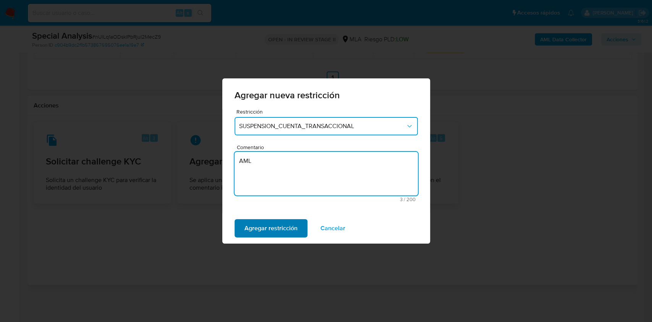
type textarea "AML"
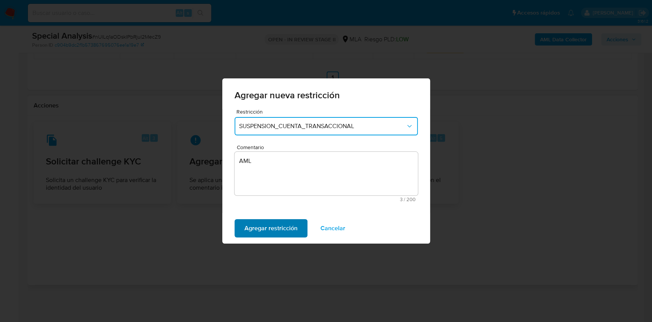
click at [288, 231] on span "Agregar restricción" at bounding box center [271, 228] width 53 height 17
click at [235, 234] on button "Confirmar" at bounding box center [258, 228] width 47 height 18
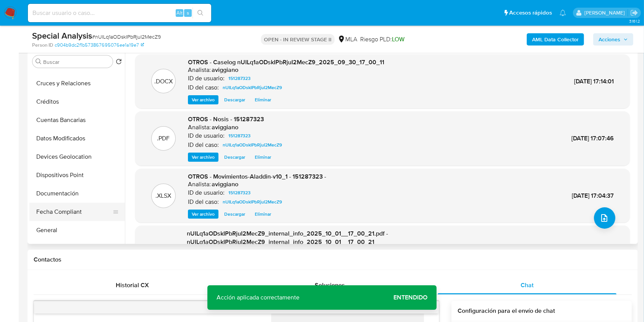
scroll to position [102, 0]
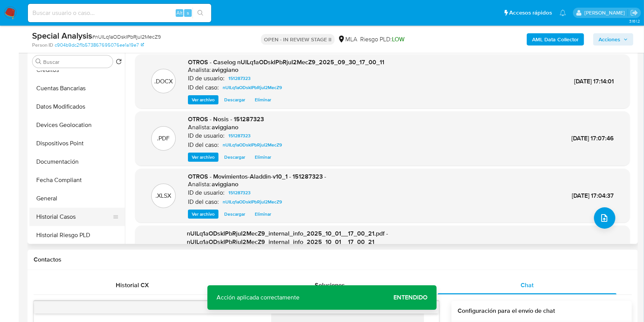
click at [59, 217] on button "Historial Casos" at bounding box center [73, 217] width 89 height 18
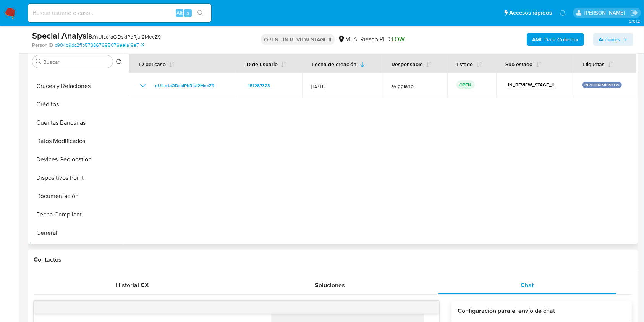
scroll to position [0, 0]
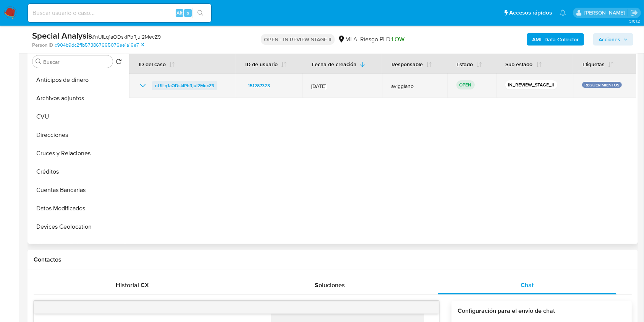
click at [182, 86] on span "nUILq1aODskIPbRjuI2MecZ9" at bounding box center [184, 85] width 59 height 9
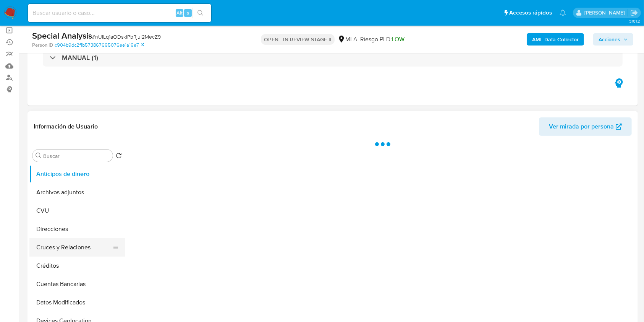
scroll to position [102, 0]
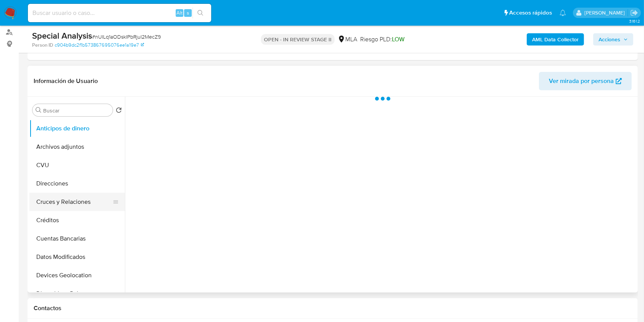
select select "10"
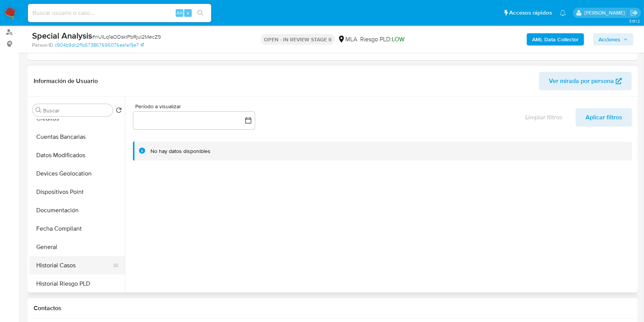
click at [44, 263] on button "Historial Casos" at bounding box center [73, 265] width 89 height 18
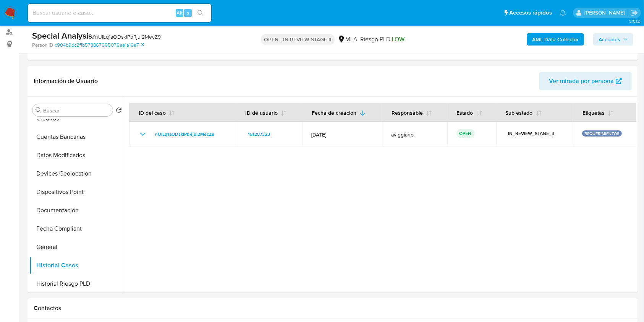
click at [617, 43] on span "Acciones" at bounding box center [610, 39] width 22 height 12
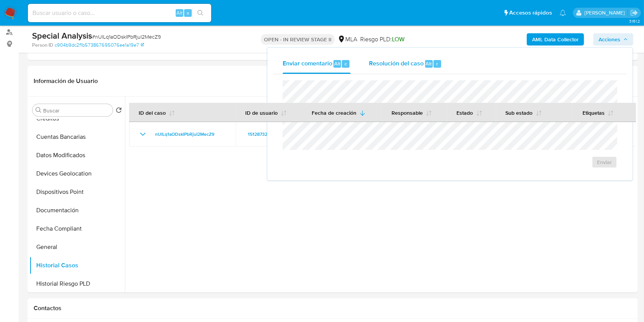
click at [413, 71] on div "Resolución del caso Alt r" at bounding box center [405, 64] width 73 height 20
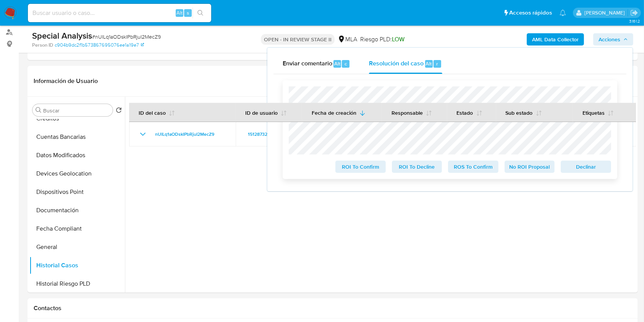
click at [580, 171] on span "Declinar" at bounding box center [586, 166] width 40 height 11
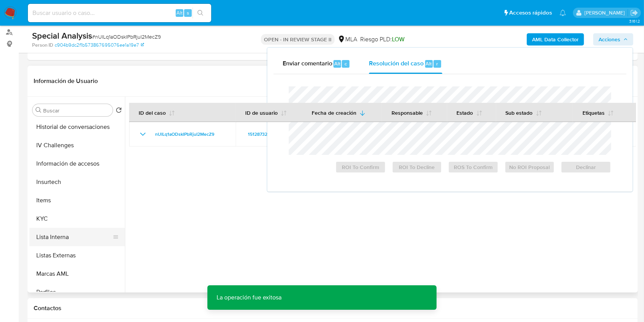
scroll to position [306, 0]
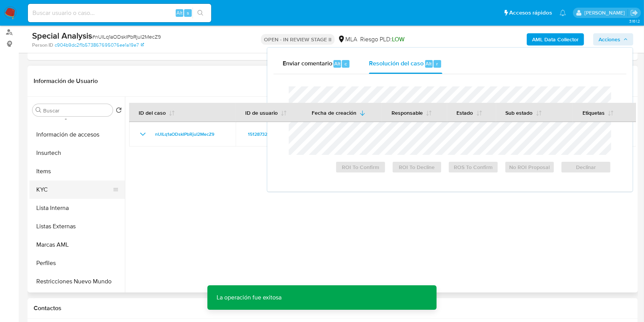
click at [58, 185] on button "KYC" at bounding box center [73, 189] width 89 height 18
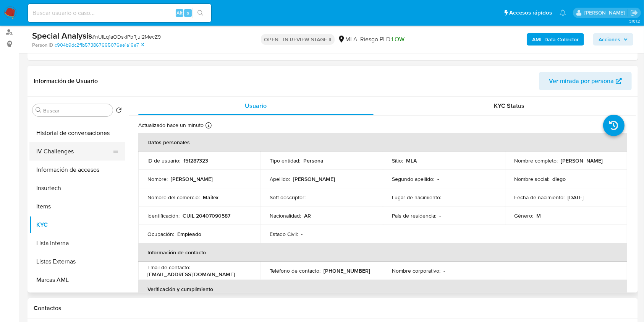
scroll to position [255, 0]
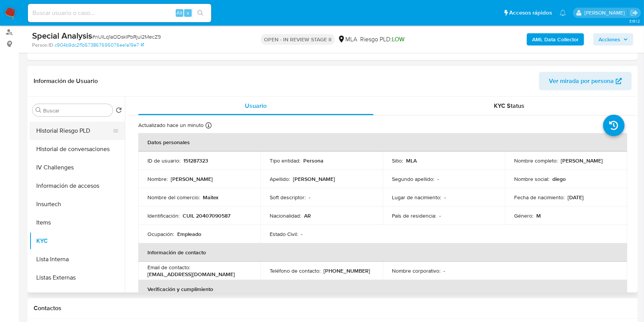
click at [79, 130] on button "Historial Riesgo PLD" at bounding box center [73, 131] width 89 height 18
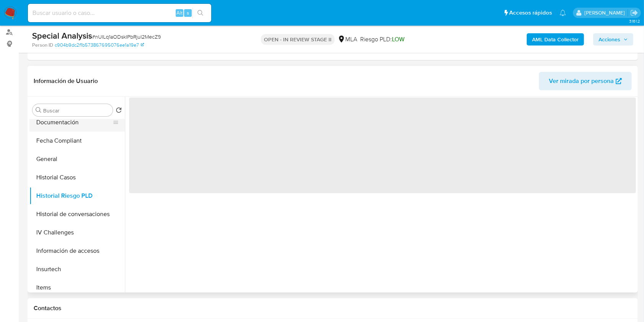
scroll to position [153, 0]
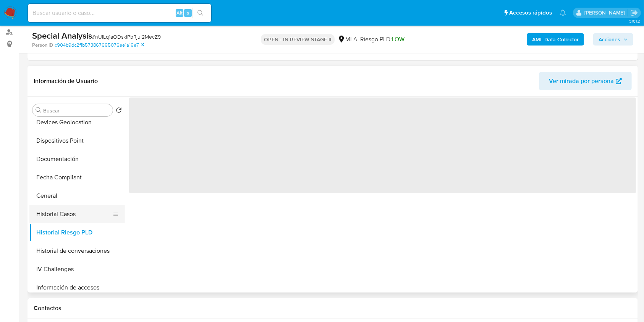
click at [68, 209] on button "Historial Casos" at bounding box center [73, 214] width 89 height 18
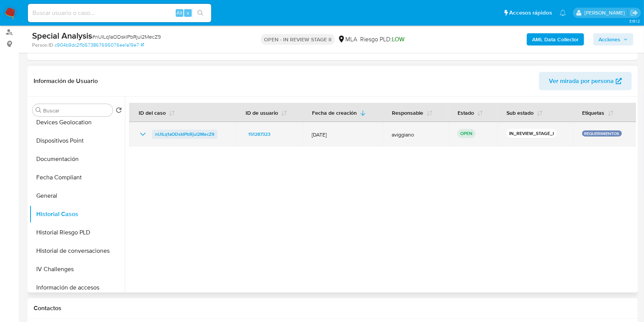
click at [170, 131] on span "nUILq1aODskIPbRjuI2MecZ9" at bounding box center [184, 134] width 59 height 9
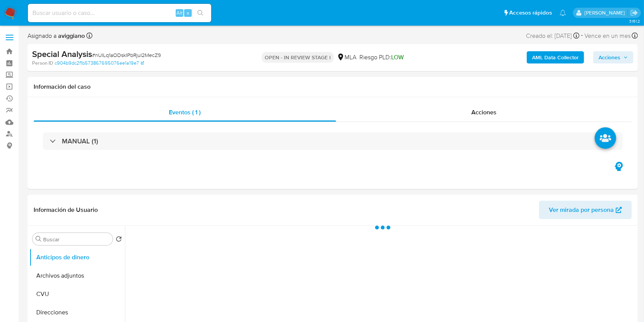
select select "10"
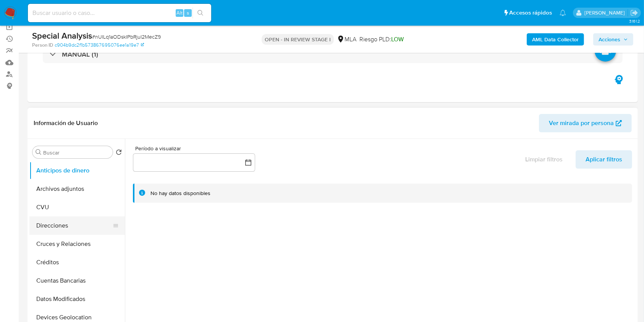
scroll to position [102, 0]
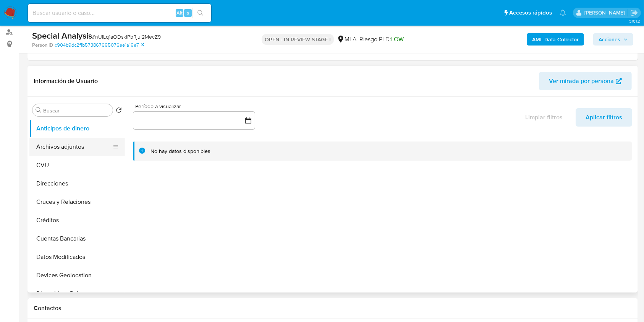
click at [68, 142] on button "Archivos adjuntos" at bounding box center [73, 147] width 89 height 18
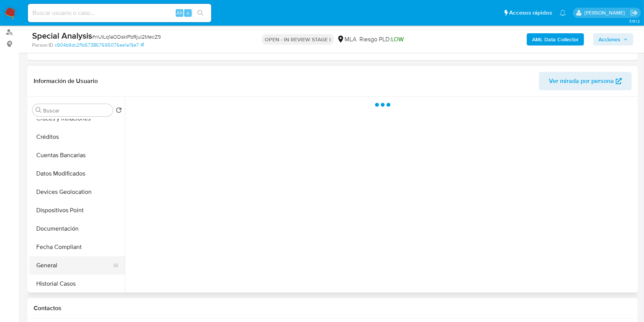
scroll to position [153, 0]
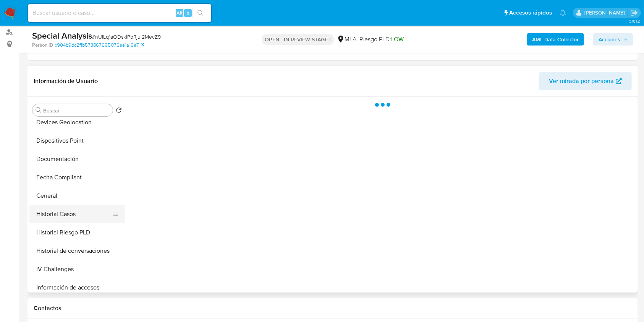
click at [58, 208] on button "Historial Casos" at bounding box center [73, 214] width 89 height 18
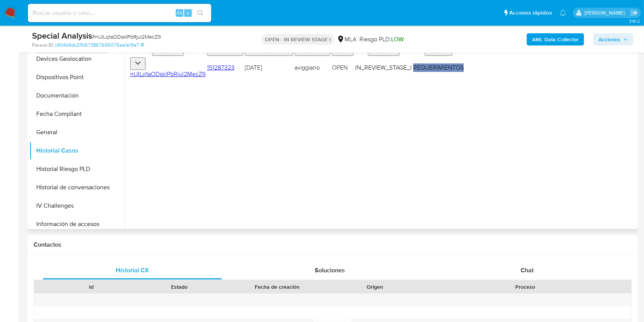
scroll to position [255, 0]
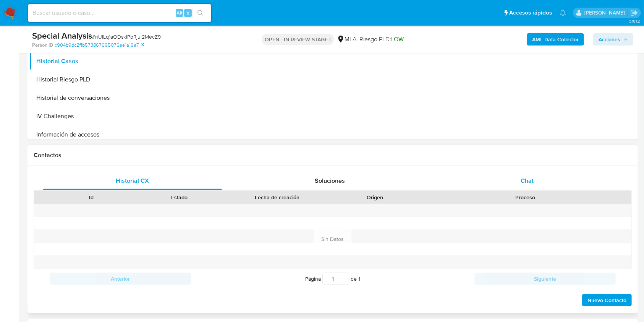
click at [528, 189] on div "Chat" at bounding box center [527, 181] width 179 height 18
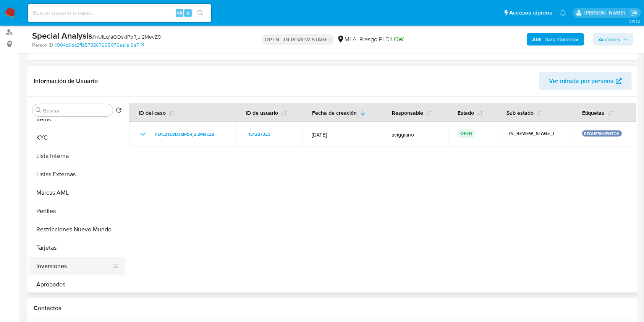
scroll to position [396, 0]
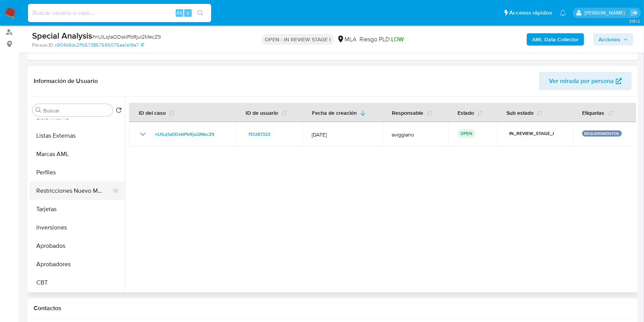
click at [73, 196] on button "Restricciones Nuevo Mundo" at bounding box center [73, 191] width 89 height 18
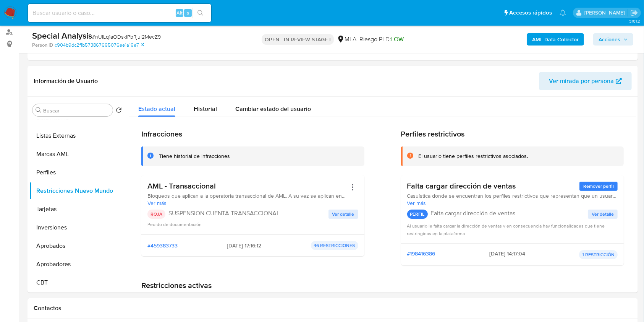
click at [613, 39] on span "Acciones" at bounding box center [610, 39] width 22 height 12
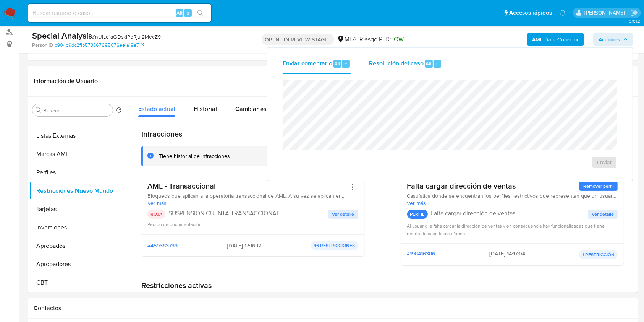
click at [429, 57] on div "Resolución del caso Alt r" at bounding box center [405, 64] width 73 height 20
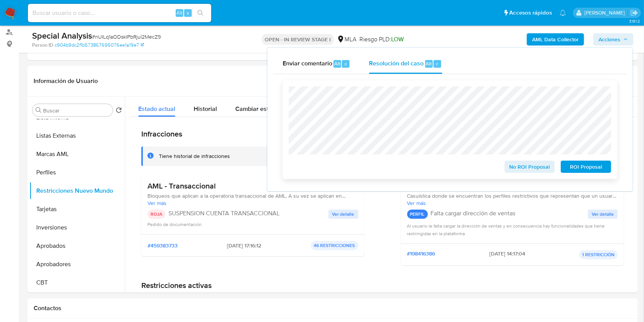
click at [578, 165] on span "ROI Proposal" at bounding box center [586, 166] width 40 height 11
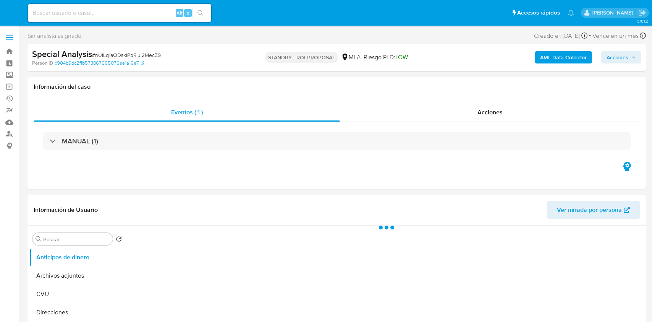
select select "10"
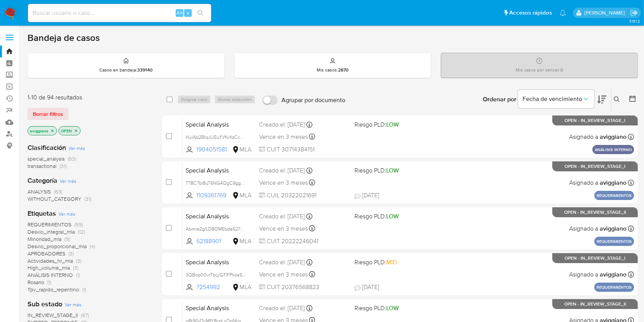
click at [57, 130] on div "aviggiano" at bounding box center [42, 130] width 29 height 9
click at [52, 130] on icon "close-filter" at bounding box center [52, 130] width 5 height 5
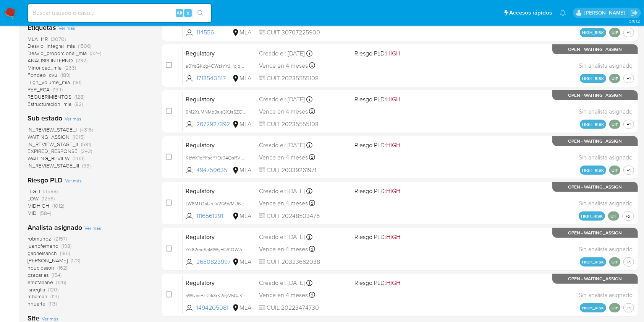
scroll to position [306, 0]
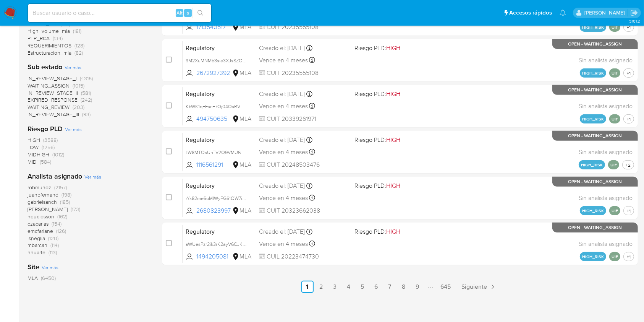
click at [96, 177] on span "Ver más" at bounding box center [92, 176] width 17 height 7
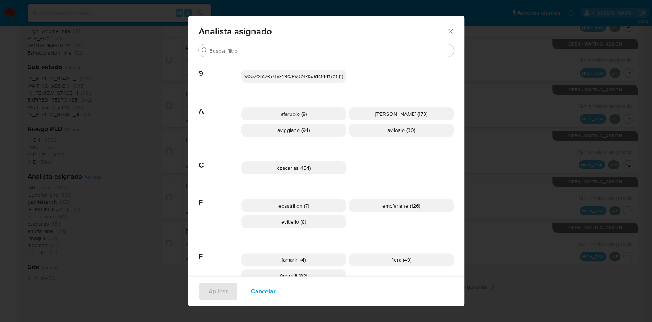
click at [263, 288] on span "Cancelar" at bounding box center [263, 291] width 25 height 17
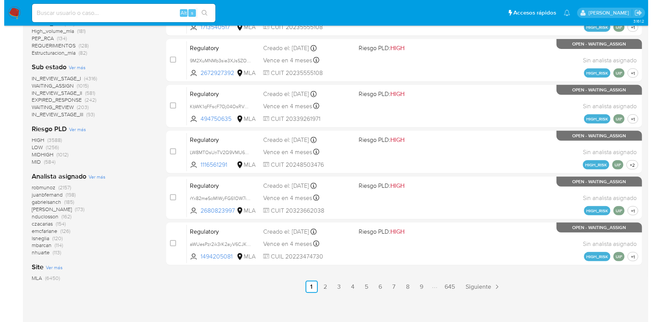
scroll to position [255, 0]
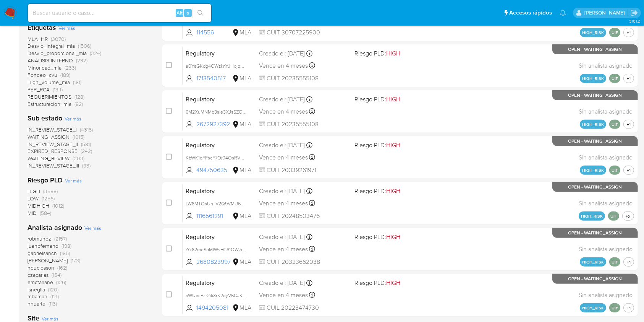
click at [92, 228] on span "Ver más" at bounding box center [92, 227] width 17 height 7
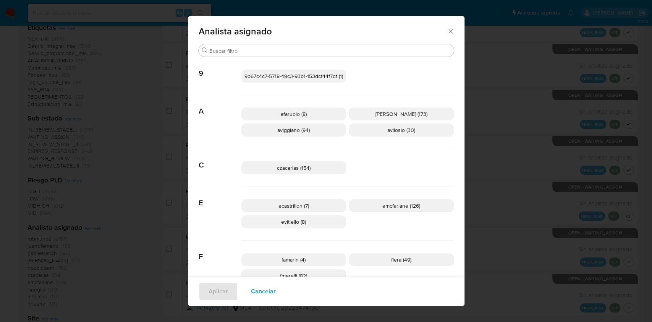
click at [280, 134] on p "aviggiano (94)" at bounding box center [294, 129] width 105 height 13
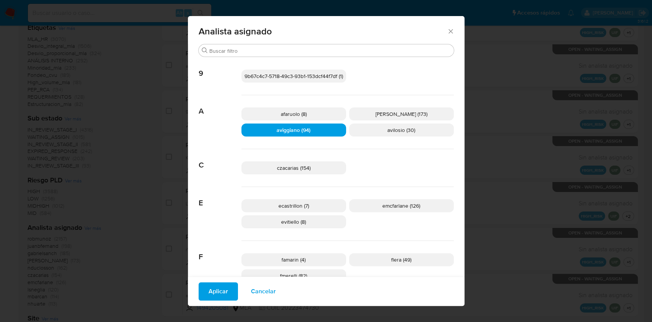
click at [213, 294] on span "Aplicar" at bounding box center [218, 291] width 19 height 17
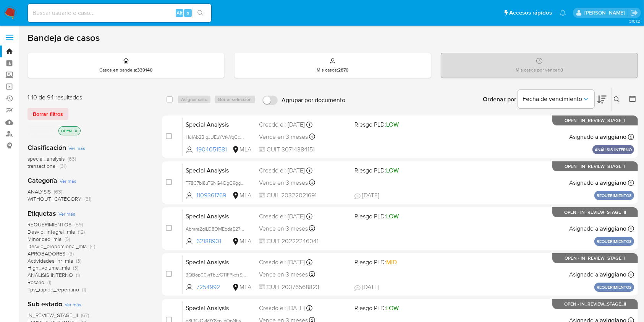
click at [75, 128] on icon "close-filter" at bounding box center [76, 130] width 5 height 5
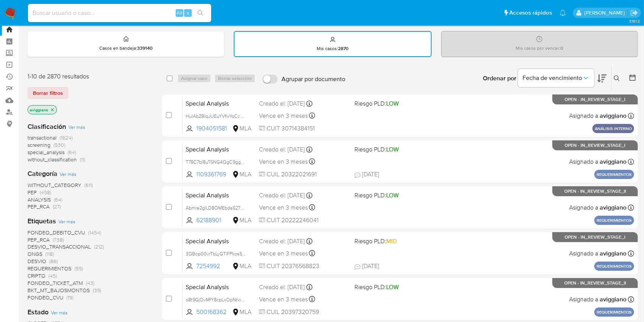
scroll to position [102, 0]
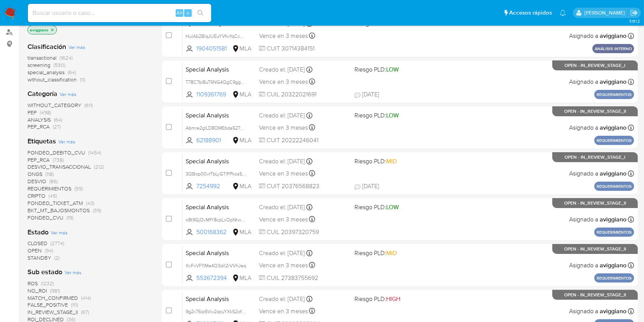
click at [34, 258] on span "STANDBY" at bounding box center [40, 258] width 24 height 8
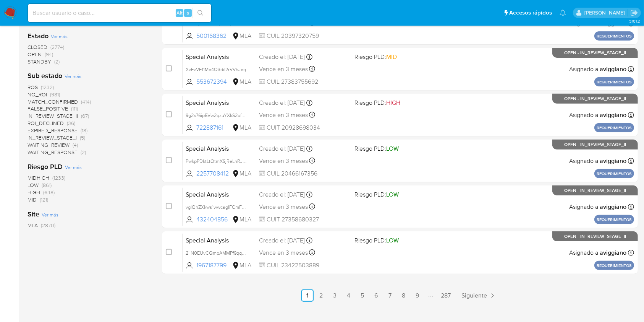
scroll to position [309, 0]
